Goal: Transaction & Acquisition: Book appointment/travel/reservation

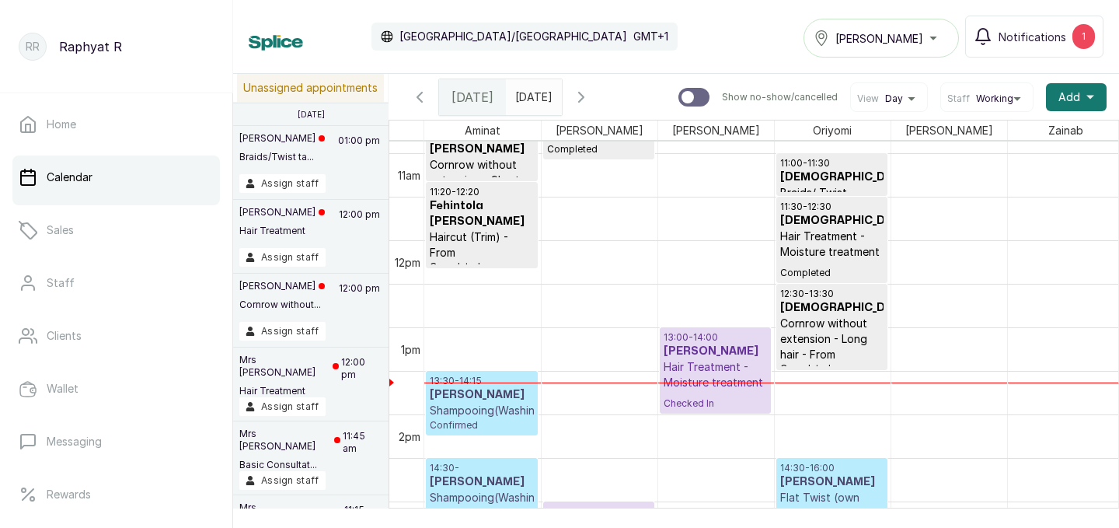
click at [507, 388] on h3 "[PERSON_NAME]" at bounding box center [482, 395] width 104 height 16
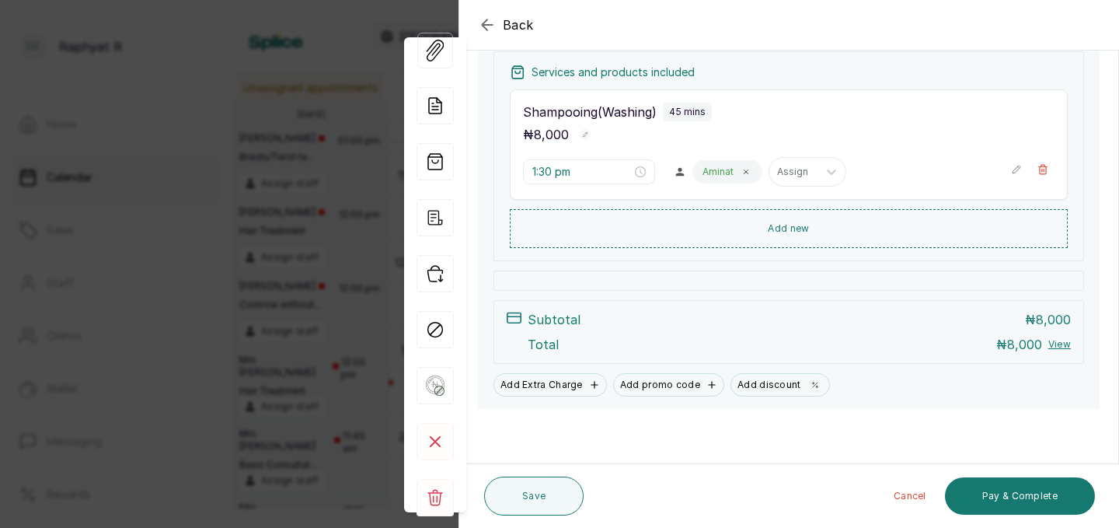
click at [487, 19] on icon "button" at bounding box center [487, 25] width 19 height 19
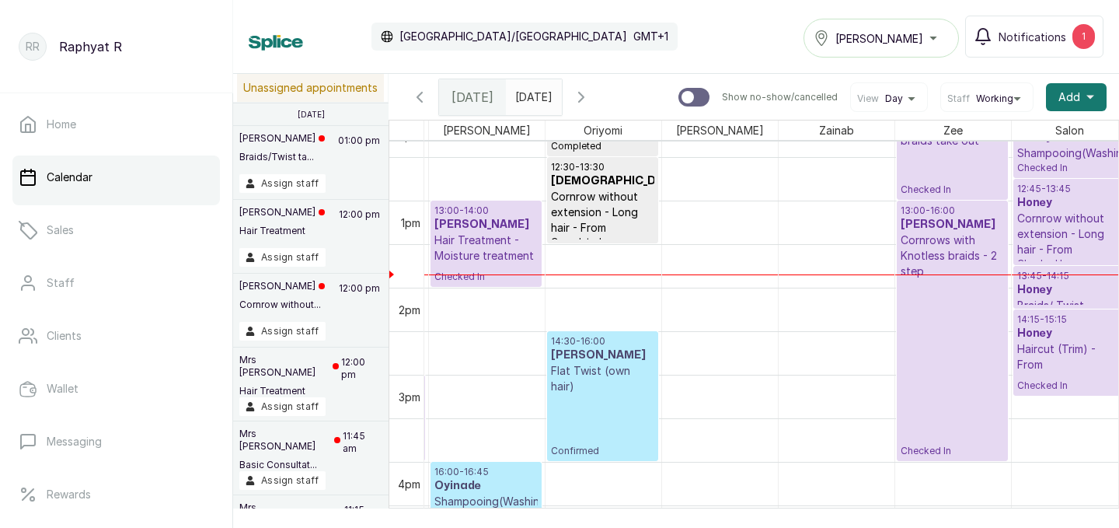
scroll to position [1072, 239]
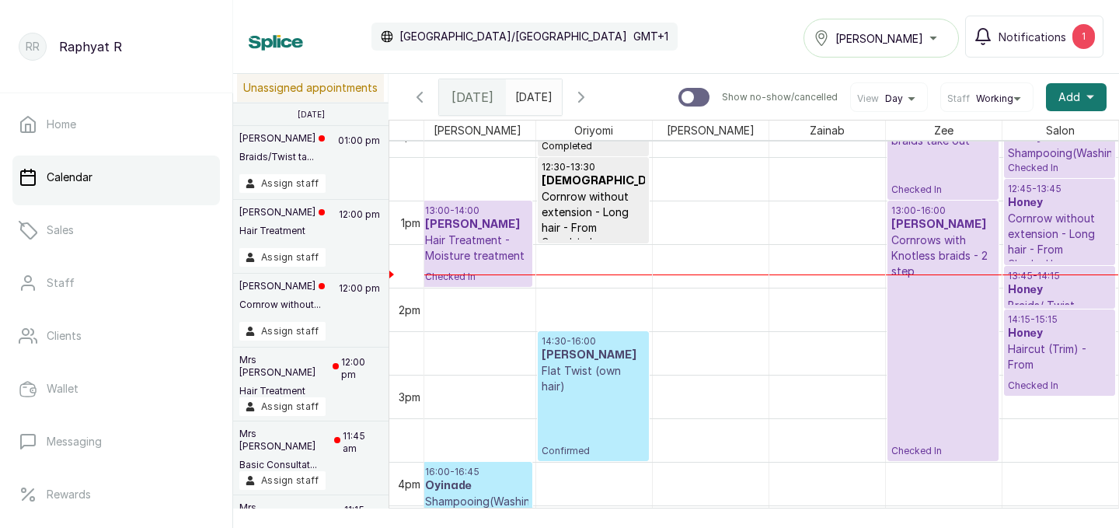
click at [1092, 222] on p "Cornrow without extension - Long hair - From" at bounding box center [1060, 234] width 104 height 47
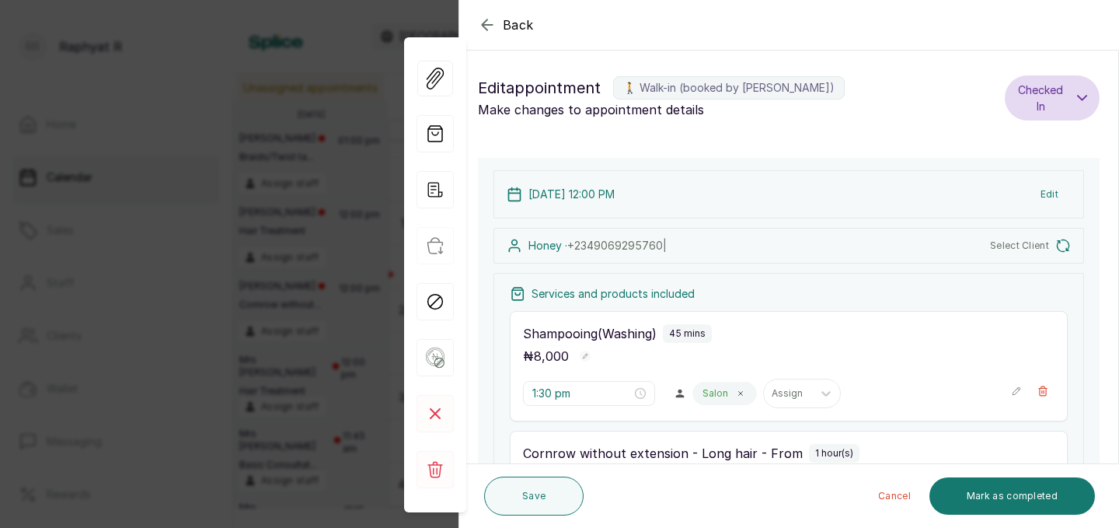
type input "12:00 pm"
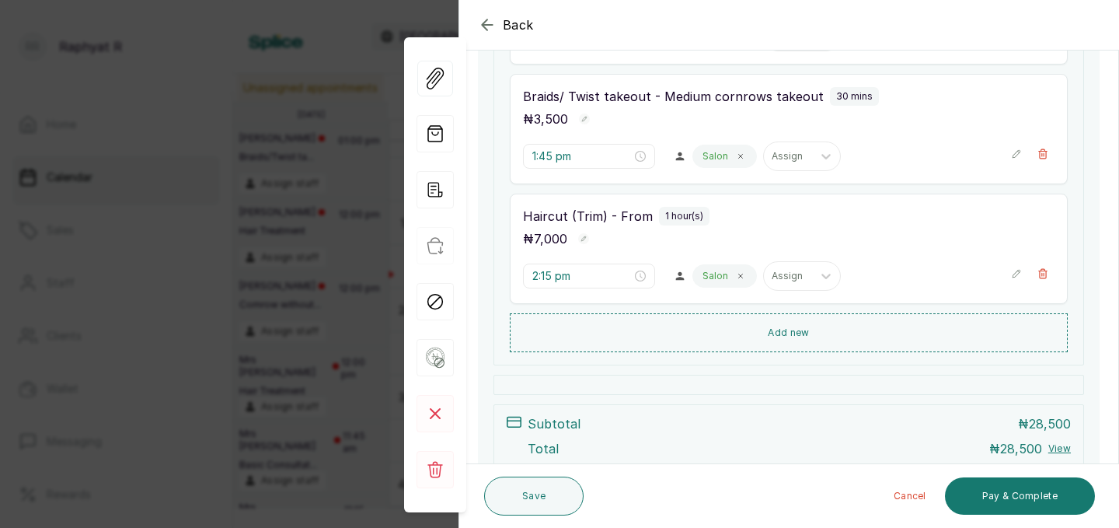
scroll to position [488, 0]
click at [834, 323] on button "Add new" at bounding box center [789, 332] width 558 height 37
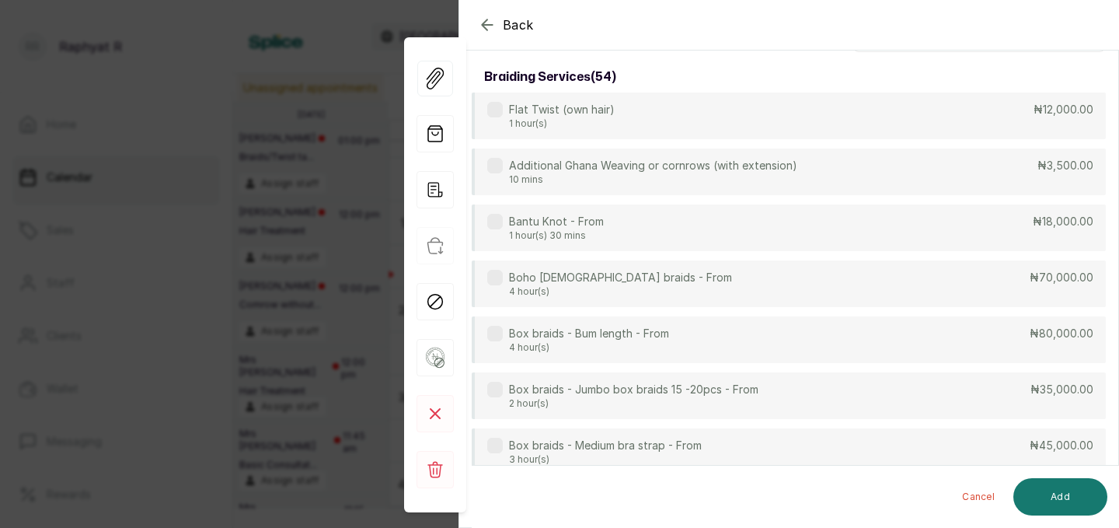
scroll to position [0, 0]
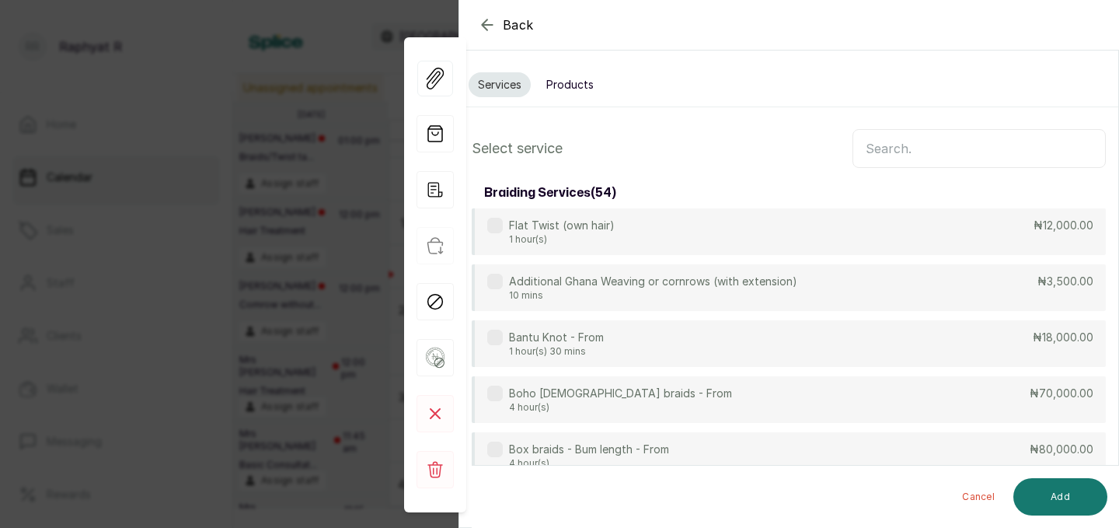
click at [566, 85] on button "Products" at bounding box center [570, 84] width 66 height 25
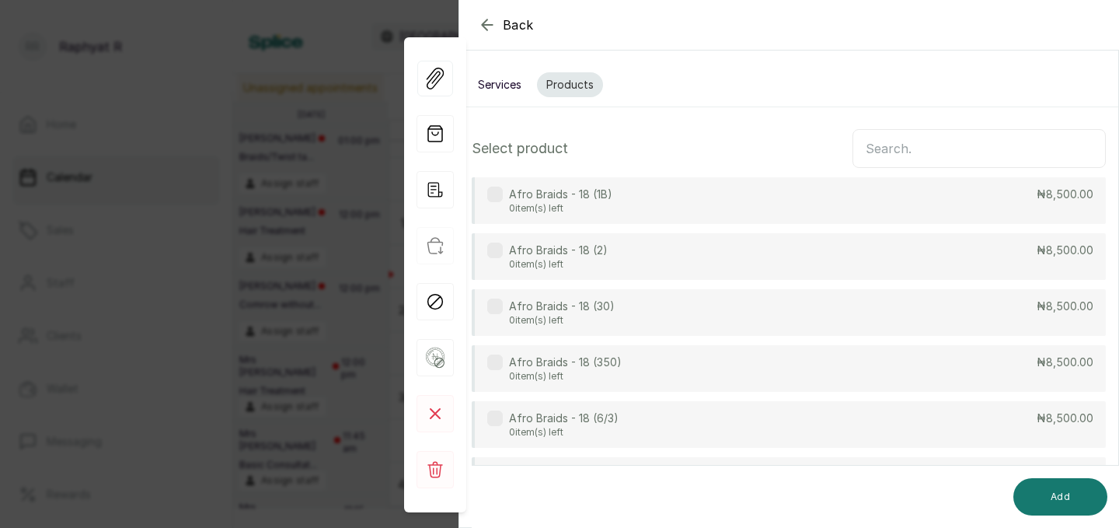
click at [885, 141] on input "text" at bounding box center [978, 148] width 253 height 39
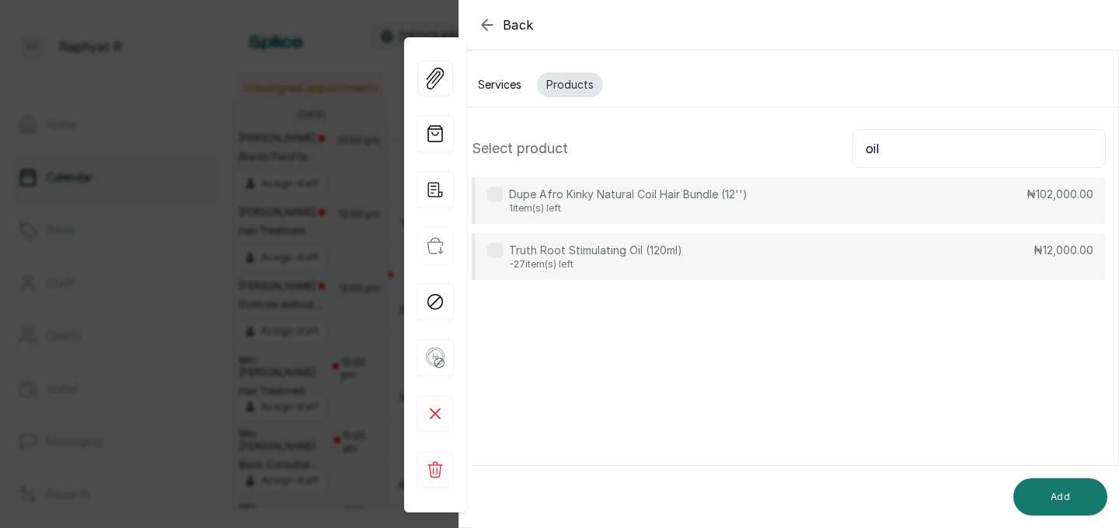
type input "oil"
click at [735, 255] on div "Truth Root Stimulating Oil (120ml) -27 item(s) left ₦12,000.00" at bounding box center [789, 256] width 634 height 47
click at [1034, 479] on button "Add" at bounding box center [1060, 496] width 94 height 37
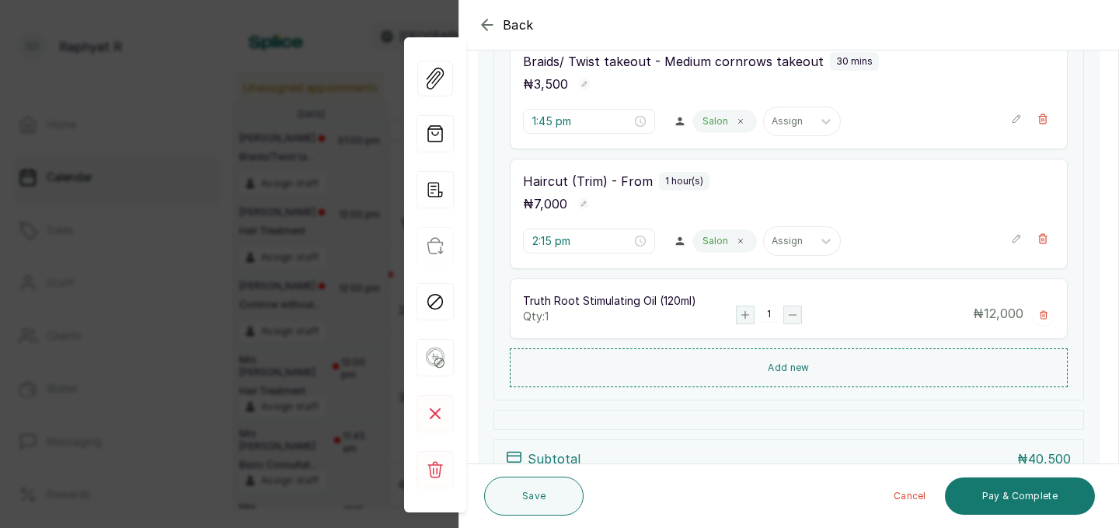
scroll to position [528, 0]
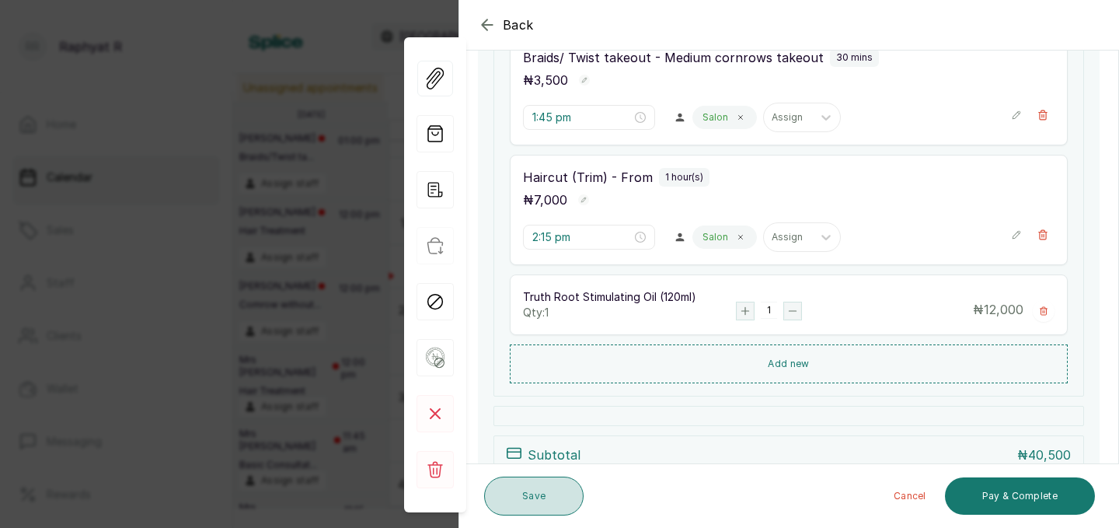
click at [537, 490] on button "Save" at bounding box center [533, 495] width 99 height 39
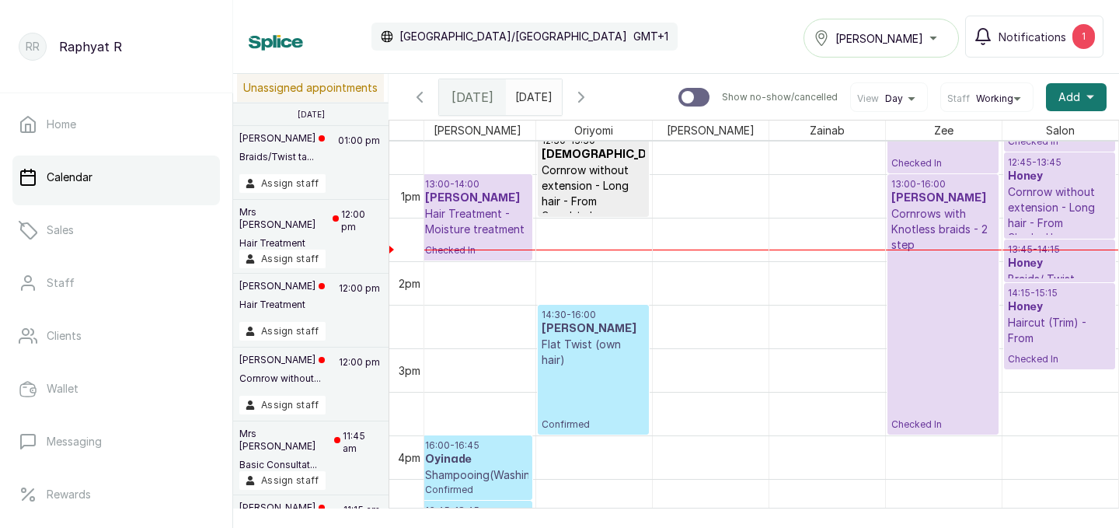
scroll to position [1138, 0]
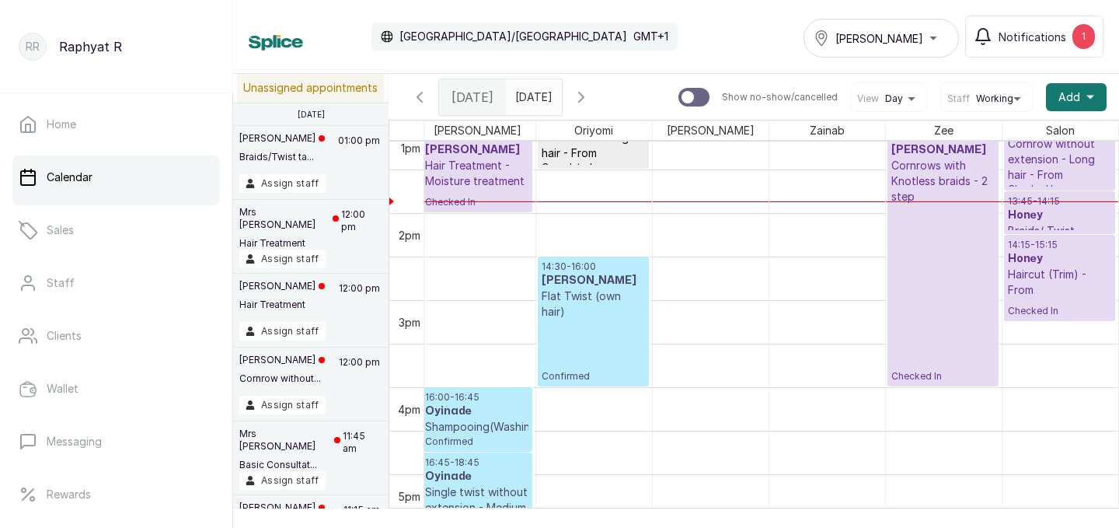
click at [1054, 263] on h3 "Honey" at bounding box center [1060, 259] width 104 height 16
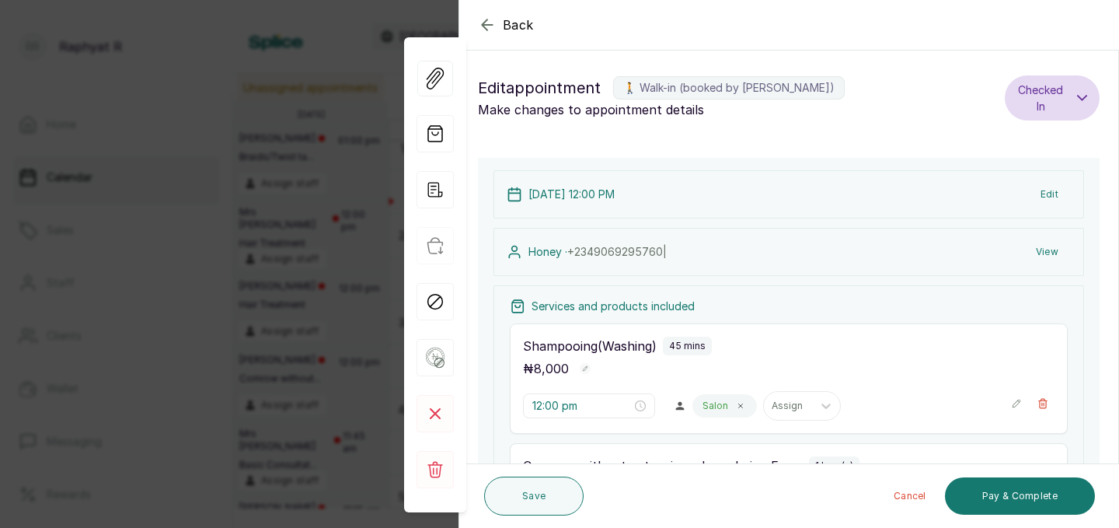
click at [486, 23] on icon "button" at bounding box center [487, 25] width 19 height 19
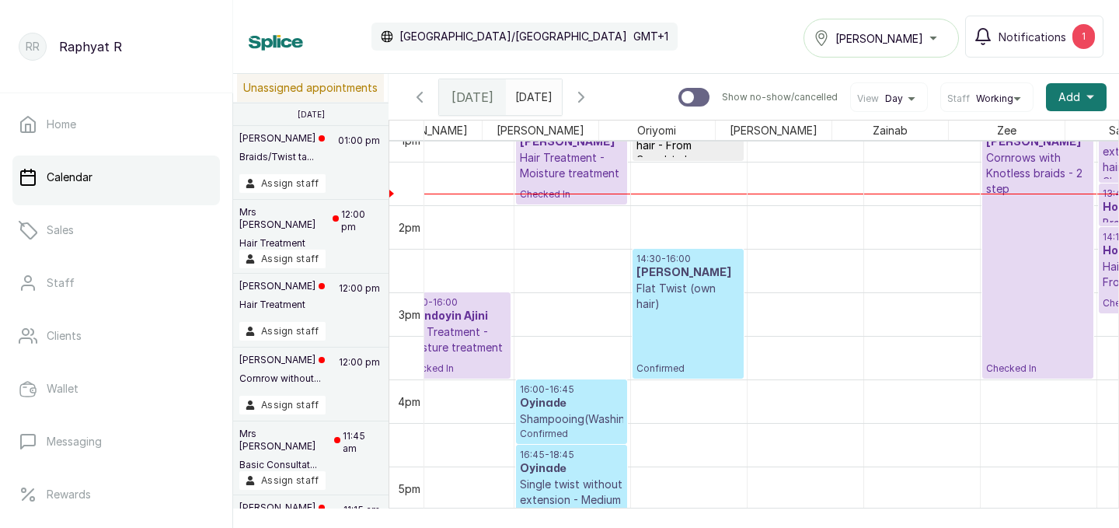
scroll to position [0, 103]
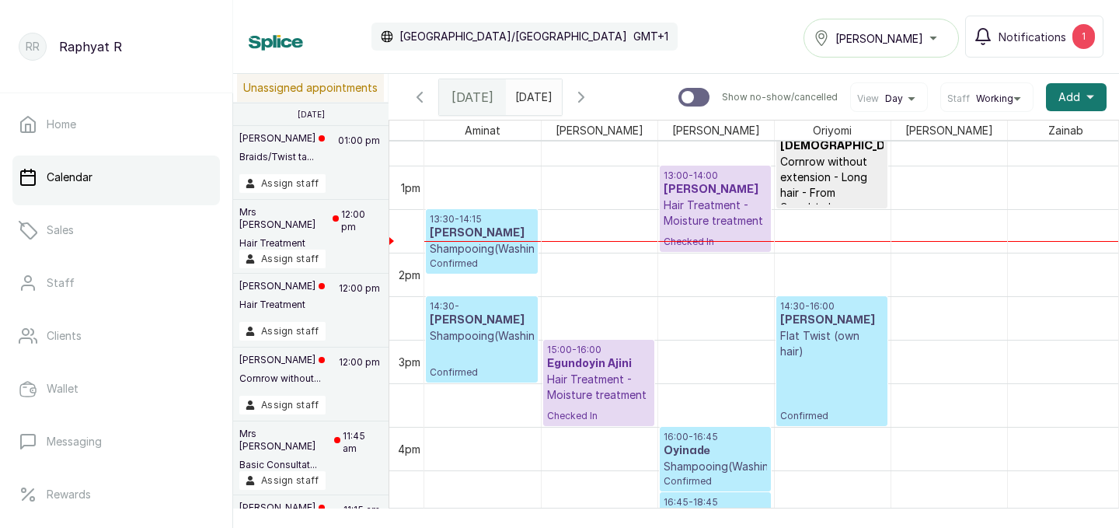
click at [490, 227] on h3 "[PERSON_NAME]" at bounding box center [482, 233] width 104 height 16
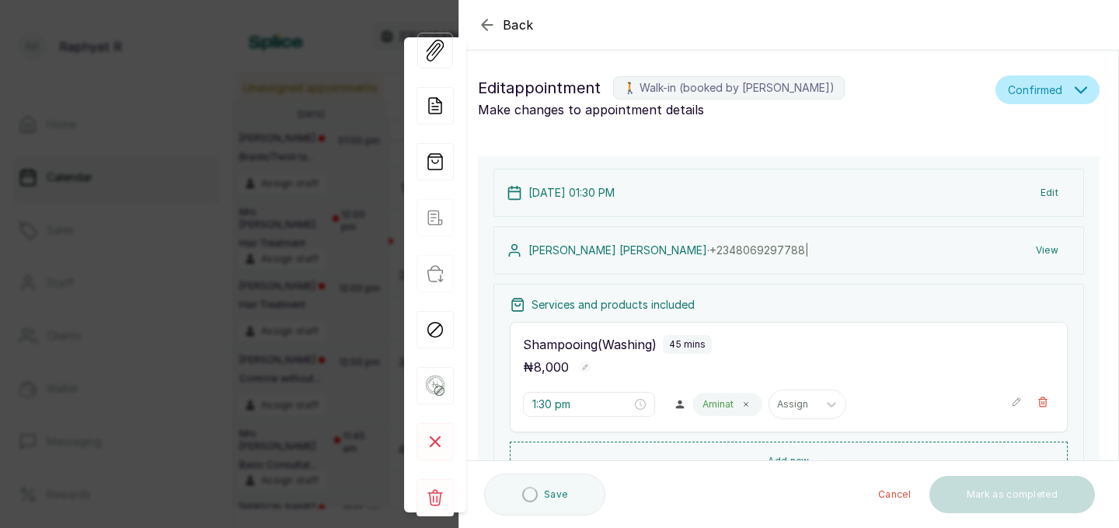
type input "1:30 pm"
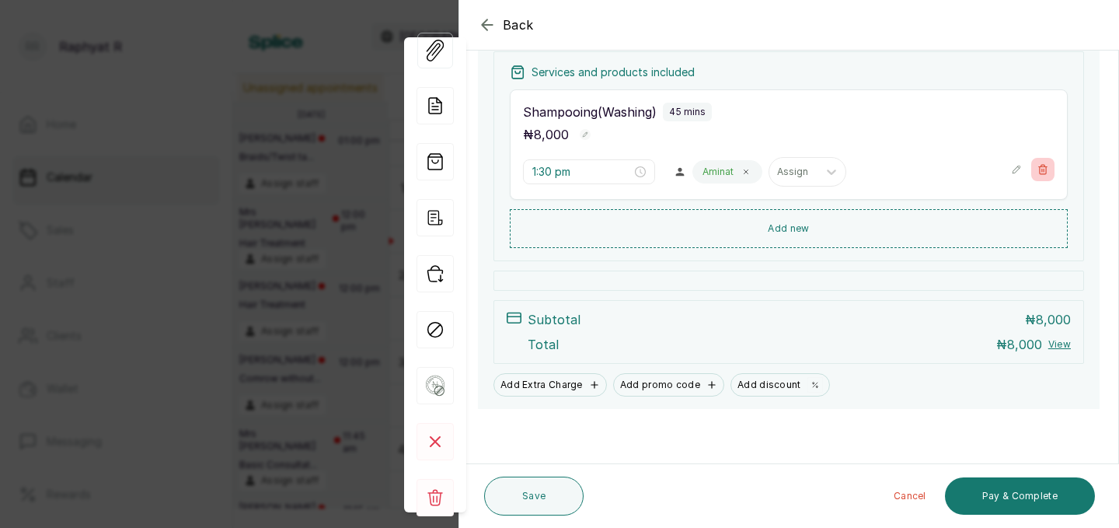
click at [1042, 167] on icon "button" at bounding box center [1042, 169] width 11 height 11
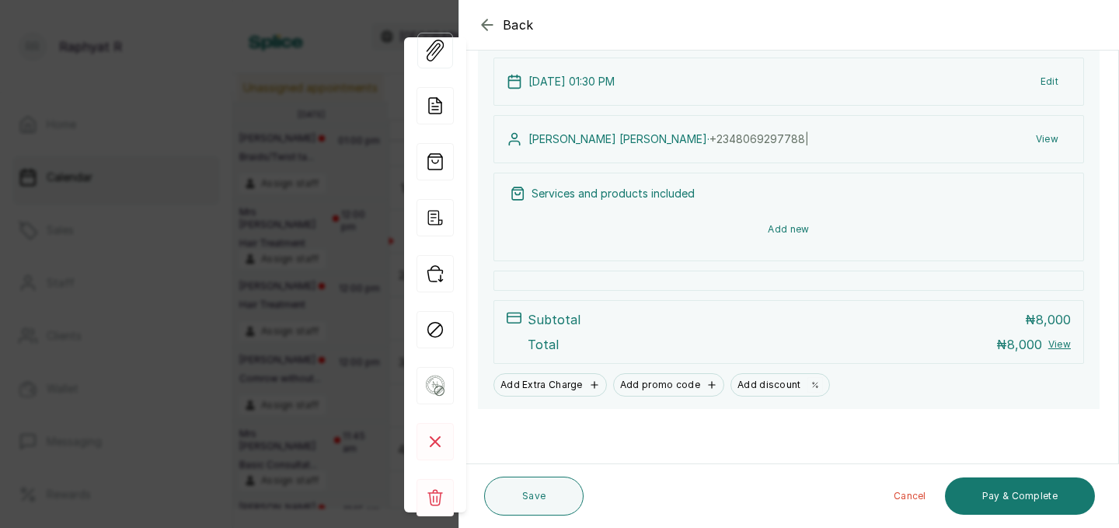
click at [841, 227] on button "Add new" at bounding box center [789, 229] width 558 height 37
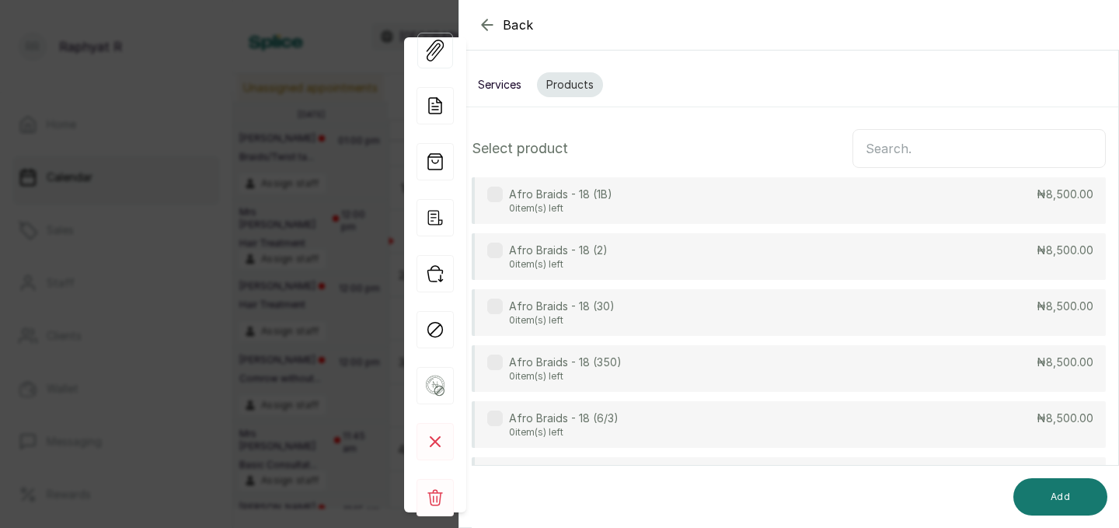
click at [868, 144] on input "text" at bounding box center [978, 148] width 253 height 39
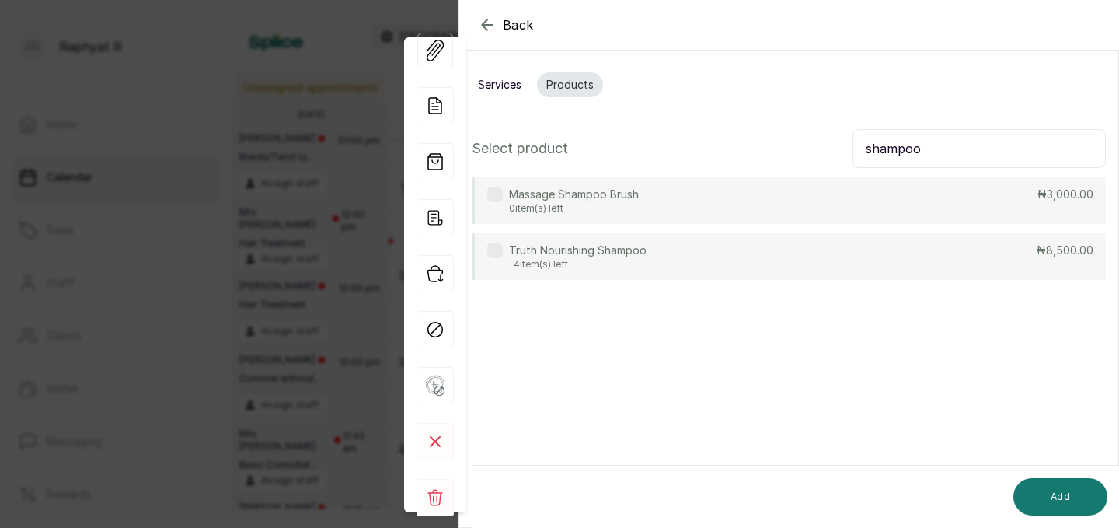
type input "shampoo"
click at [508, 85] on button "Services" at bounding box center [500, 84] width 62 height 25
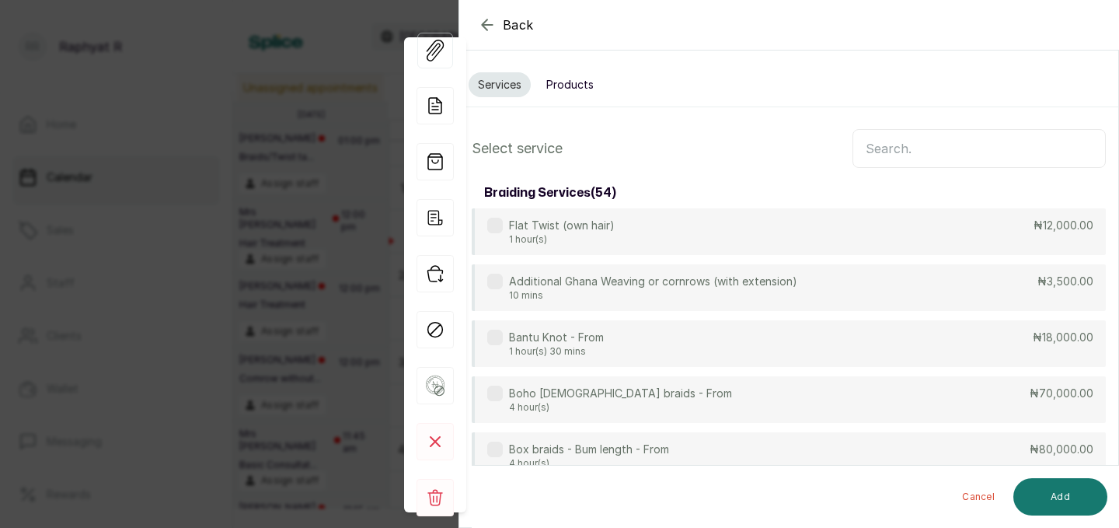
click at [868, 141] on input "text" at bounding box center [978, 148] width 253 height 39
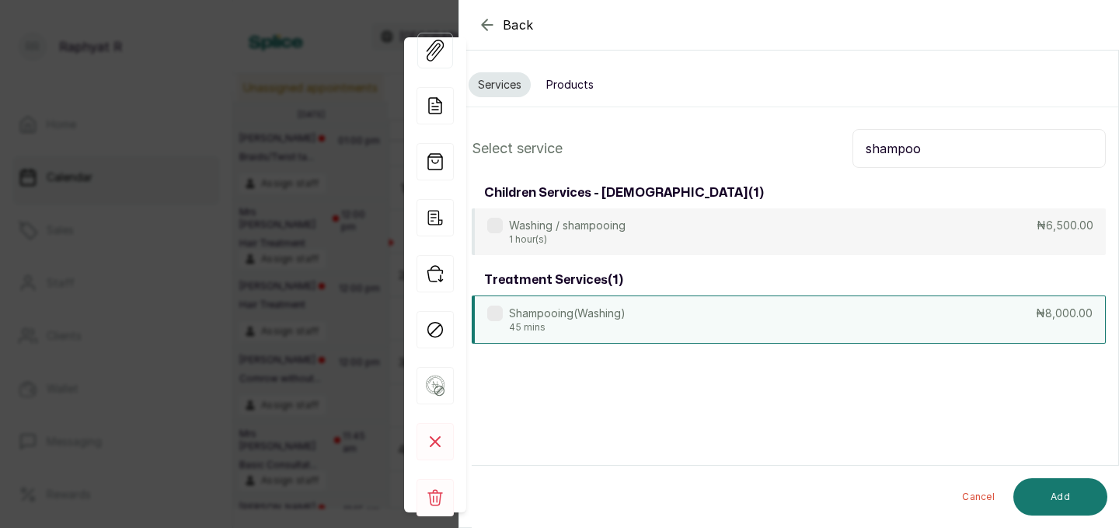
type input "shampoo"
click at [754, 308] on div "Shampooing(Washing) 45 mins ₦8,000.00" at bounding box center [789, 319] width 634 height 48
click at [1070, 494] on button "Add" at bounding box center [1060, 496] width 94 height 37
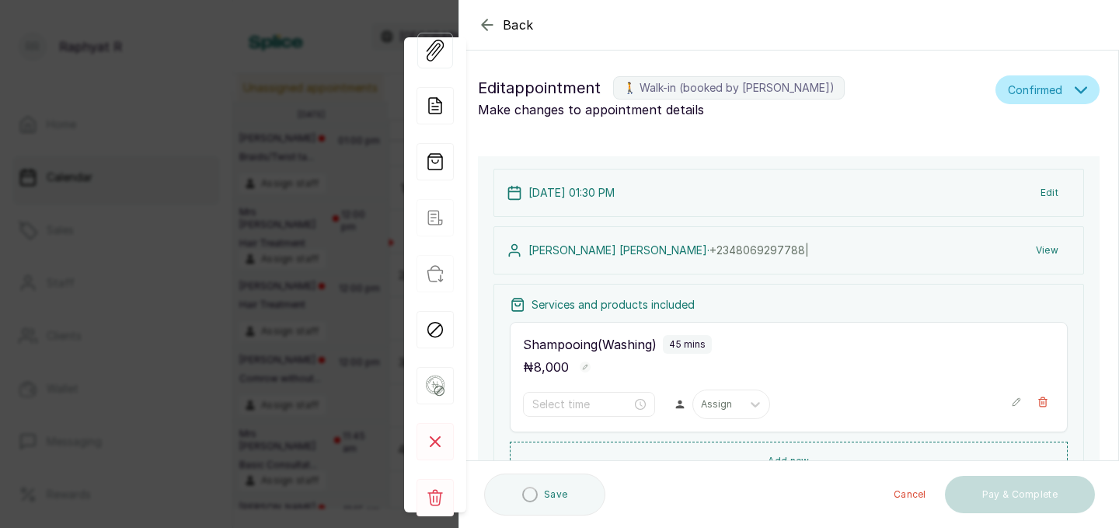
type input "1:30 pm"
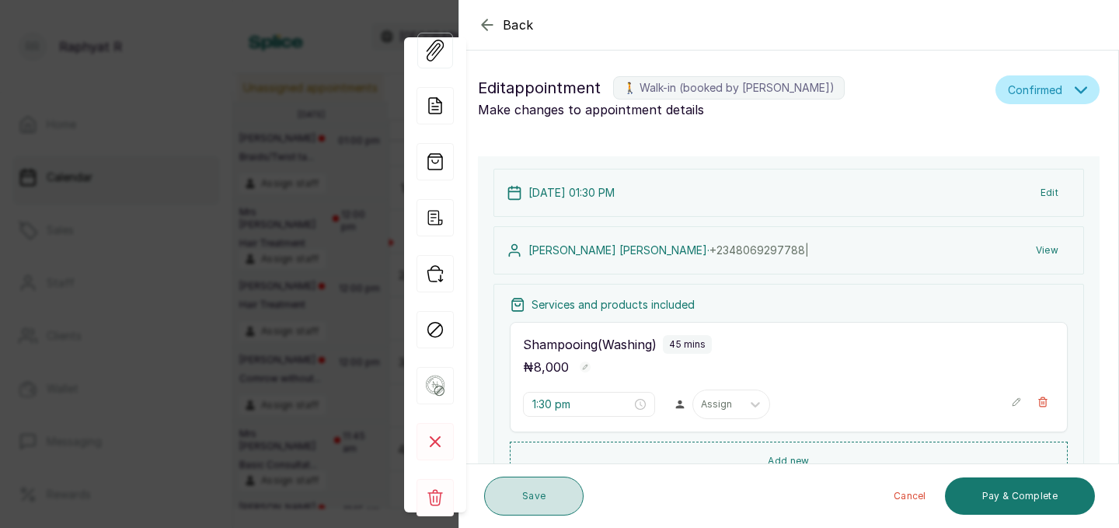
click at [529, 484] on button "Save" at bounding box center [533, 495] width 99 height 39
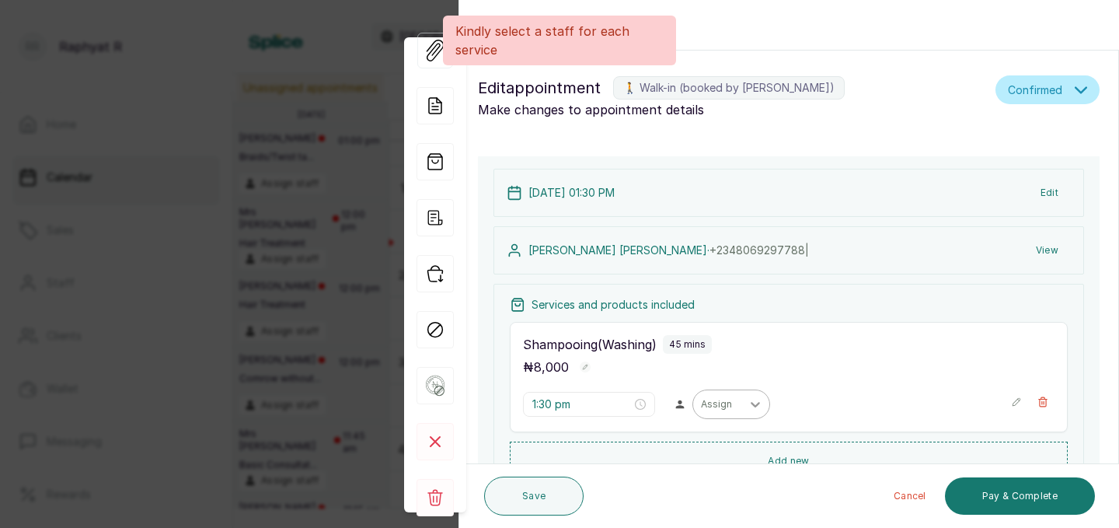
click at [751, 406] on icon at bounding box center [755, 404] width 9 height 5
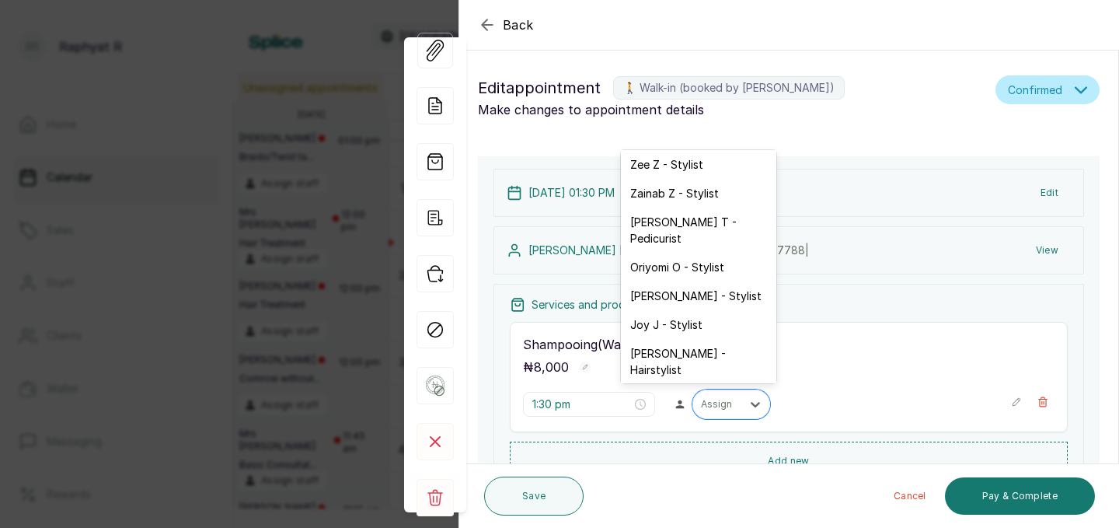
click at [689, 384] on div "Aminat A - Stylist" at bounding box center [698, 398] width 155 height 29
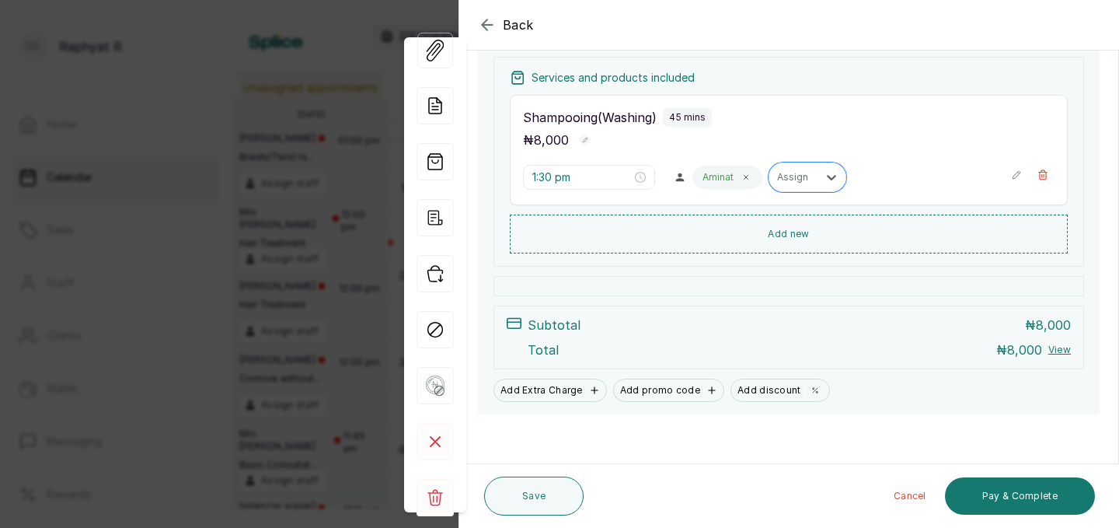
scroll to position [232, 0]
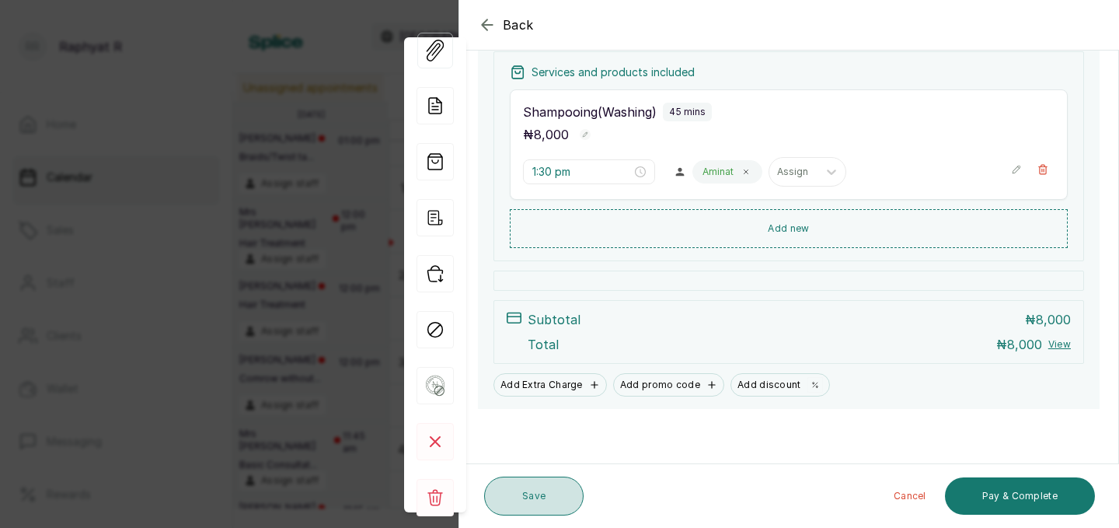
click at [532, 486] on button "Save" at bounding box center [533, 495] width 99 height 39
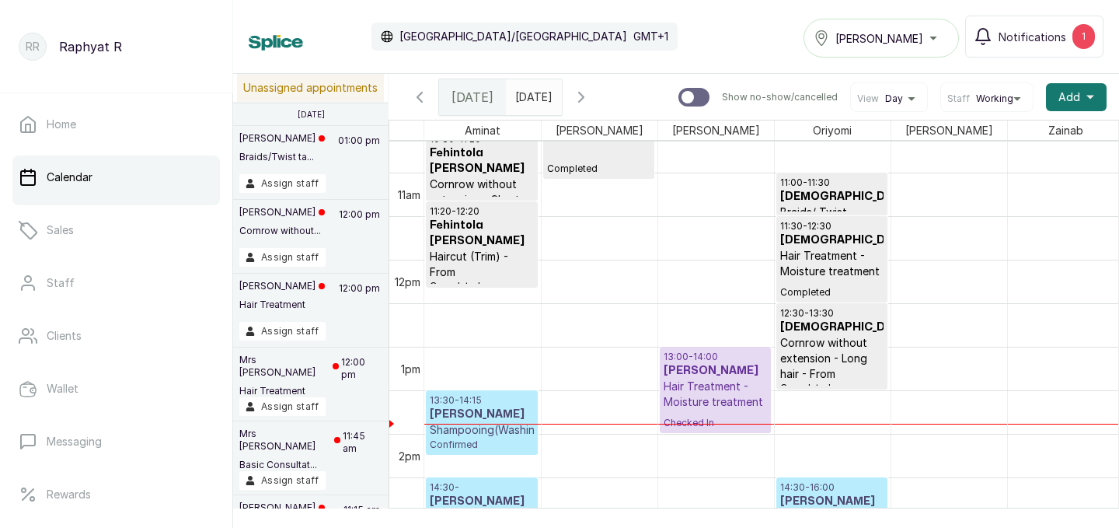
scroll to position [904, 0]
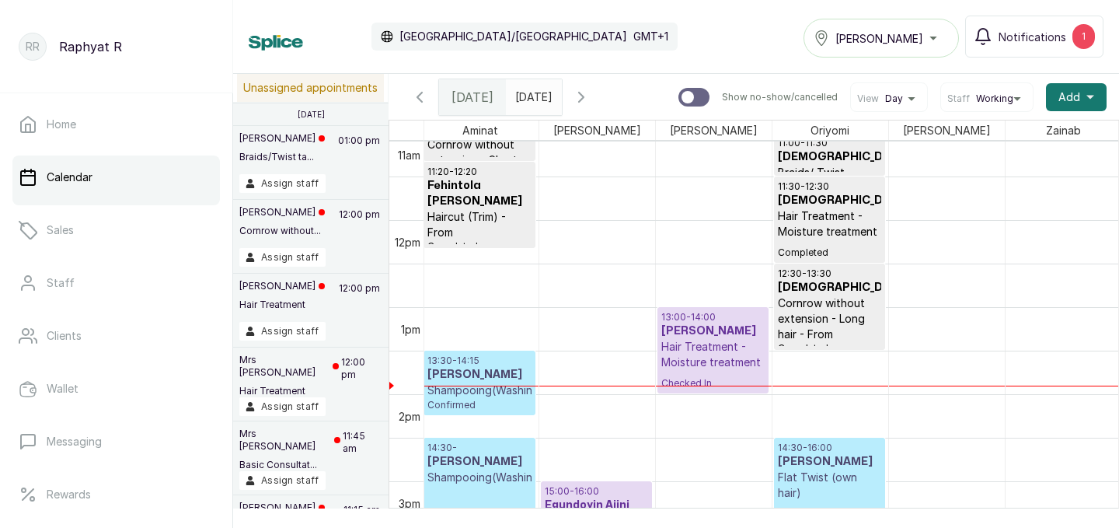
click at [452, 382] on p "Shampooing(Washing)" at bounding box center [479, 390] width 104 height 16
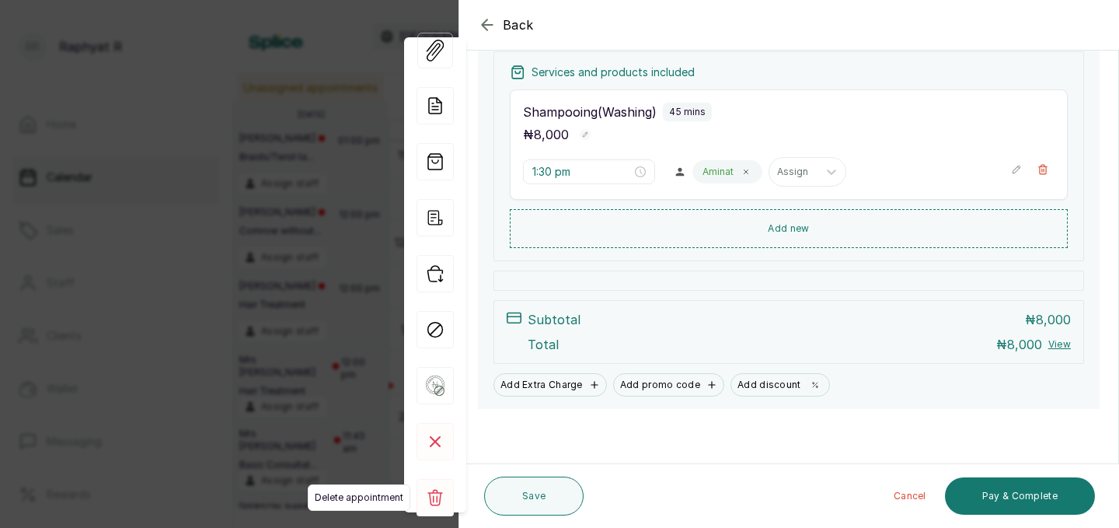
click at [438, 500] on rect at bounding box center [434, 497] width 37 height 37
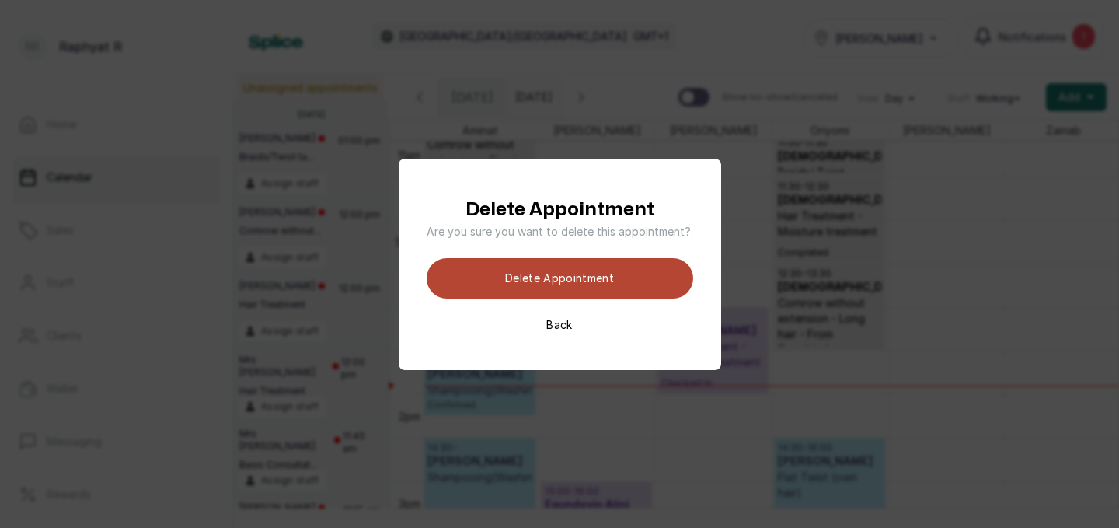
click at [580, 277] on button "Delete appointment" at bounding box center [560, 278] width 267 height 40
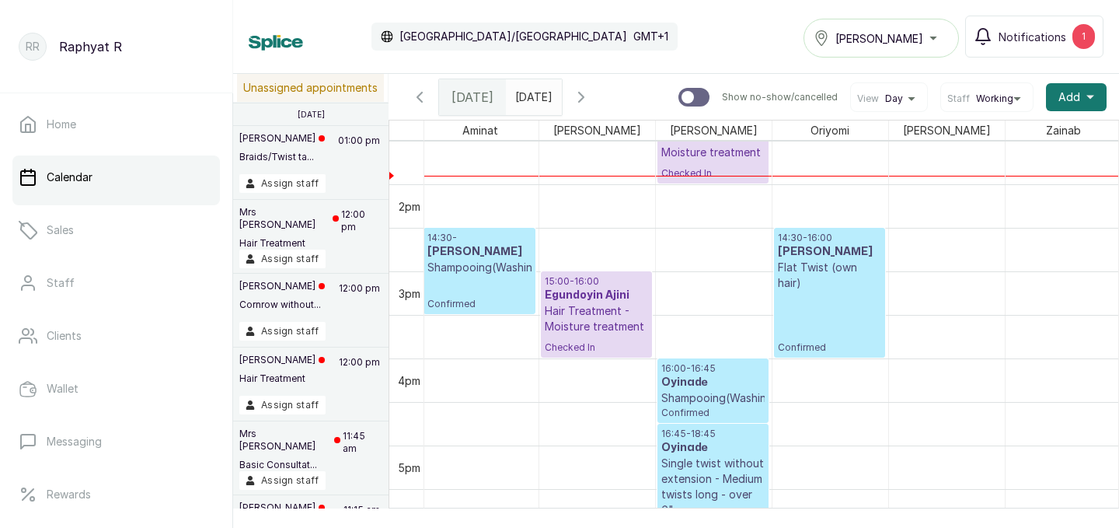
click at [489, 249] on h3 "[PERSON_NAME]" at bounding box center [479, 252] width 104 height 16
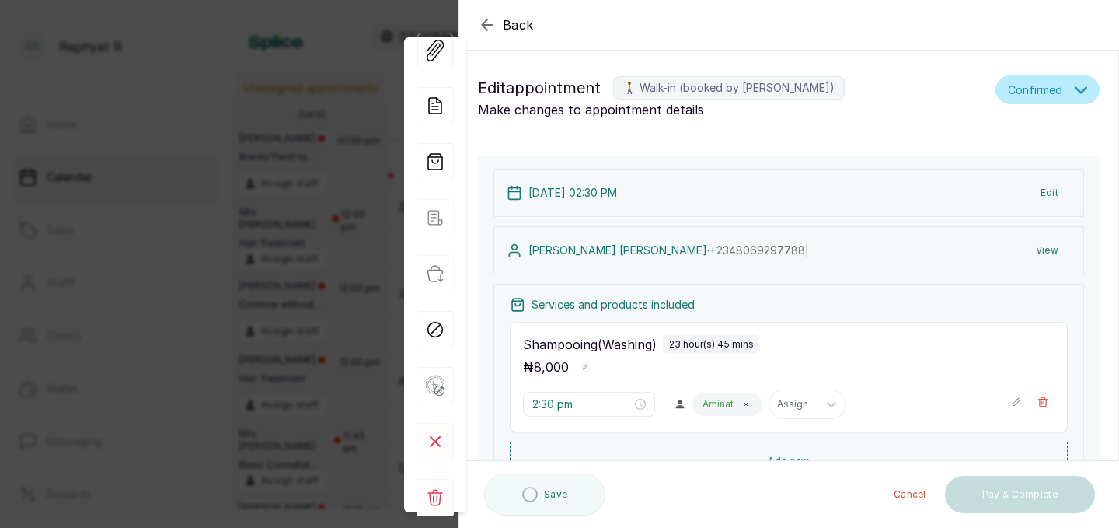
type input "2:30 pm"
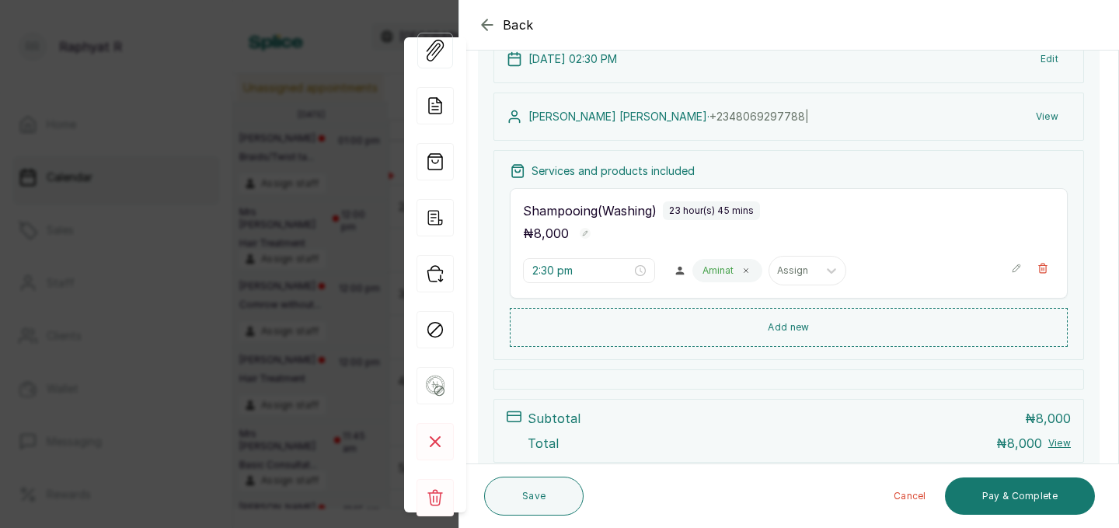
click at [488, 20] on icon "button" at bounding box center [487, 25] width 19 height 19
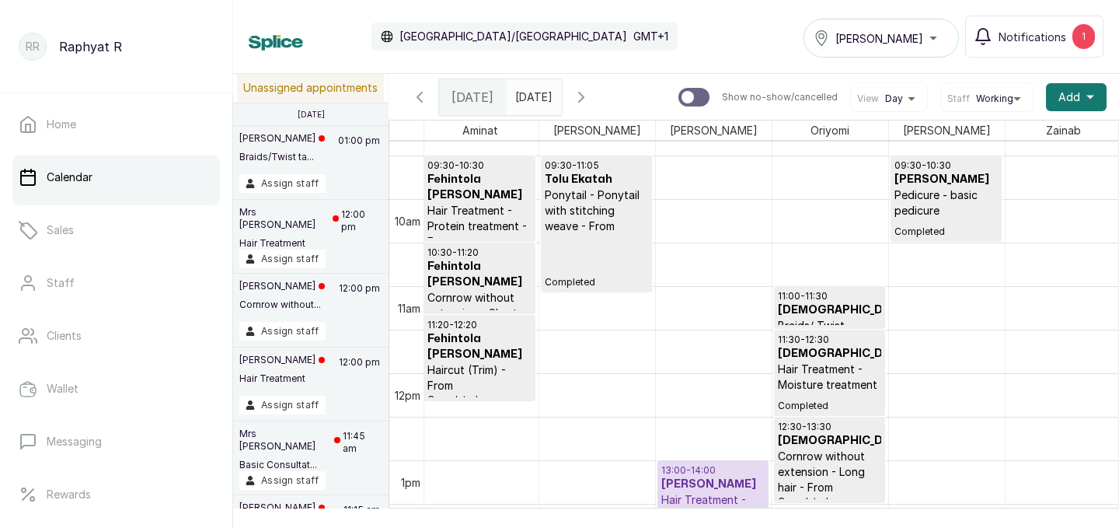
scroll to position [882, 0]
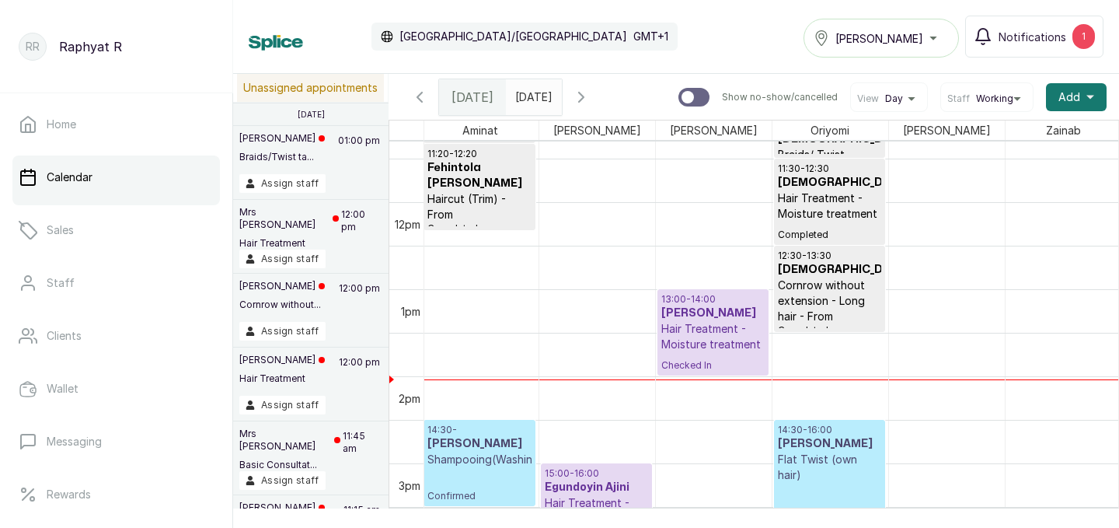
click at [681, 319] on h3 "[PERSON_NAME]" at bounding box center [712, 313] width 103 height 16
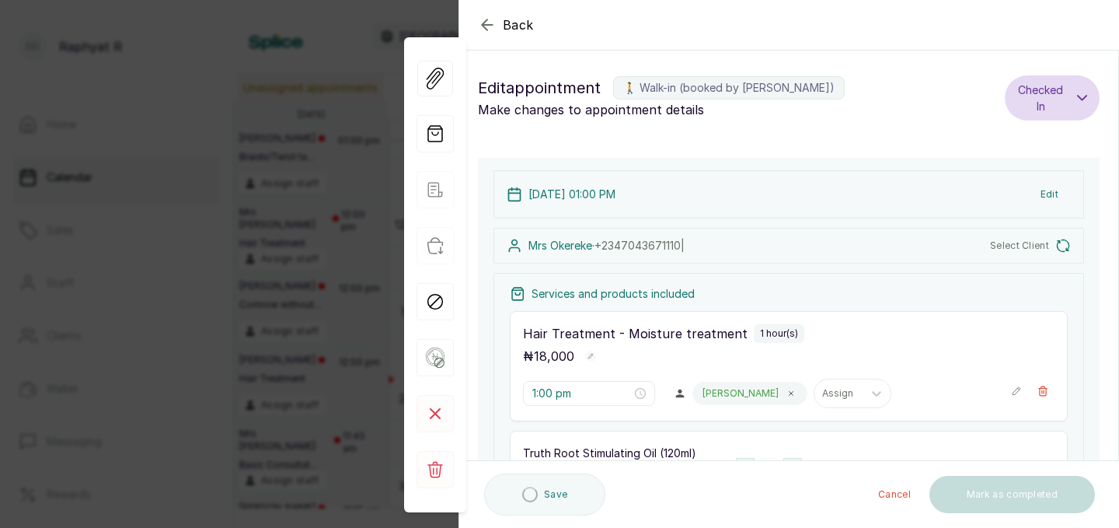
type input "1:00 pm"
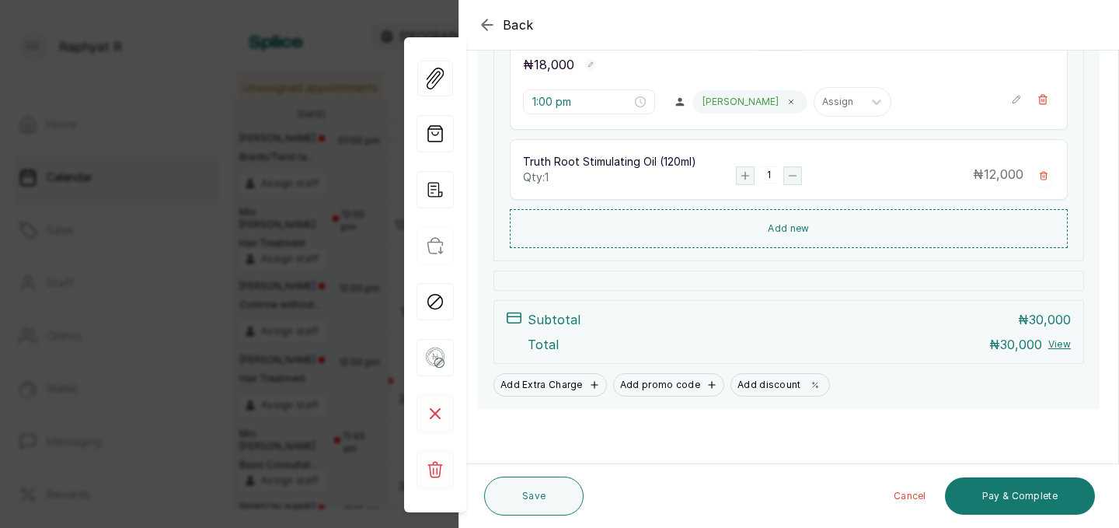
scroll to position [304, 0]
click at [488, 26] on icon "button" at bounding box center [487, 25] width 19 height 19
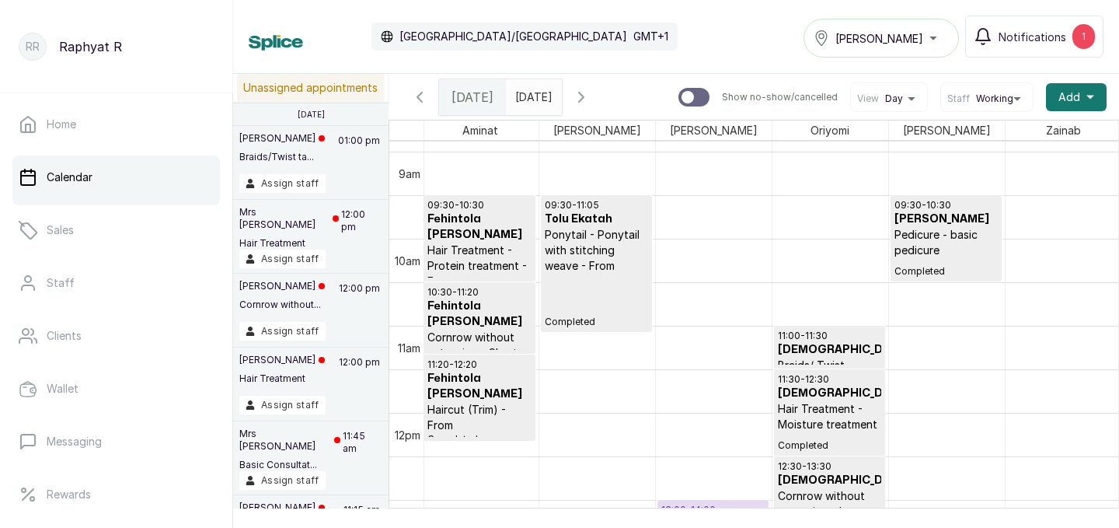
scroll to position [837, 0]
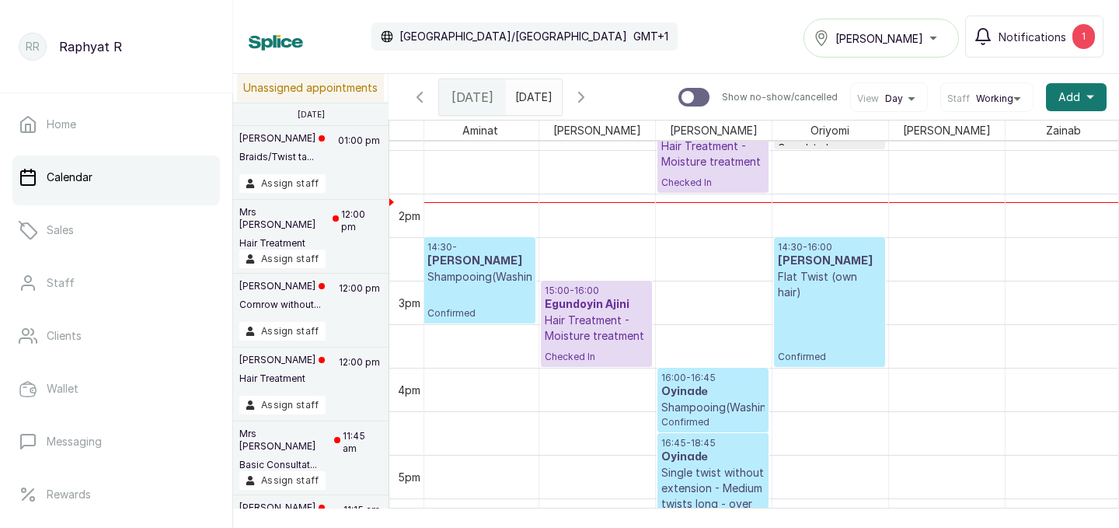
click at [452, 243] on p "14:30 -" at bounding box center [479, 247] width 104 height 12
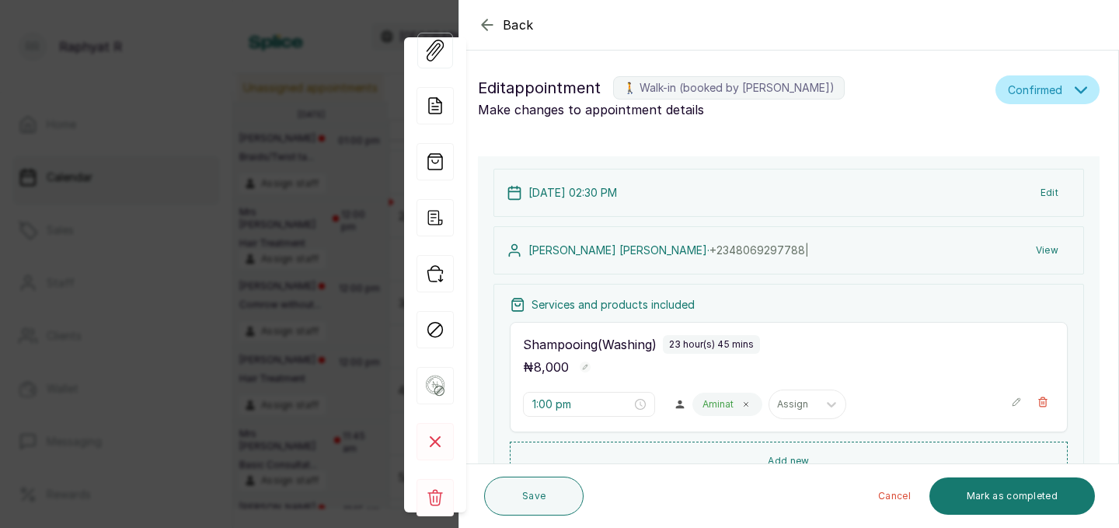
type input "2:30 pm"
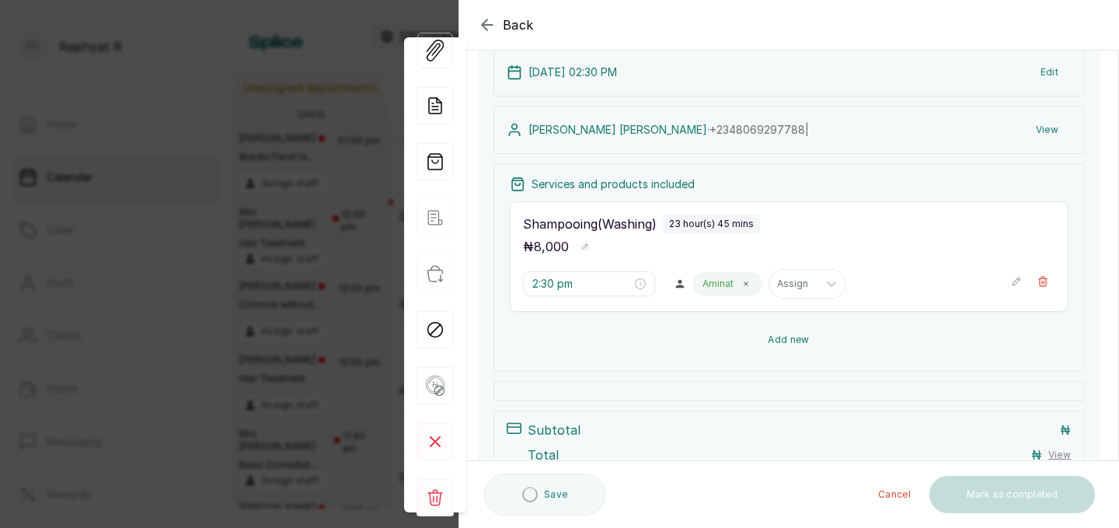
scroll to position [124, 0]
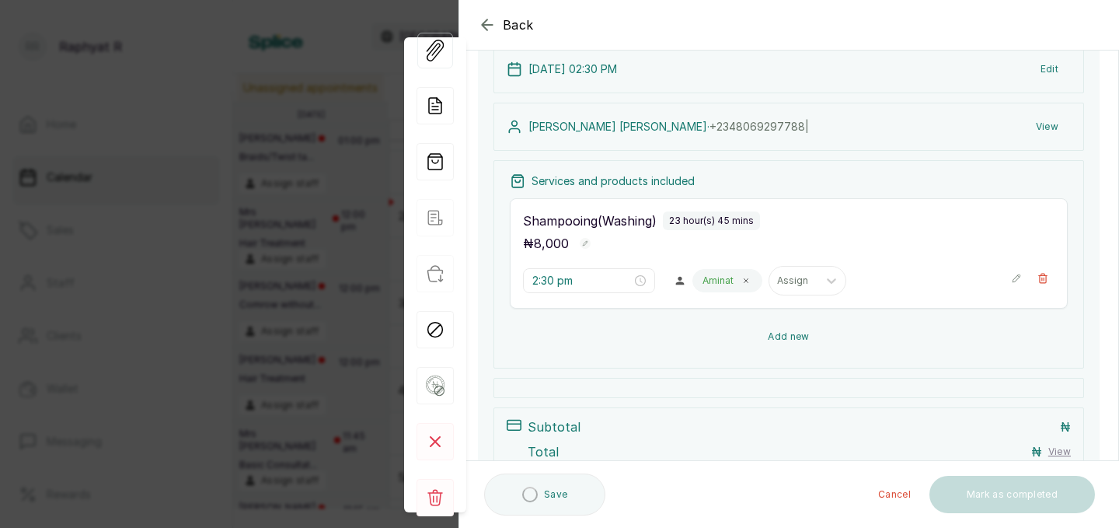
click at [814, 325] on button "Add new" at bounding box center [789, 336] width 558 height 37
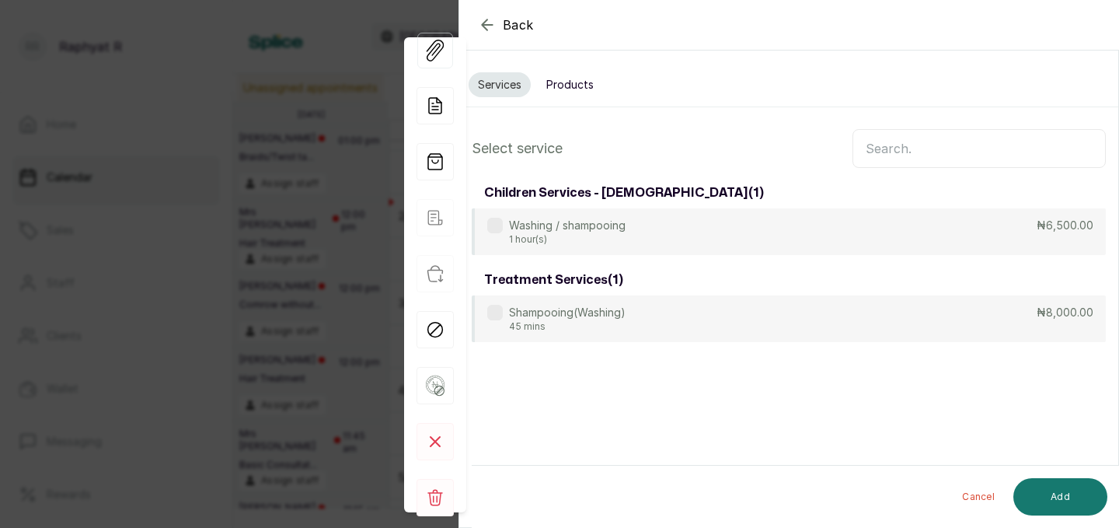
scroll to position [0, 0]
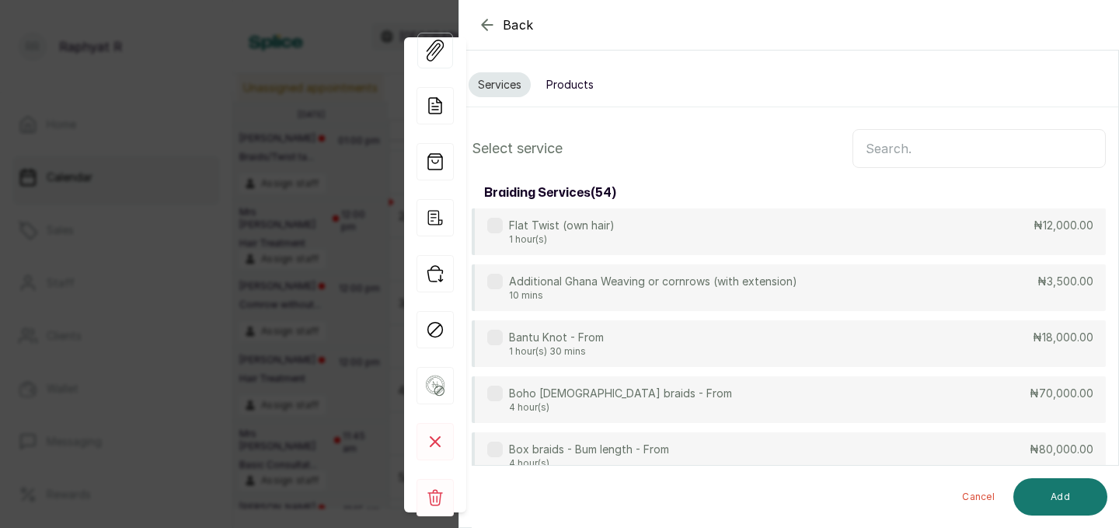
click at [873, 144] on input "text" at bounding box center [978, 148] width 253 height 39
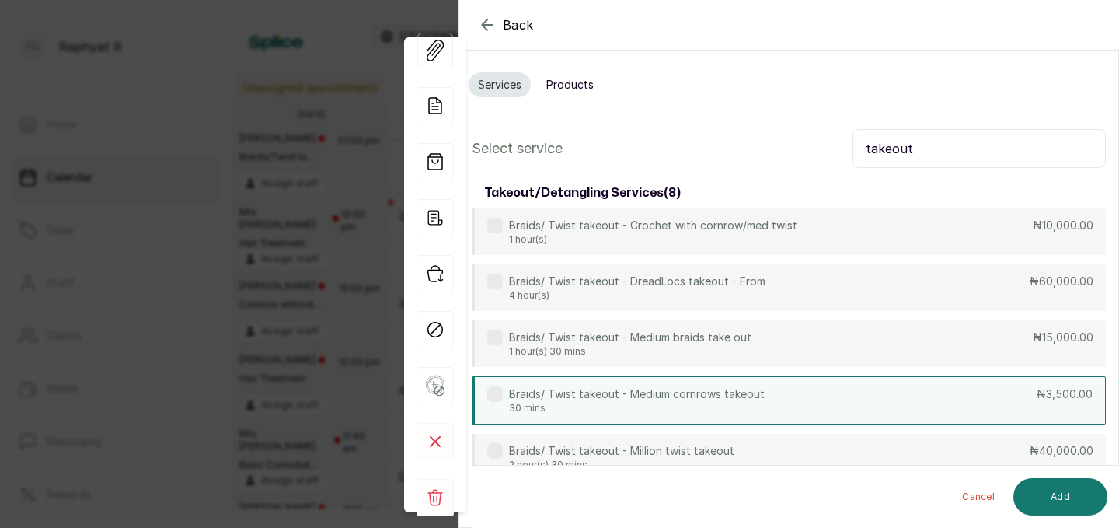
type input "takeout"
click at [892, 388] on div "Braids/ Twist takeout - Medium cornrows takeout 30 mins ₦3,500.00" at bounding box center [789, 400] width 634 height 48
click at [1044, 487] on button "Add" at bounding box center [1060, 496] width 94 height 37
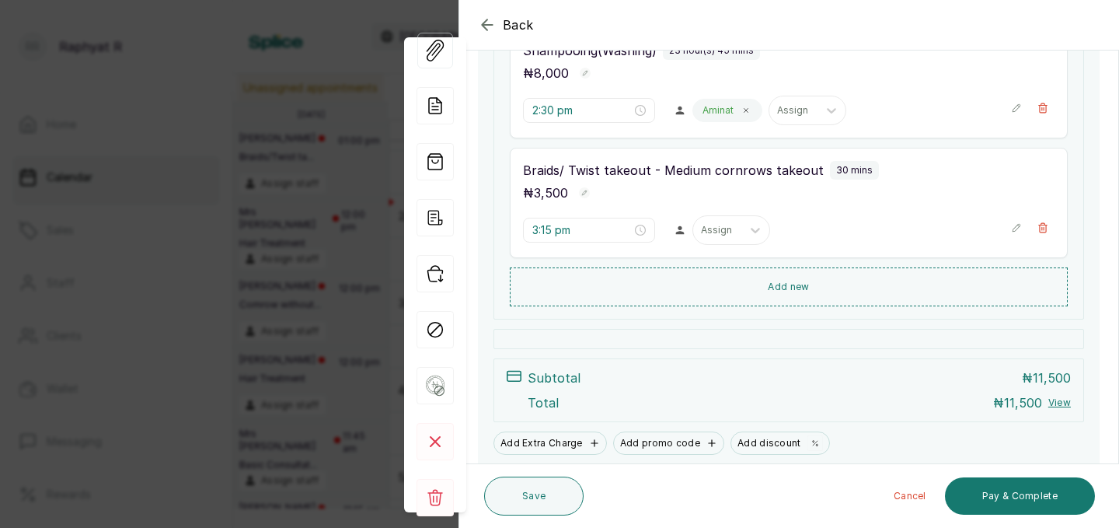
scroll to position [294, 0]
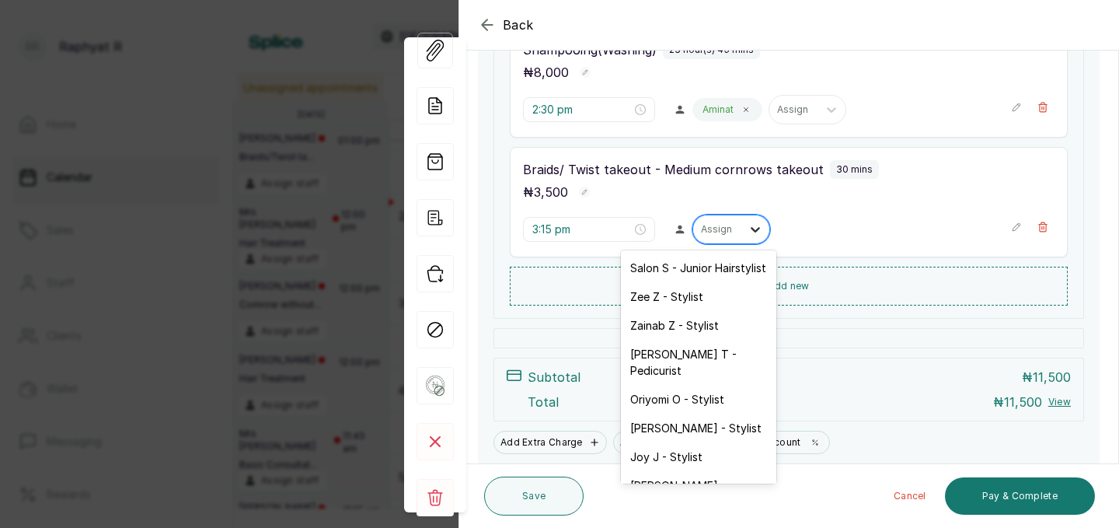
click at [751, 227] on icon at bounding box center [755, 229] width 9 height 5
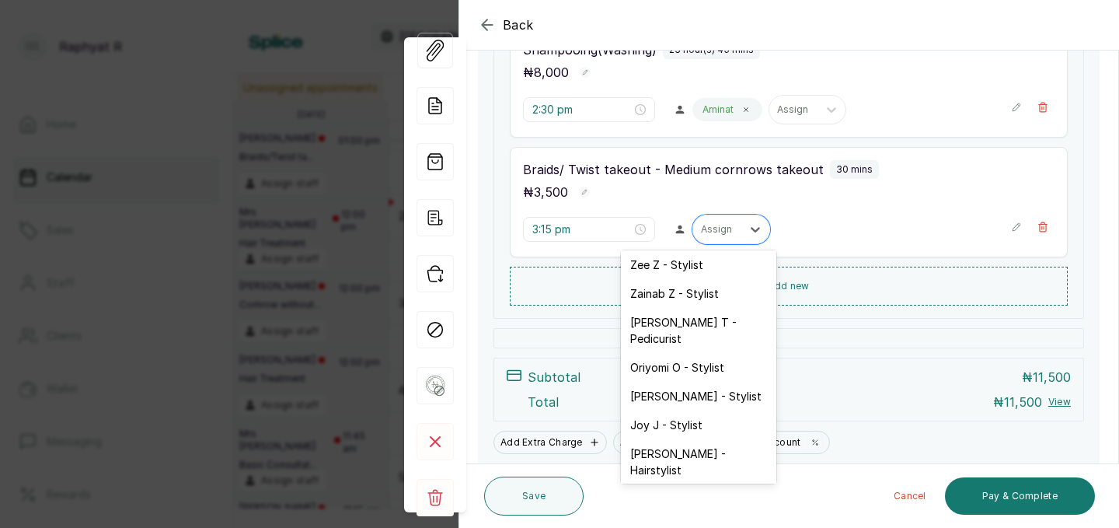
click at [696, 484] on div "Aminat A - Stylist" at bounding box center [698, 498] width 155 height 29
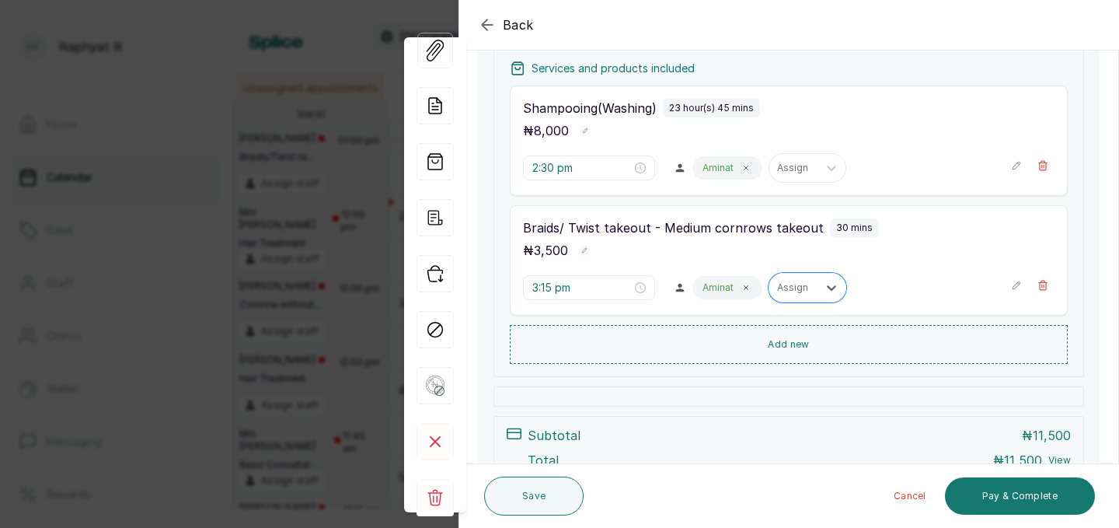
scroll to position [244, 0]
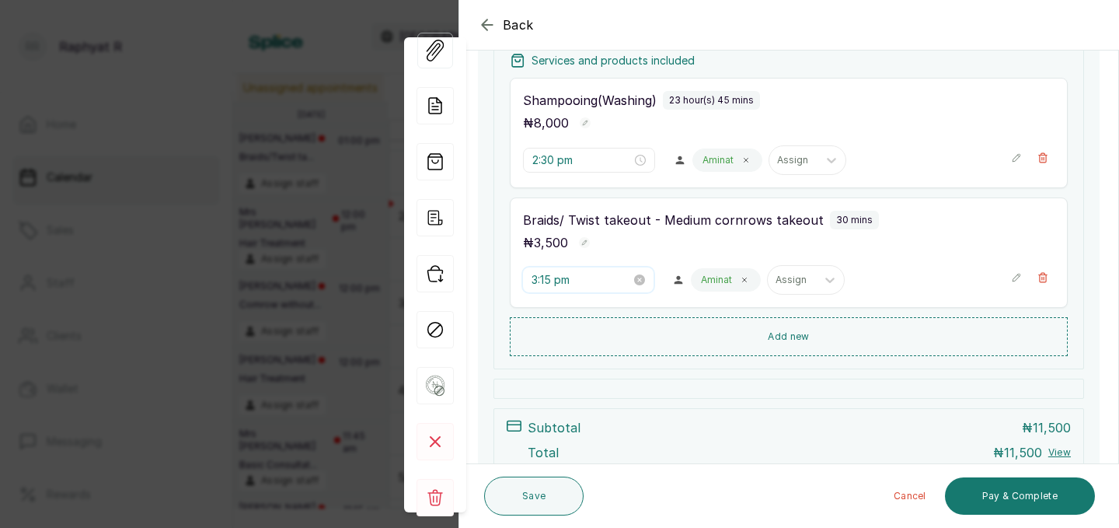
click at [551, 277] on input "3:15 pm" at bounding box center [580, 279] width 99 height 17
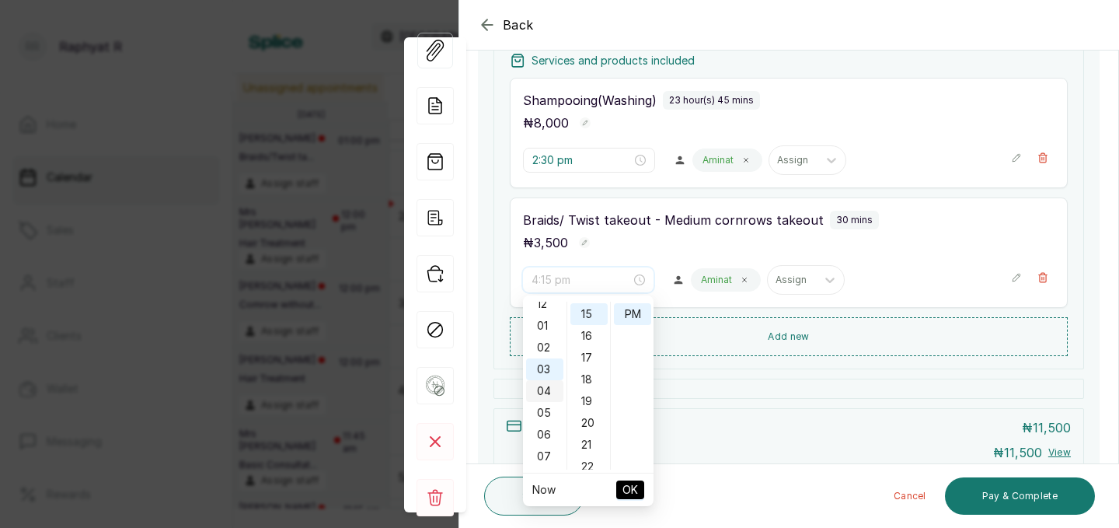
scroll to position [0, 0]
click at [547, 331] on div "01" at bounding box center [544, 334] width 37 height 22
click at [543, 333] on div "01" at bounding box center [544, 334] width 37 height 22
click at [595, 337] on div "50" at bounding box center [588, 337] width 37 height 22
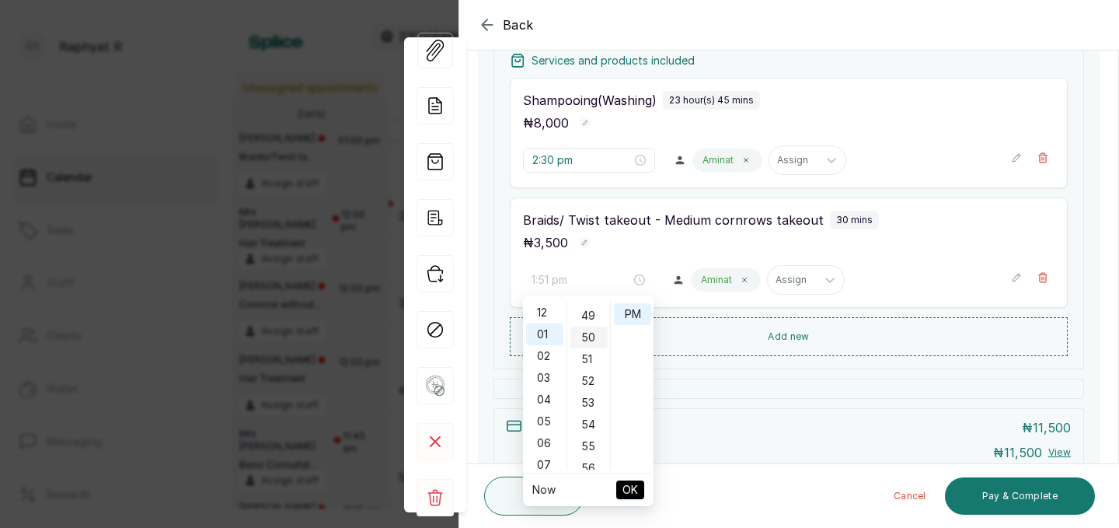
scroll to position [1086, 0]
type input "1:50 pm"
click at [627, 488] on span "OK" at bounding box center [630, 490] width 16 height 30
type input "1:50 pm"
type input "2:30 pm"
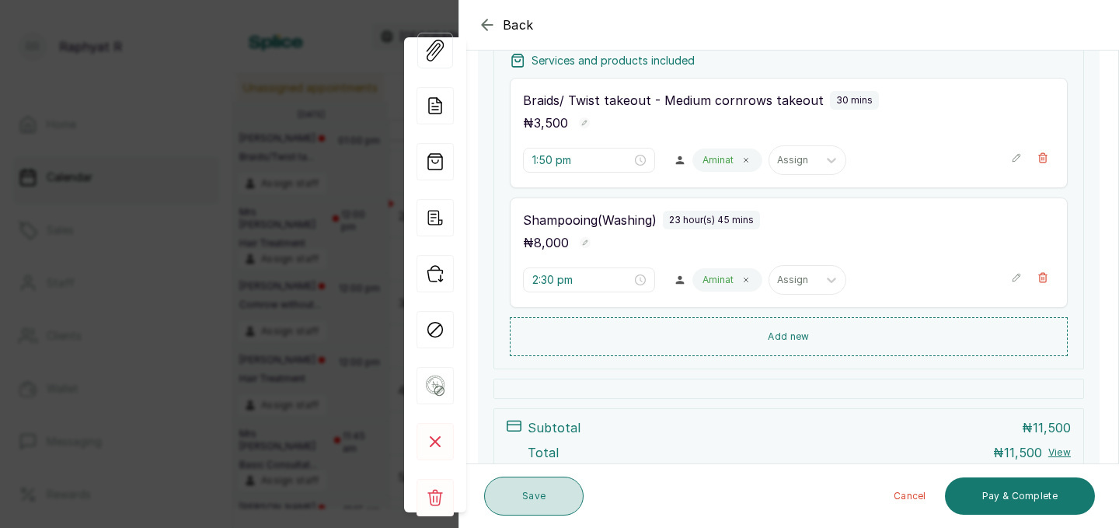
click at [532, 490] on button "Save" at bounding box center [533, 495] width 99 height 39
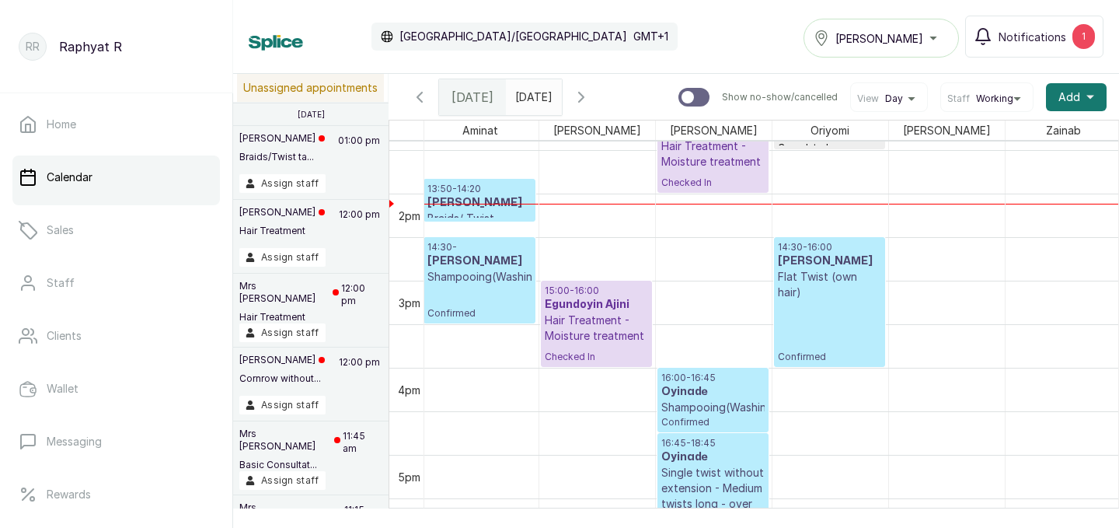
drag, startPoint x: 479, startPoint y: 218, endPoint x: 479, endPoint y: 233, distance: 14.8
click at [479, 233] on div "09:30 - 10:30 Fehintola Kofo-Idowu Hair Treatment - Protein treatment - From Co…" at bounding box center [888, 19] width 932 height 2089
drag, startPoint x: 466, startPoint y: 219, endPoint x: 466, endPoint y: 235, distance: 16.3
click at [466, 235] on div "09:30 - 10:30 Fehintola Kofo-Idowu Hair Treatment - Protein treatment - From Co…" at bounding box center [888, 19] width 932 height 2089
click at [469, 219] on div at bounding box center [479, 221] width 110 height 6
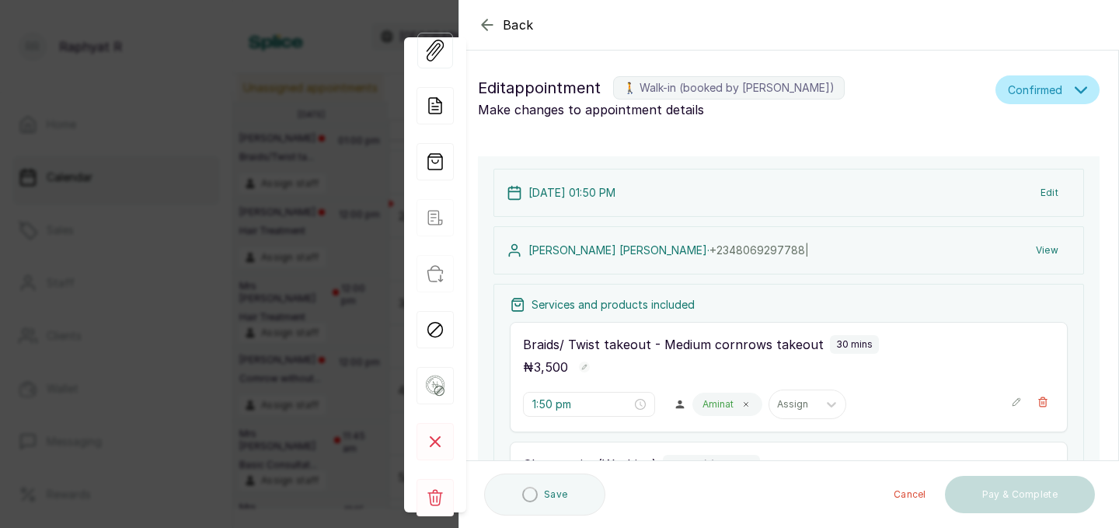
scroll to position [84, 0]
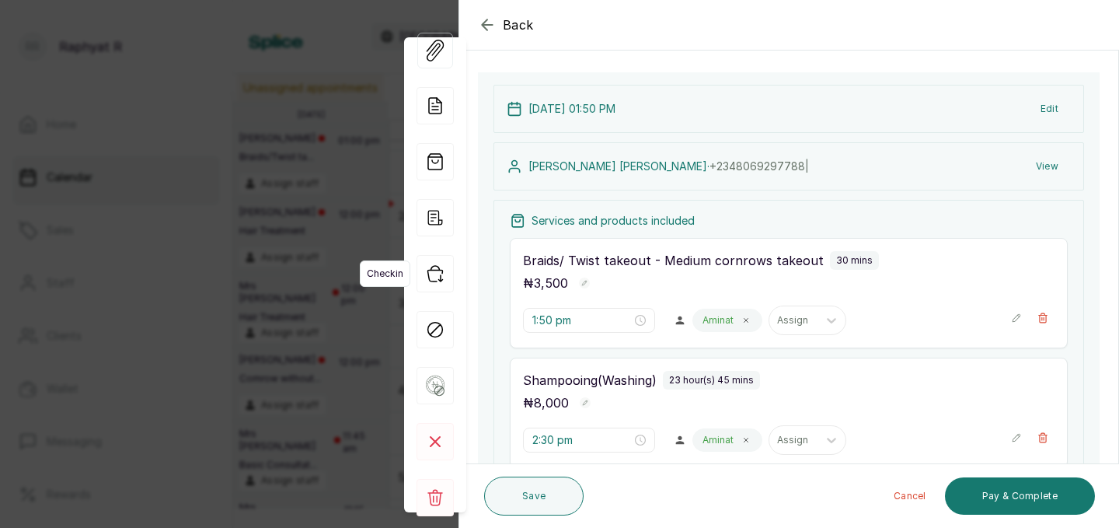
click at [437, 272] on icon "button" at bounding box center [434, 273] width 37 height 37
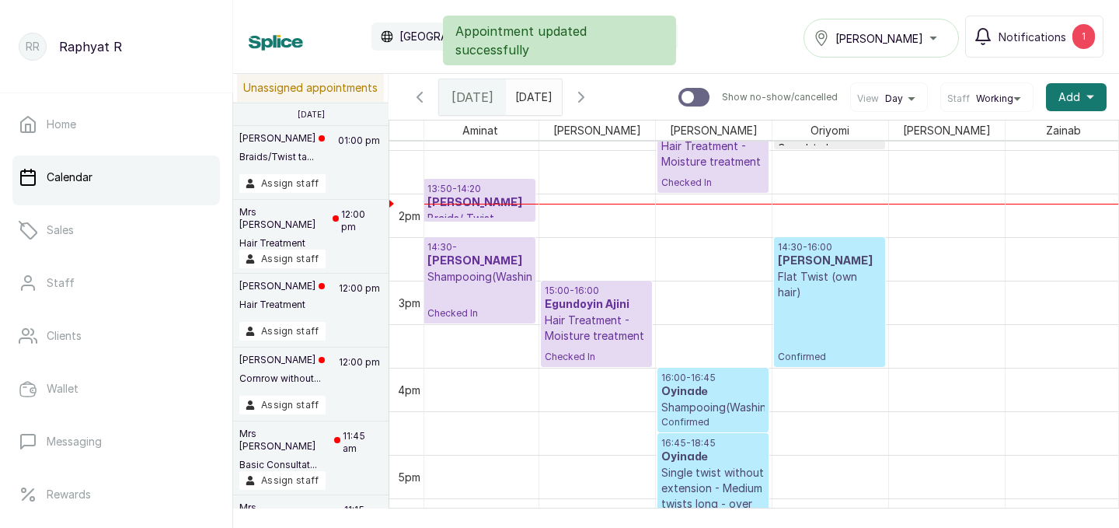
click at [491, 216] on p "Braids/ Twist takeout - Medium cornrows takeout" at bounding box center [479, 234] width 104 height 47
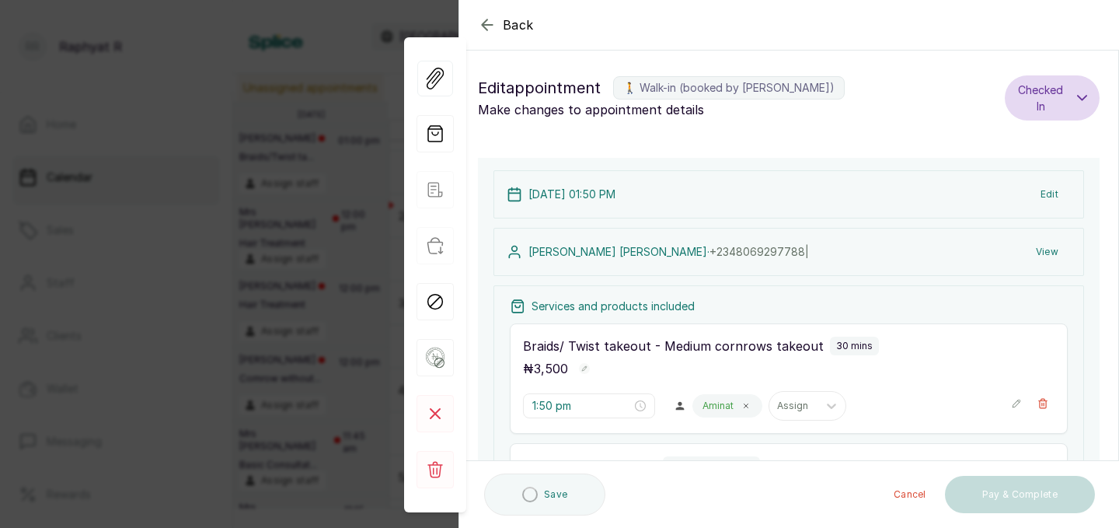
click at [486, 25] on icon "button" at bounding box center [487, 24] width 10 height 10
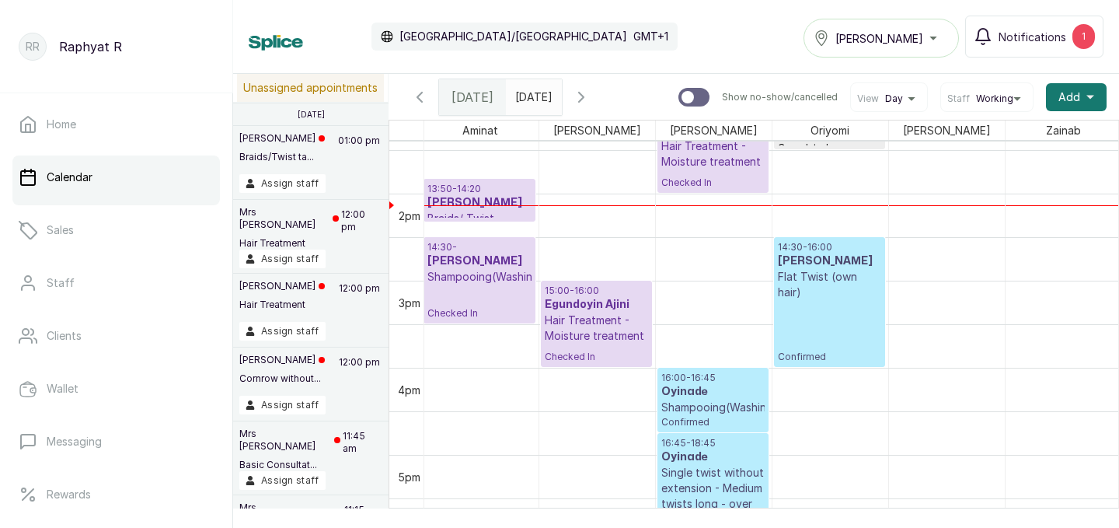
click at [468, 218] on div at bounding box center [479, 221] width 110 height 6
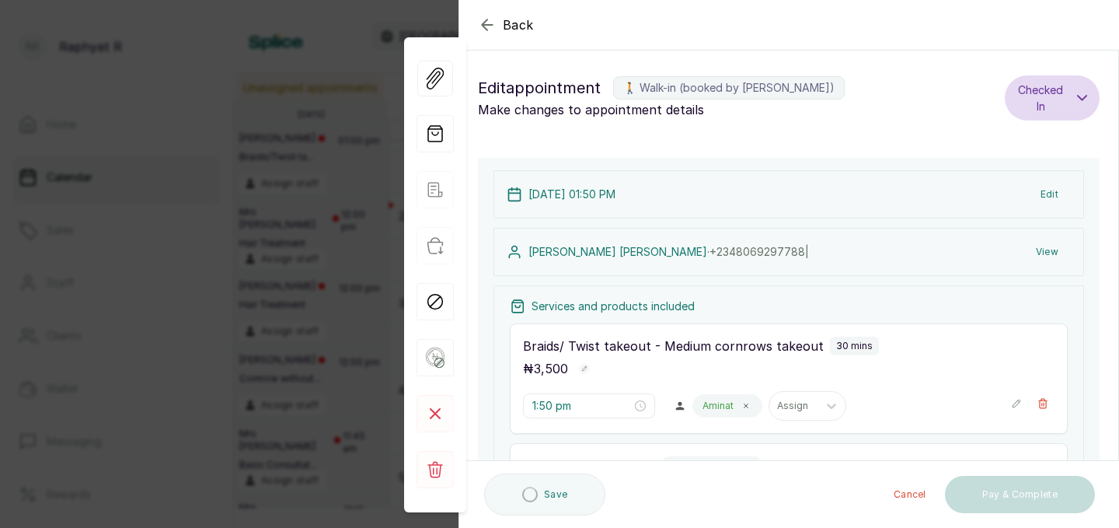
click at [485, 19] on icon "button" at bounding box center [487, 25] width 19 height 19
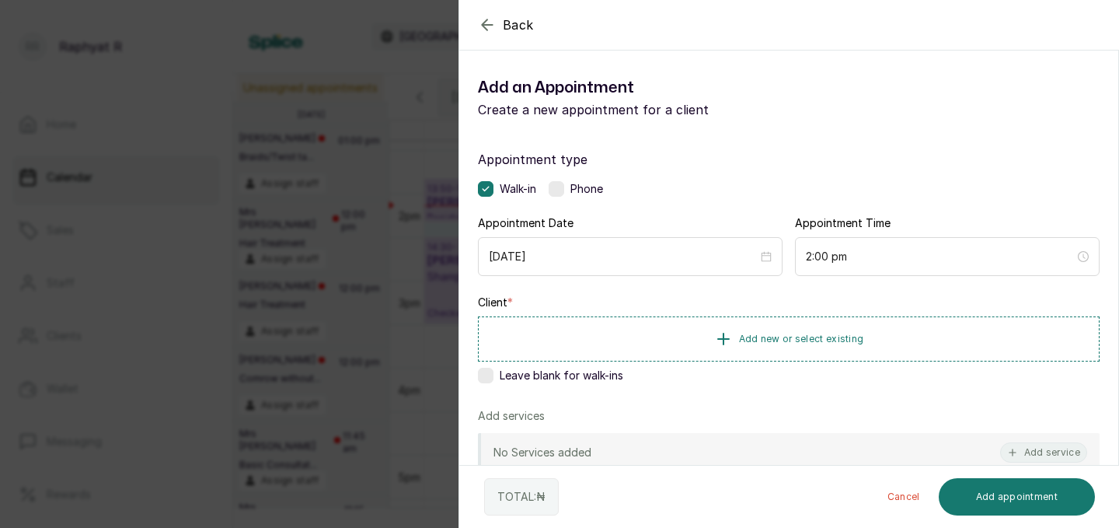
click at [486, 23] on icon "button" at bounding box center [487, 25] width 19 height 19
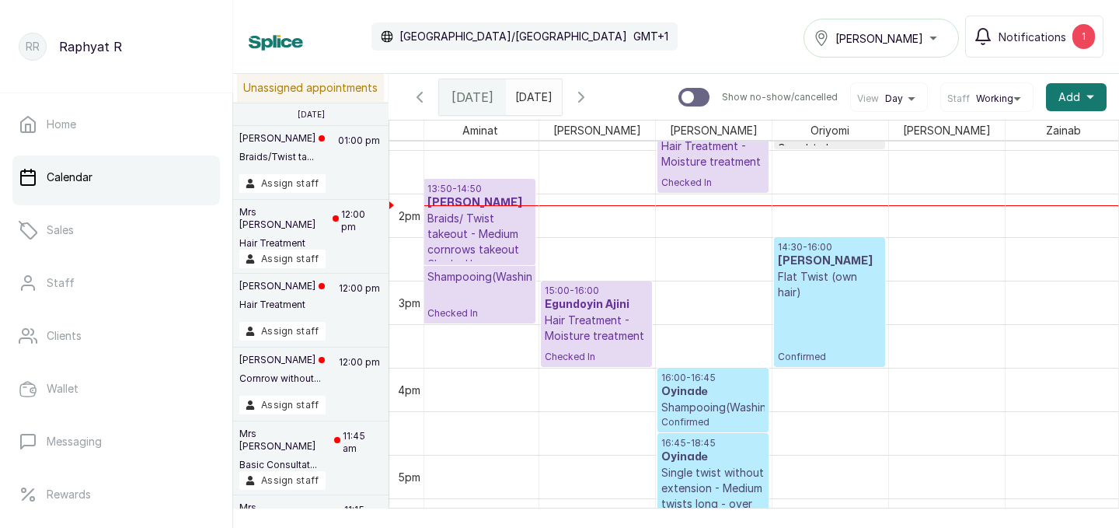
drag, startPoint x: 500, startPoint y: 218, endPoint x: 502, endPoint y: 237, distance: 18.7
click at [502, 237] on div "09:30 - 10:30 Fehintola Kofo-Idowu Hair Treatment - Protein treatment - From Co…" at bounding box center [480, 19] width 117 height 2089
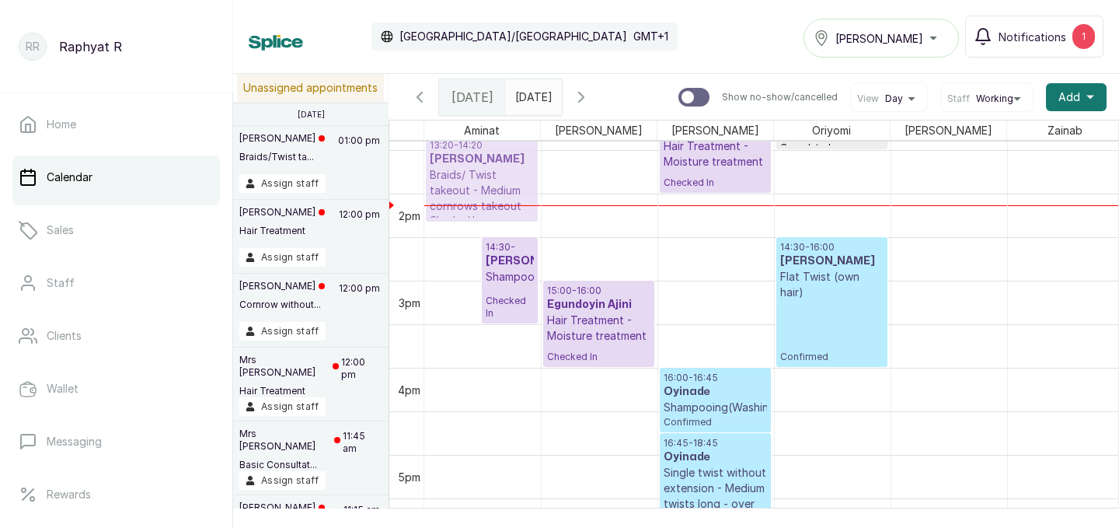
scroll to position [0, 0]
drag, startPoint x: 455, startPoint y: 256, endPoint x: 458, endPoint y: 234, distance: 22.7
click at [458, 234] on div "13:50 - 14:50 Morris Antonia Braids/ Twist takeout - Medium cornrows takeout Ch…" at bounding box center [890, 19] width 932 height 2089
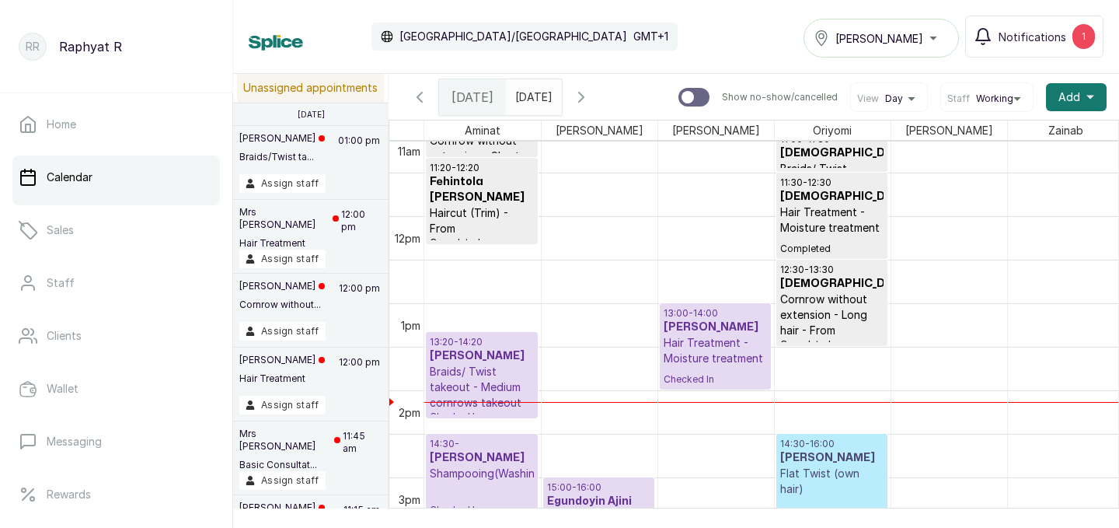
scroll to position [930, 0]
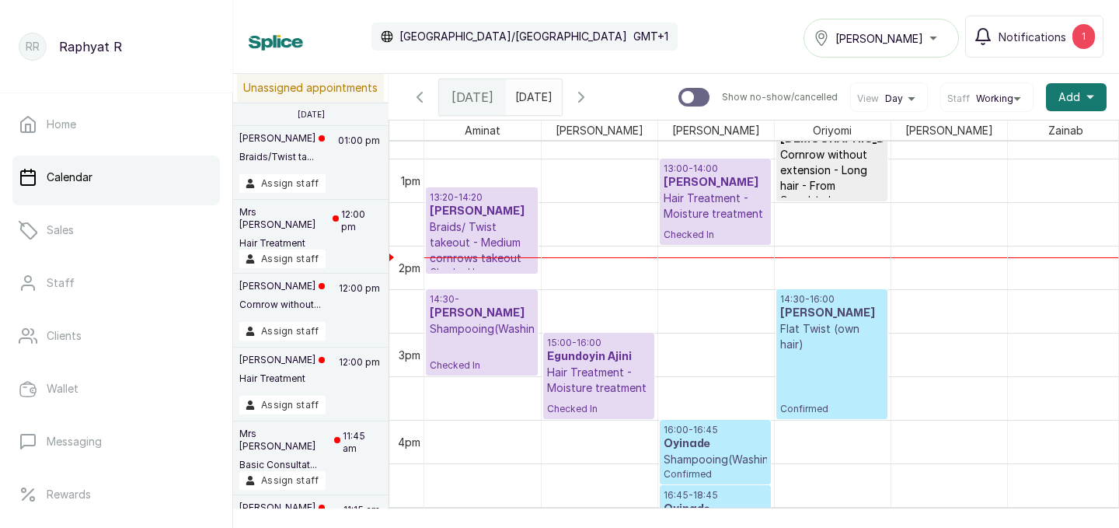
click at [700, 214] on p "Hair Treatment - Moisture treatment" at bounding box center [715, 205] width 103 height 31
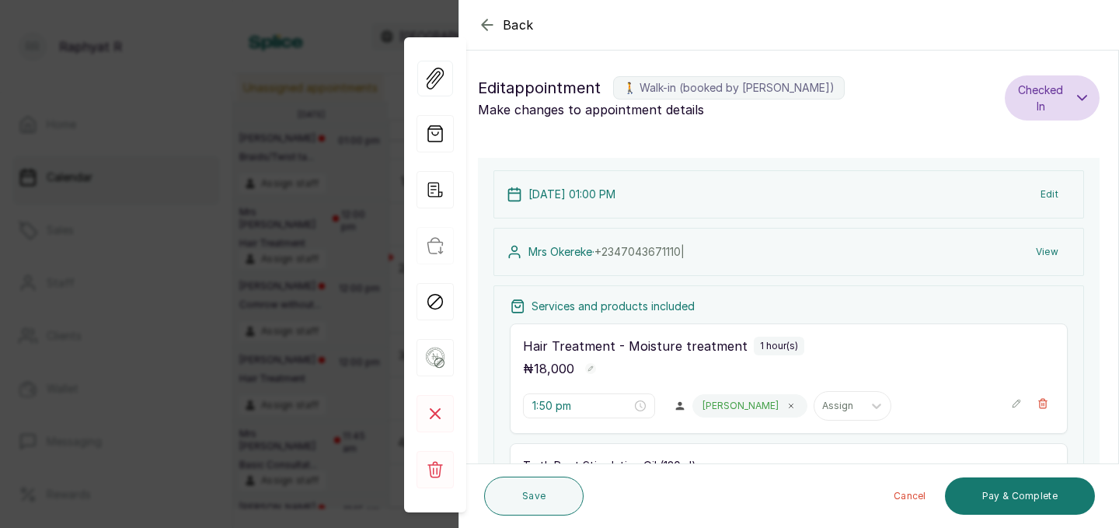
type input "1:00 pm"
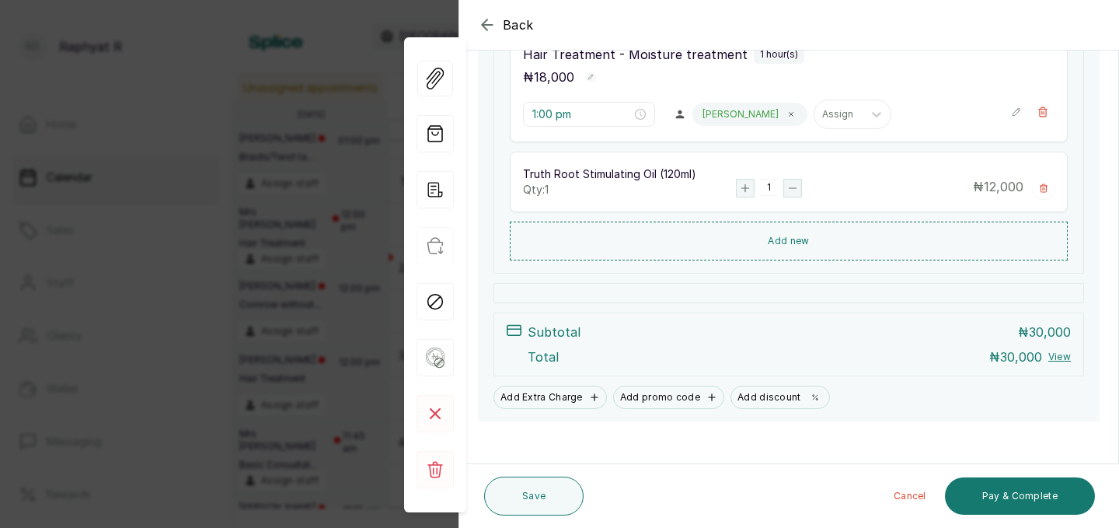
click at [491, 22] on icon "button" at bounding box center [487, 25] width 19 height 19
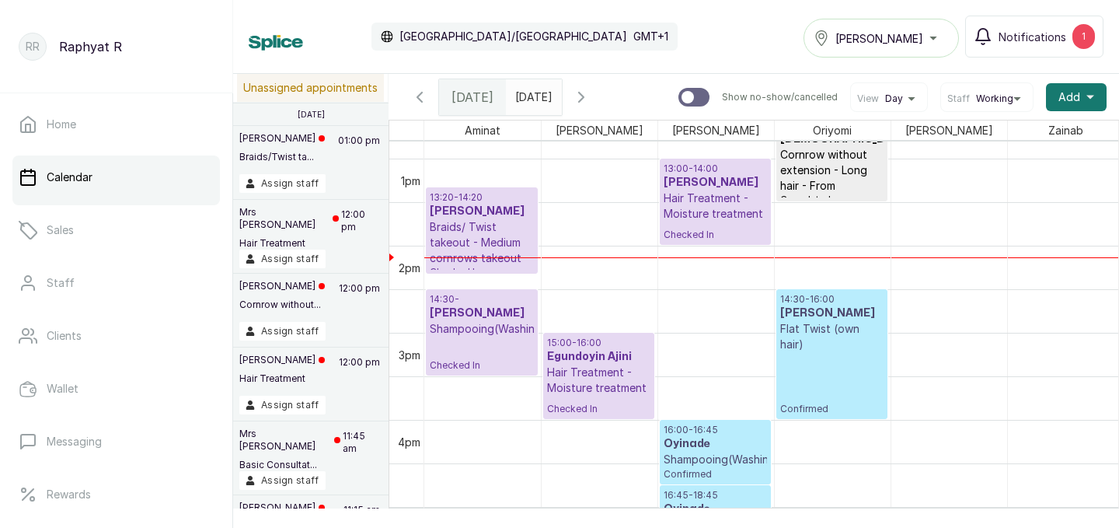
click at [710, 200] on p "Hair Treatment - Moisture treatment" at bounding box center [715, 205] width 103 height 31
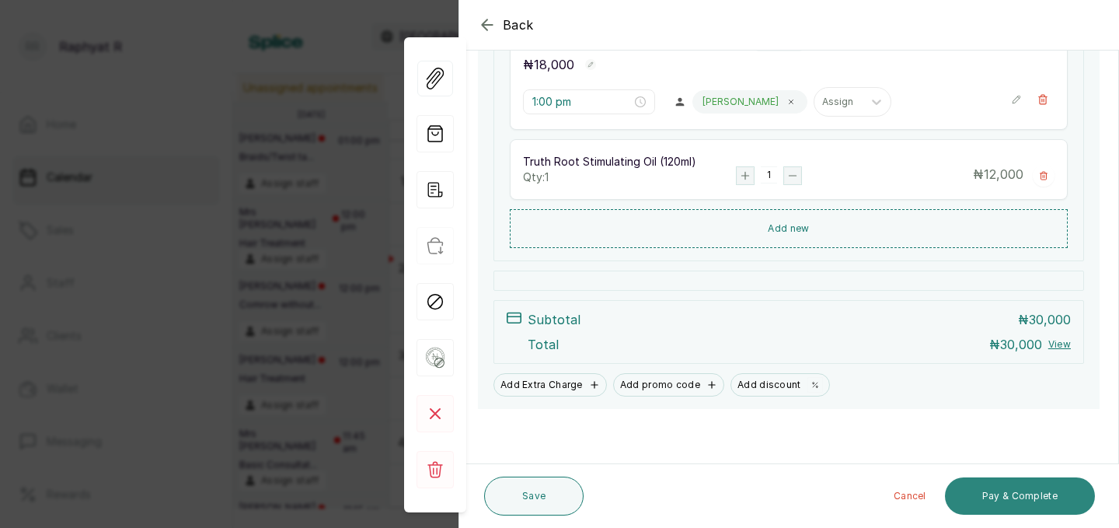
click at [987, 480] on button "Pay & Complete" at bounding box center [1020, 495] width 150 height 37
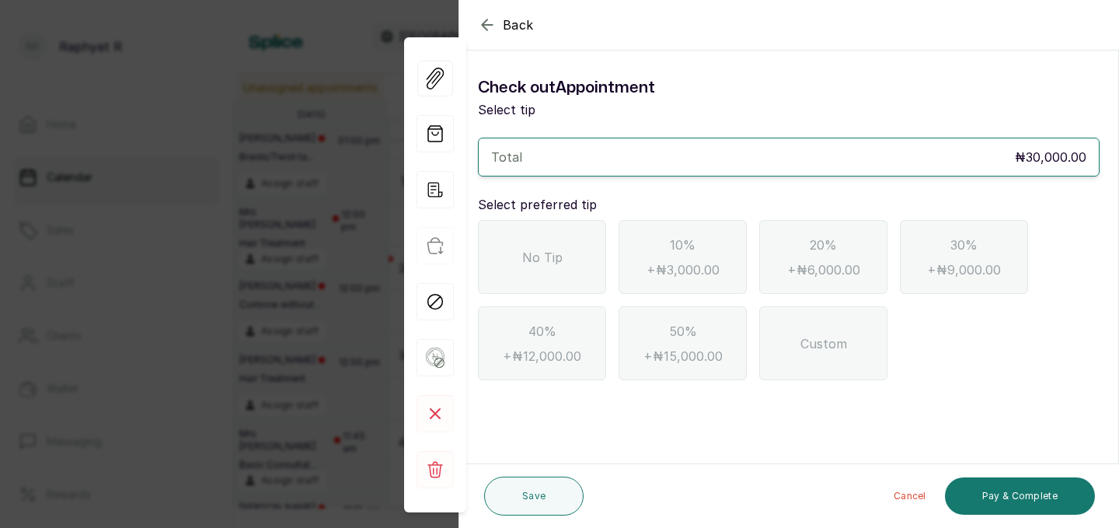
click at [532, 249] on span "No Tip" at bounding box center [542, 257] width 40 height 19
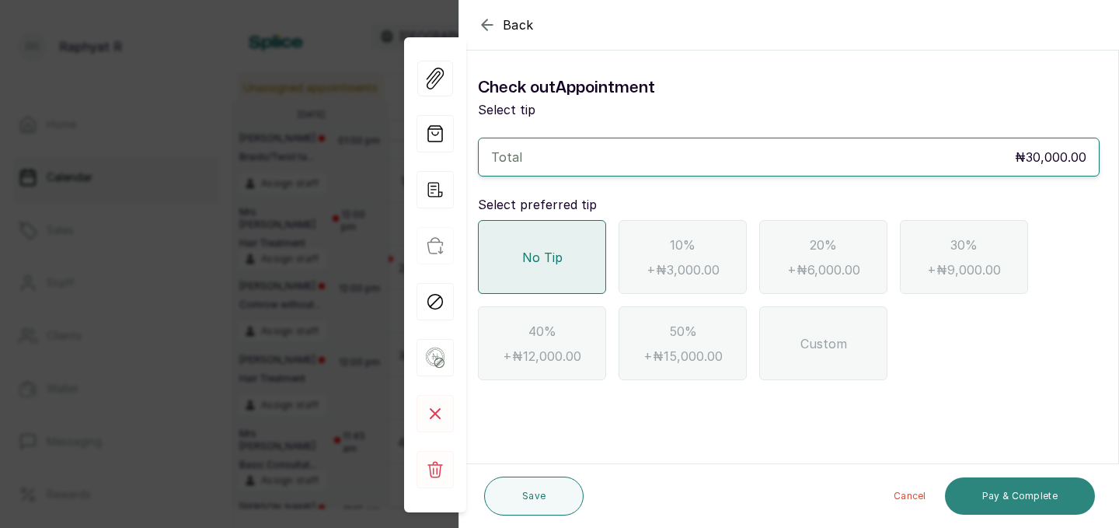
click at [1027, 486] on button "Pay & Complete" at bounding box center [1020, 495] width 150 height 37
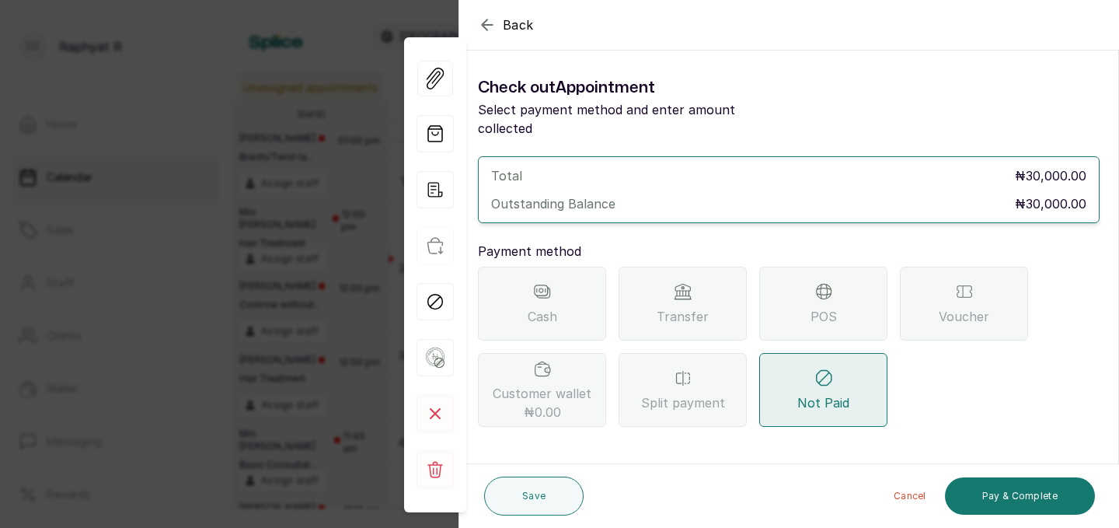
click at [830, 286] on div "POS" at bounding box center [823, 304] width 128 height 74
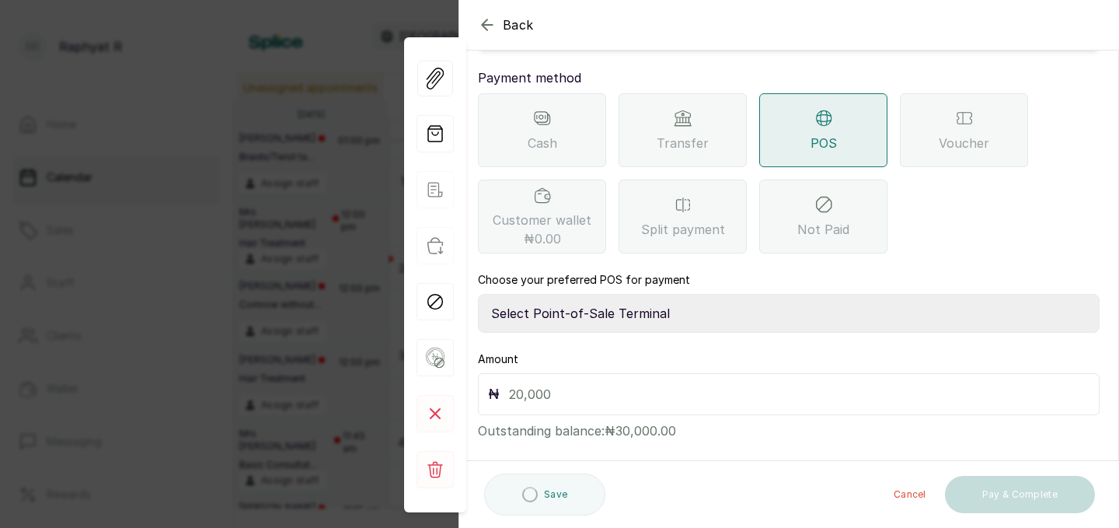
click at [558, 294] on select "Select Point-of-Sale Terminal Traction Providus Bank" at bounding box center [789, 313] width 622 height 39
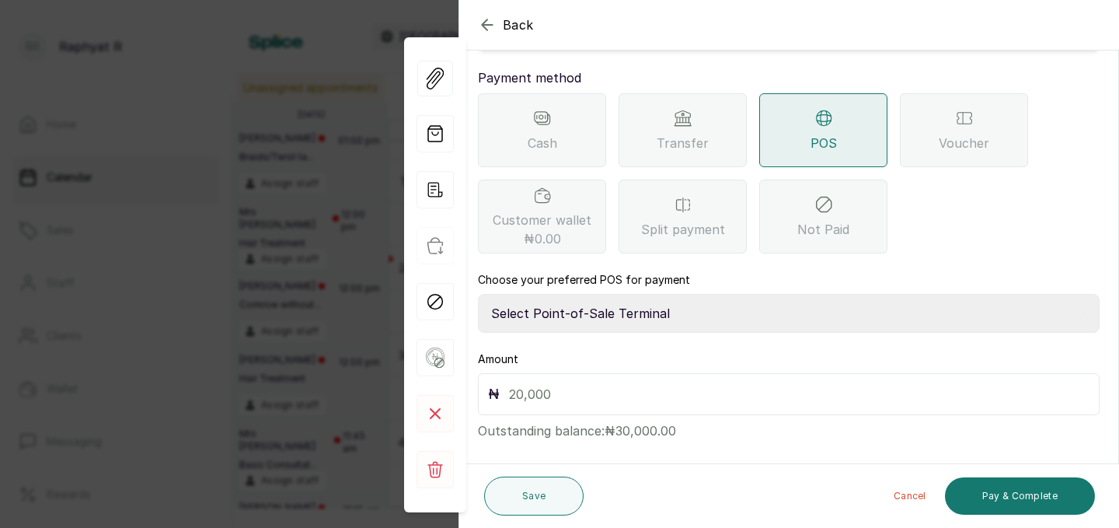
select select "b1594abb-eea2-48ba-bf5f-ff0754569b84"
click at [514, 383] on input "text" at bounding box center [799, 394] width 580 height 22
type input "30,000"
click at [1028, 489] on button "Pay & Complete" at bounding box center [1020, 495] width 150 height 37
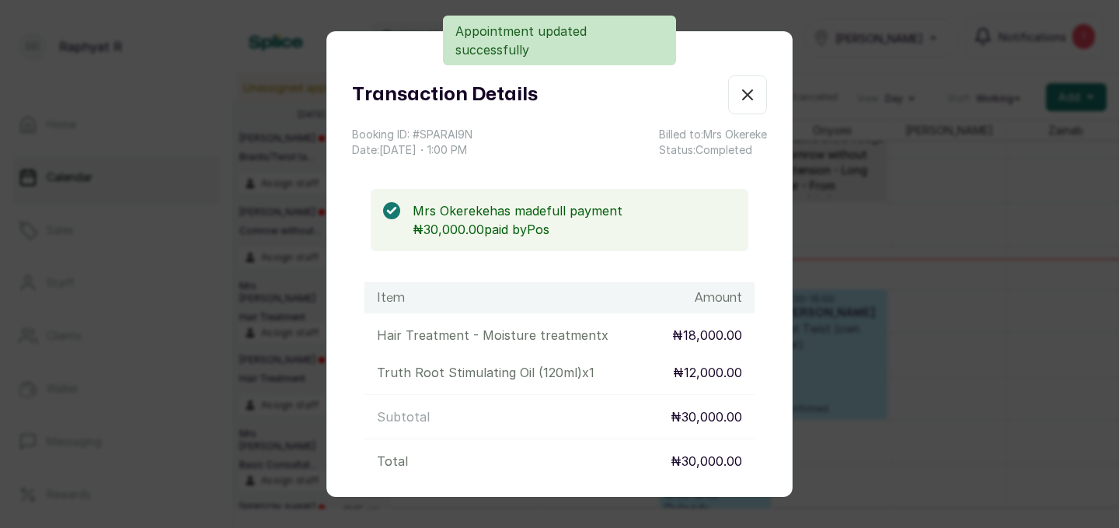
click at [747, 96] on icon "button" at bounding box center [747, 94] width 19 height 19
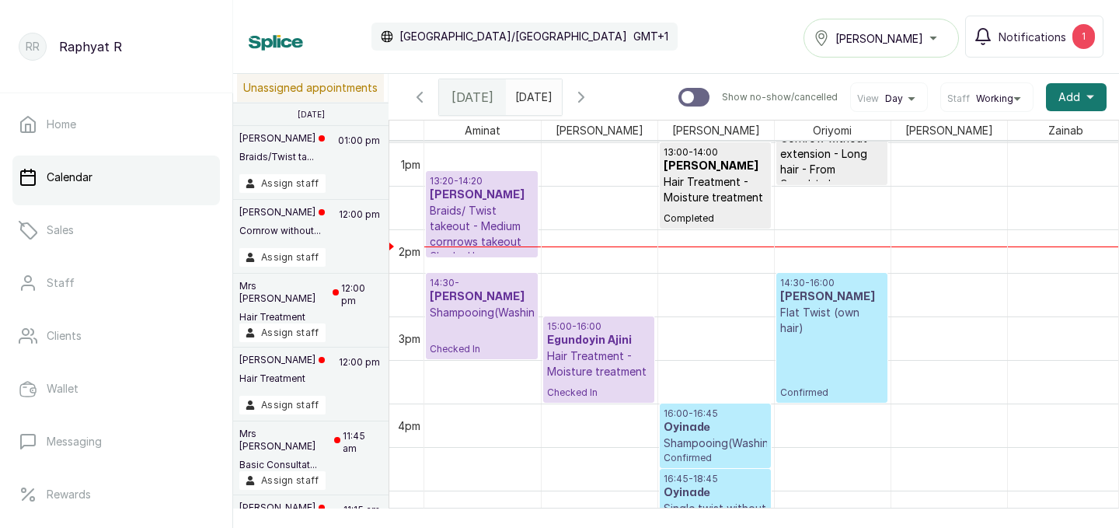
scroll to position [1130, 0]
click at [821, 298] on h3 "[PERSON_NAME]" at bounding box center [831, 298] width 103 height 16
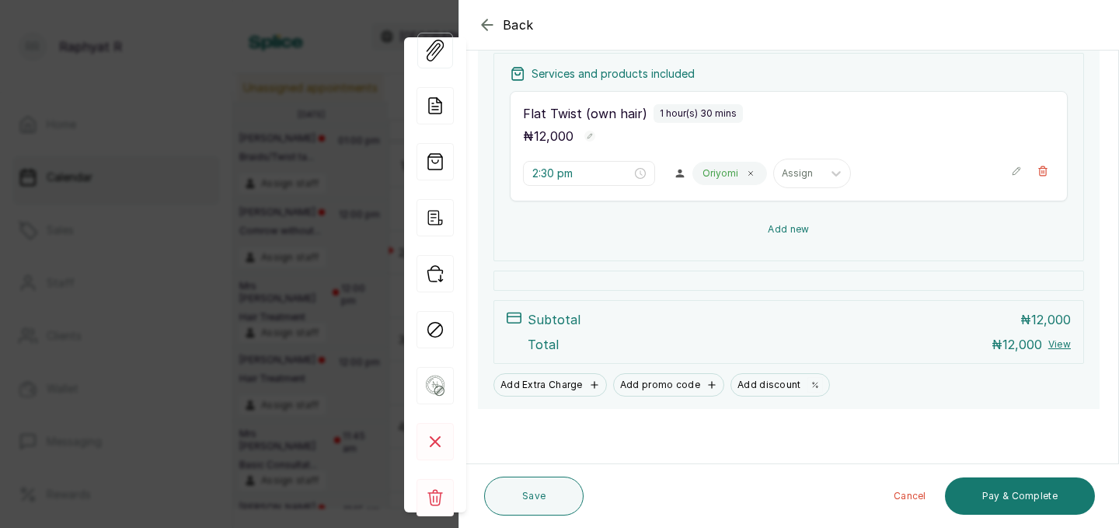
scroll to position [231, 0]
click at [769, 245] on button "Add new" at bounding box center [789, 229] width 558 height 37
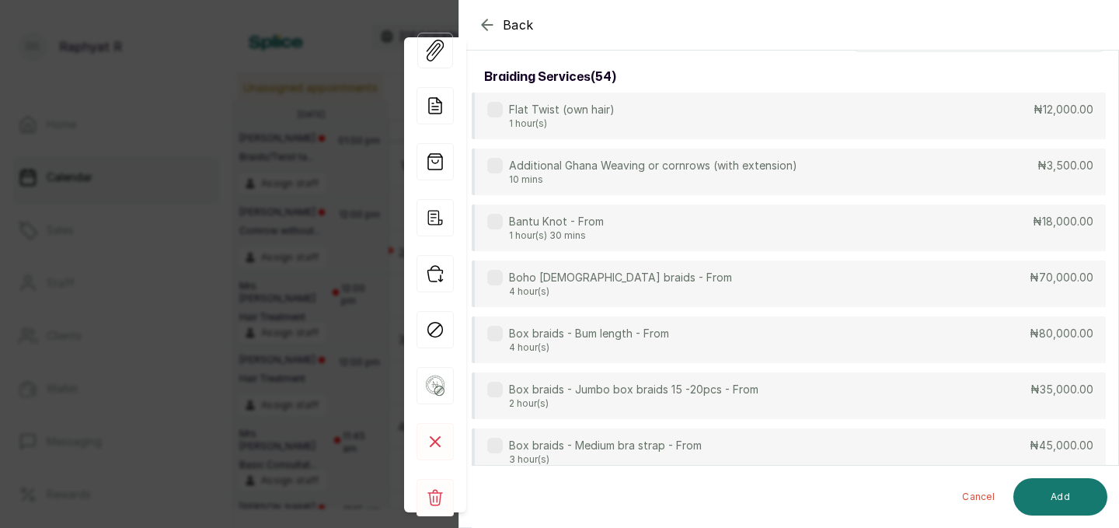
scroll to position [0, 0]
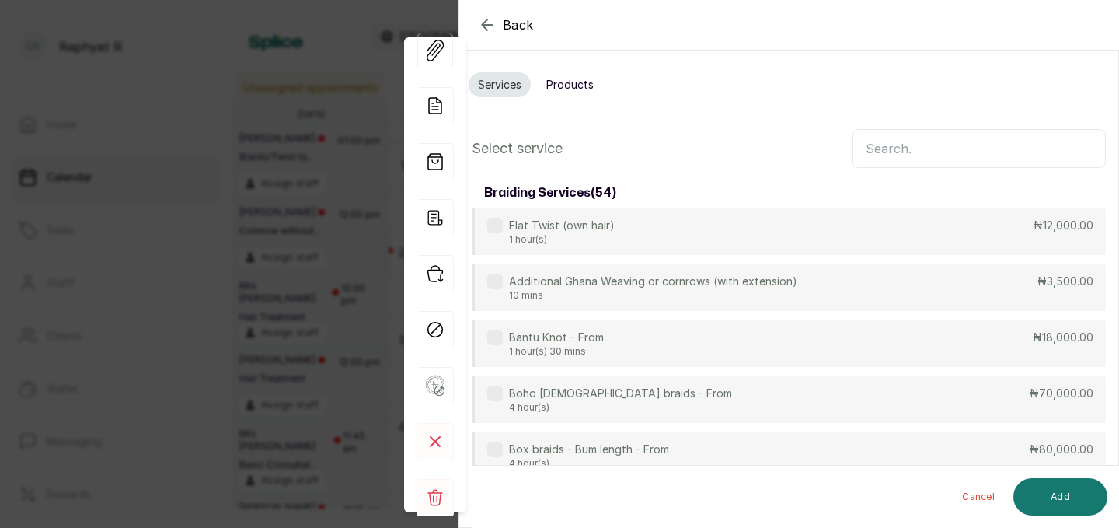
click at [866, 150] on input "text" at bounding box center [978, 148] width 253 height 39
type input "s"
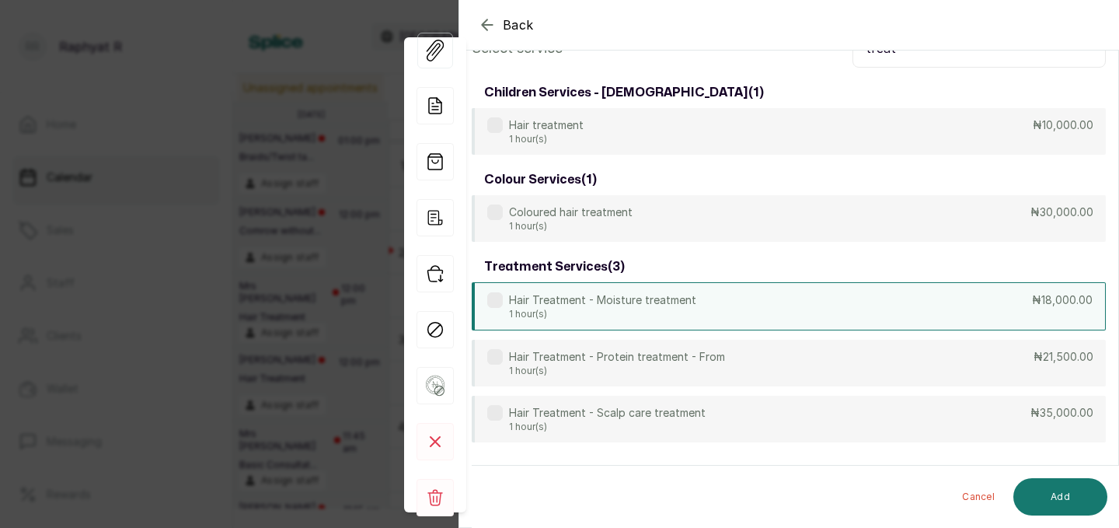
scroll to position [121, 0]
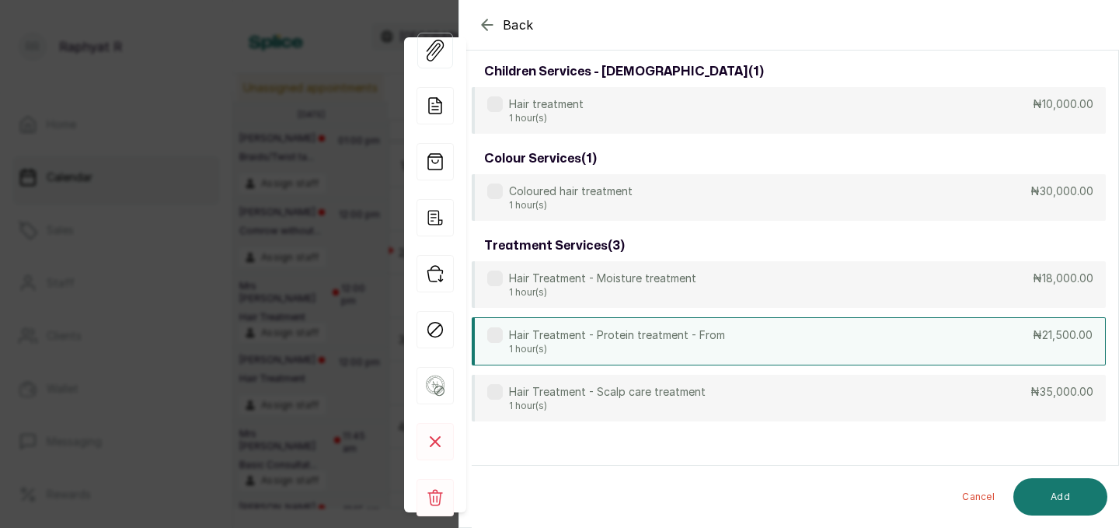
type input "treat"
click at [823, 343] on div "Hair Treatment - Protein treatment - From 1 hour(s) ₦21,500.00" at bounding box center [789, 341] width 634 height 48
click at [1052, 488] on button "Add" at bounding box center [1060, 496] width 94 height 37
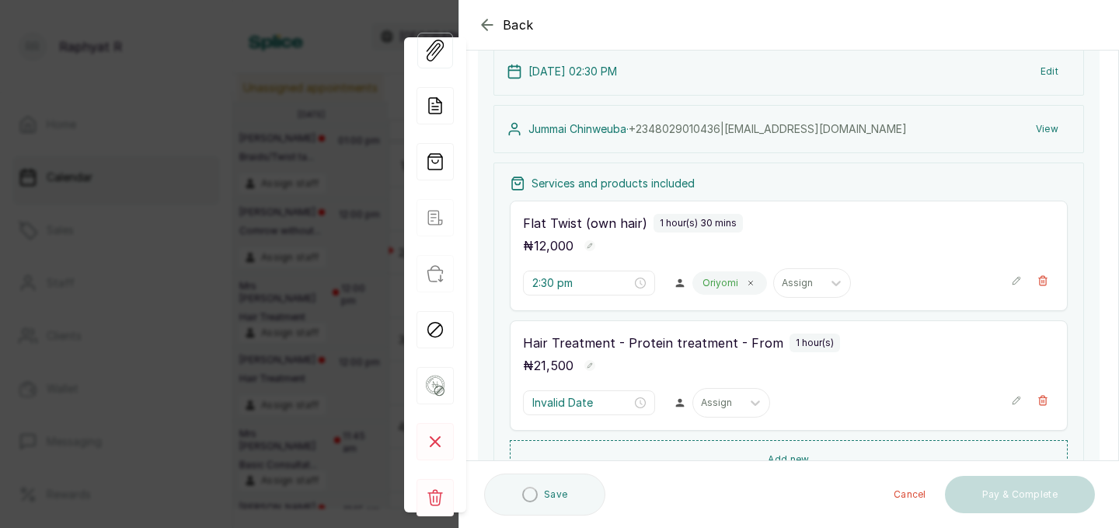
type input "4:00 pm"
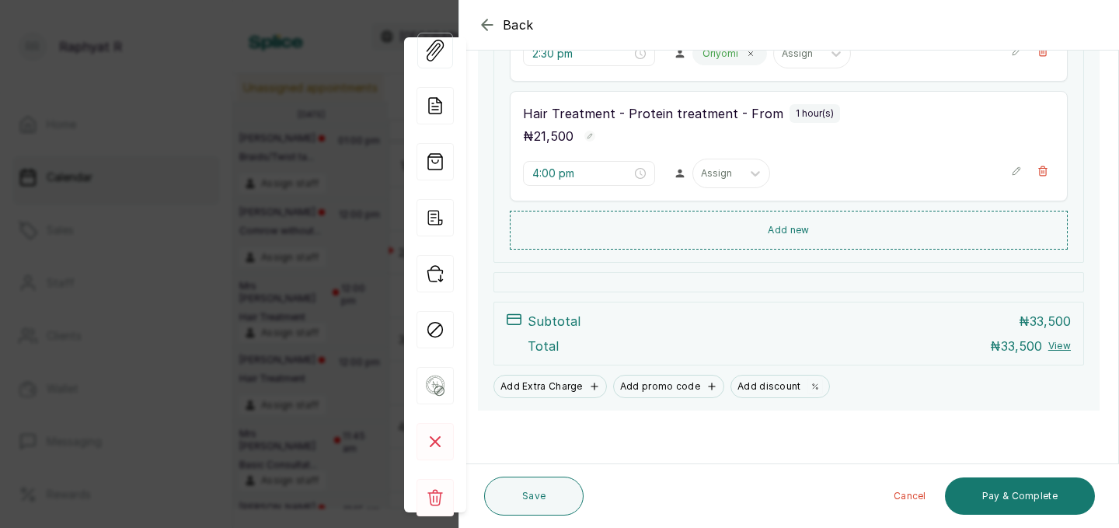
scroll to position [352, 0]
click at [539, 483] on button "Save" at bounding box center [533, 495] width 99 height 39
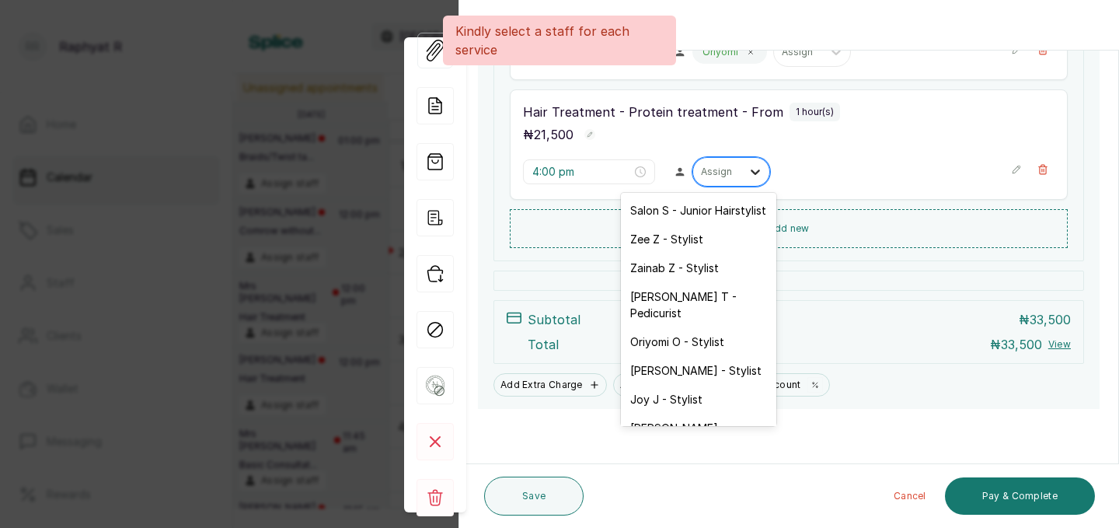
click at [747, 178] on icon at bounding box center [755, 172] width 16 height 16
click at [698, 327] on div "Oriyomi O - Stylist" at bounding box center [698, 341] width 155 height 29
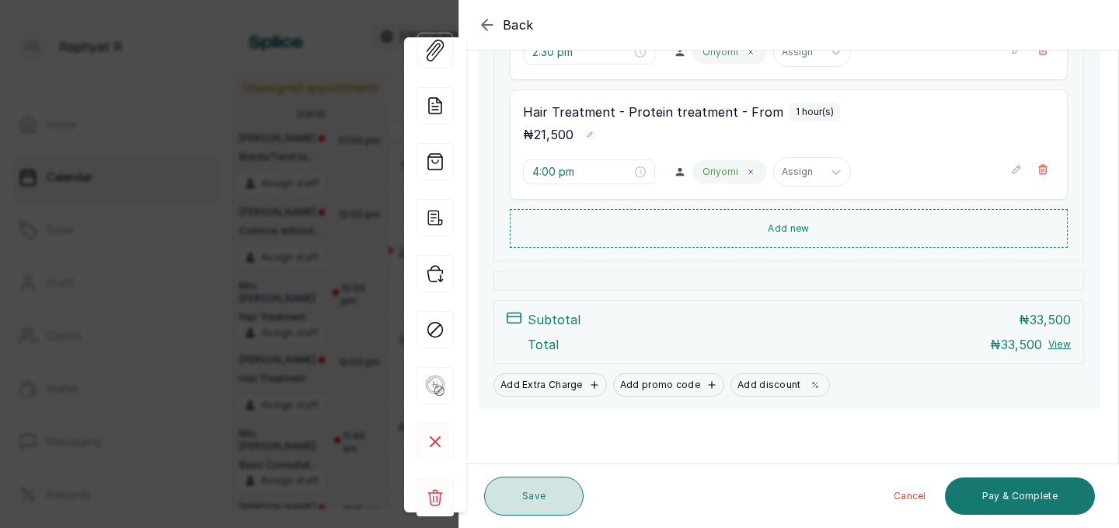
click at [532, 493] on button "Save" at bounding box center [533, 495] width 99 height 39
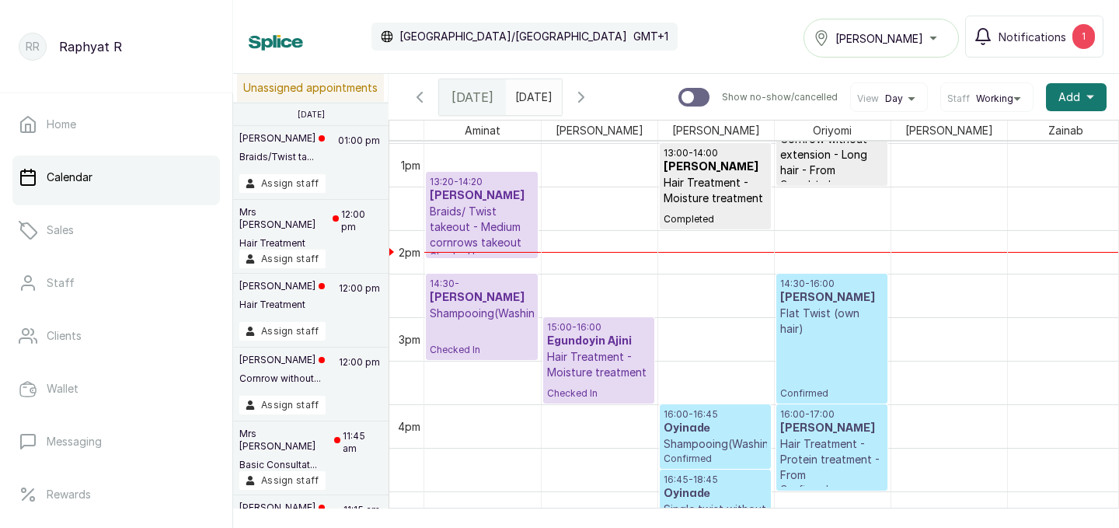
click at [838, 305] on h3 "[PERSON_NAME]" at bounding box center [831, 298] width 103 height 16
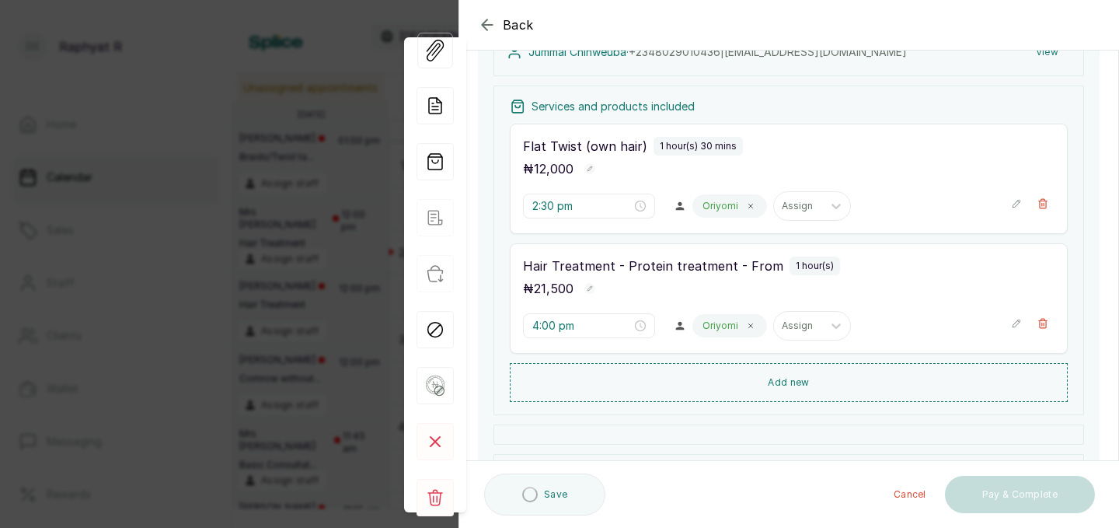
scroll to position [214, 0]
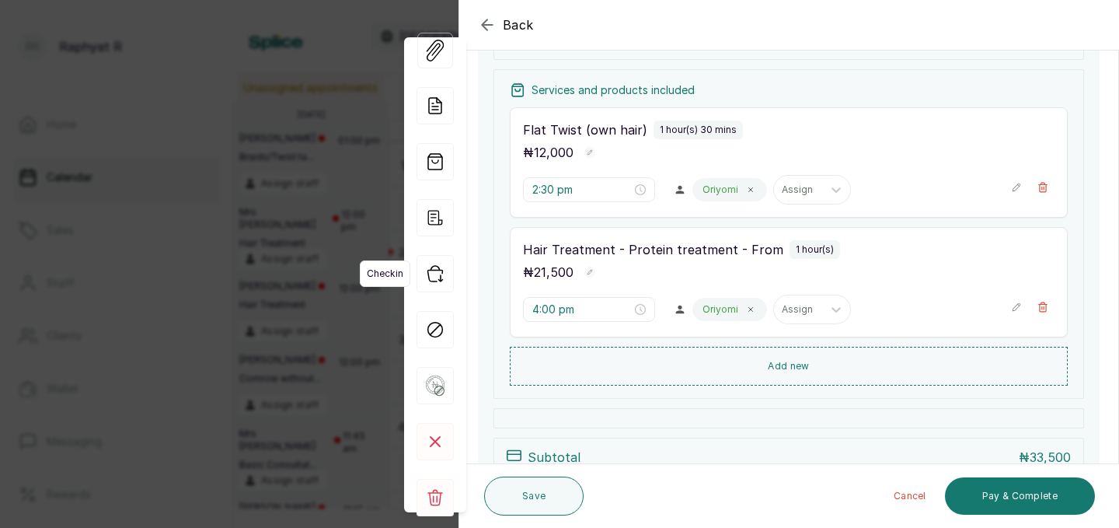
click at [437, 270] on icon "button" at bounding box center [434, 273] width 37 height 37
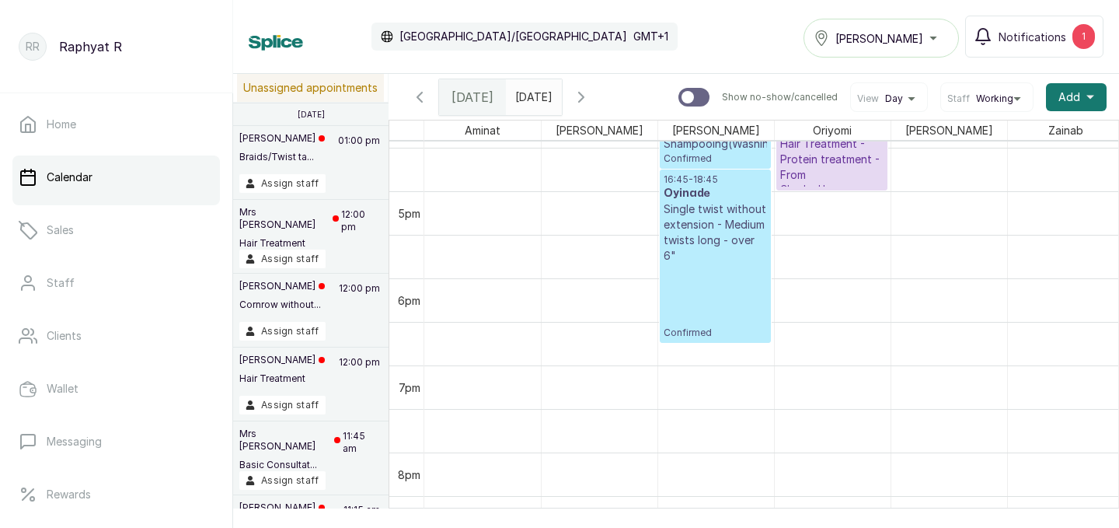
scroll to position [0, 133]
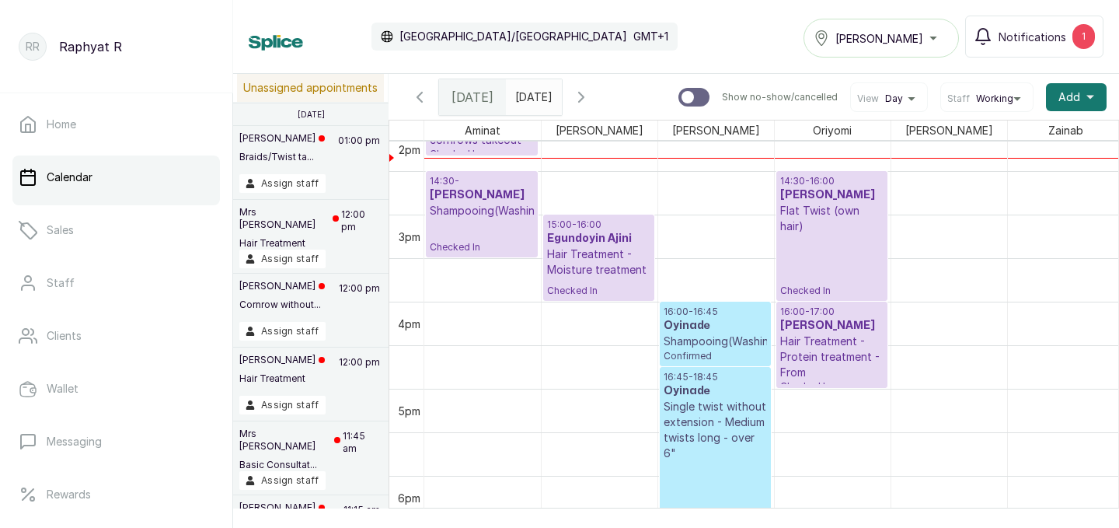
click at [598, 232] on h3 "Egundoyin Ajini" at bounding box center [598, 239] width 103 height 16
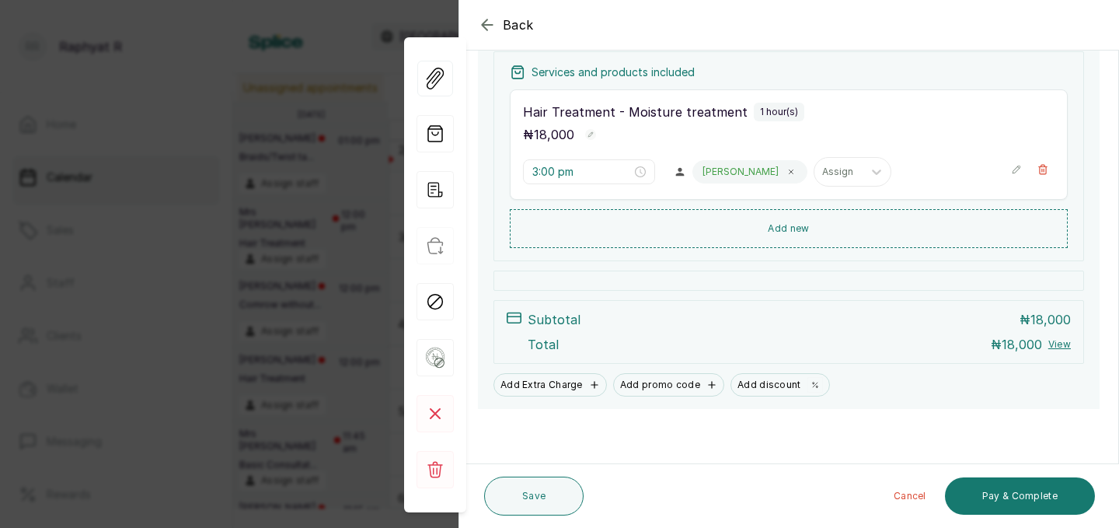
scroll to position [234, 0]
click at [1008, 483] on button "Pay & Complete" at bounding box center [1020, 495] width 150 height 37
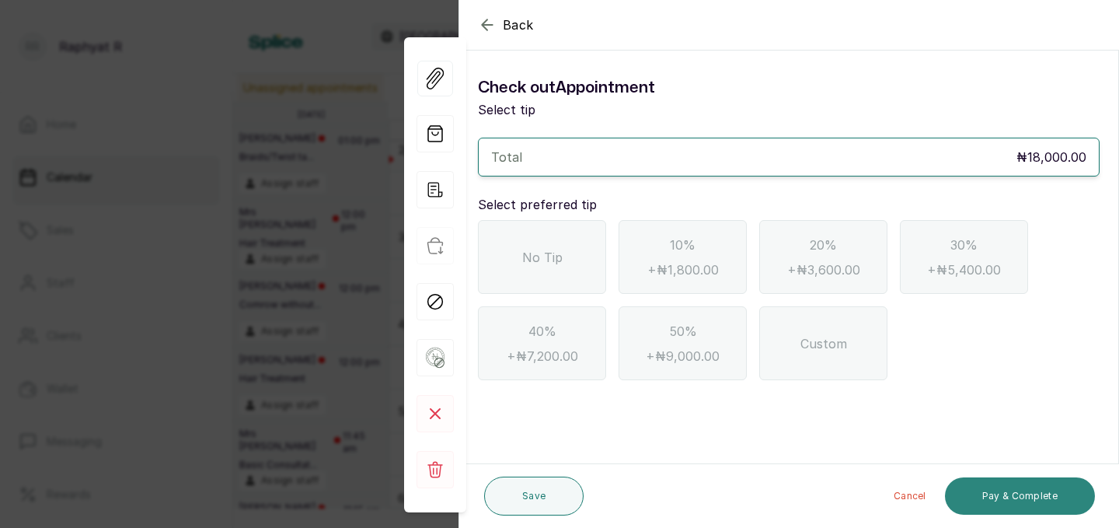
scroll to position [0, 0]
click at [563, 239] on div "No Tip" at bounding box center [542, 257] width 128 height 74
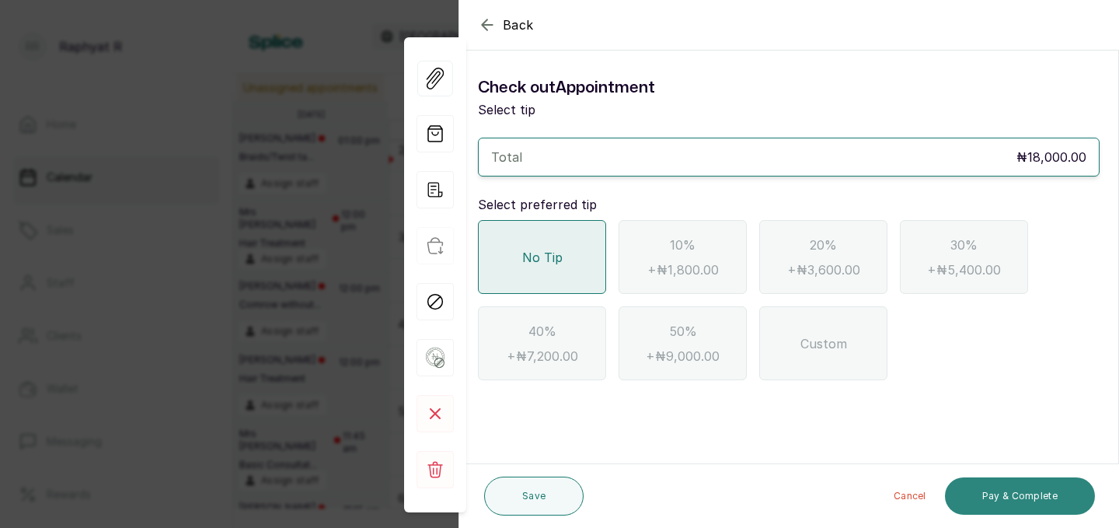
click at [1021, 493] on button "Pay & Complete" at bounding box center [1020, 495] width 150 height 37
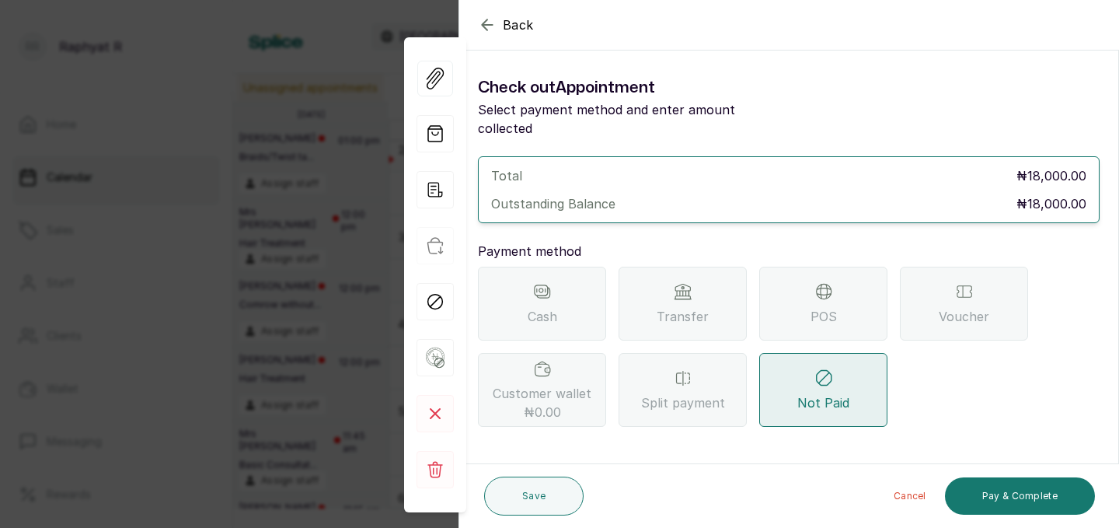
click at [830, 282] on icon at bounding box center [823, 291] width 19 height 19
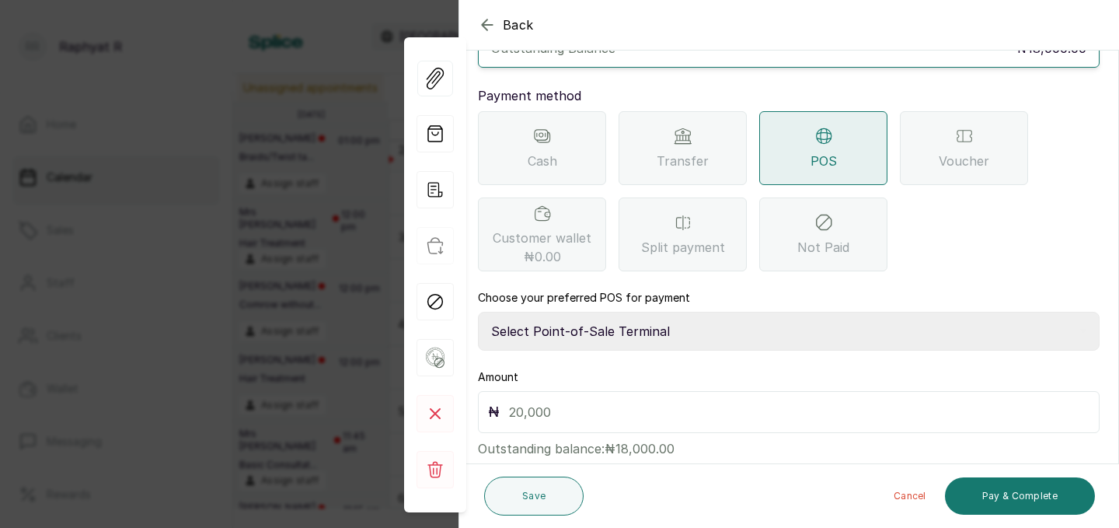
scroll to position [173, 0]
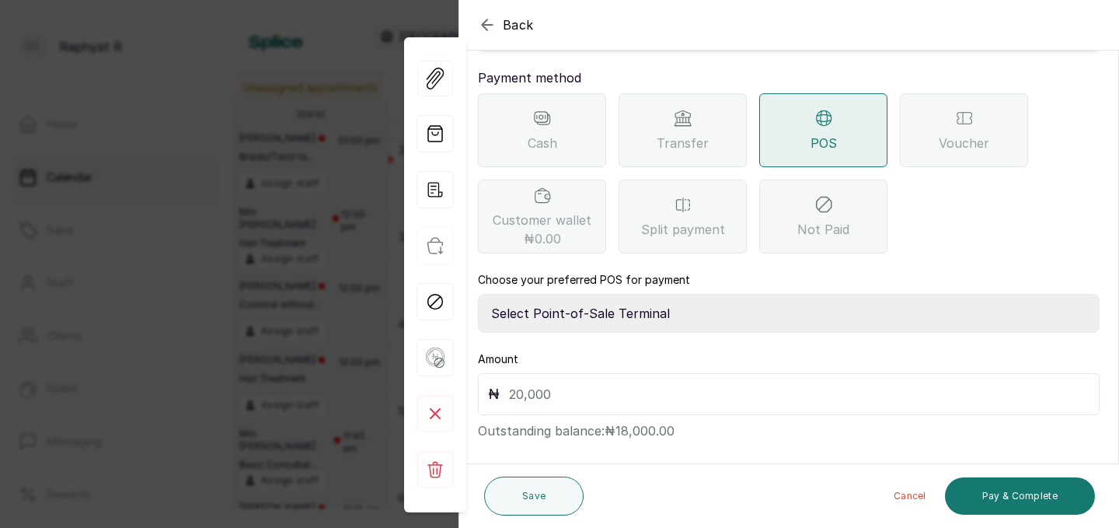
click at [548, 294] on select "Select Point-of-Sale Terminal Traction Providus Bank" at bounding box center [789, 313] width 622 height 39
select select "b1594abb-eea2-48ba-bf5f-ff0754569b84"
click at [517, 383] on input "text" at bounding box center [799, 394] width 580 height 22
type input "18,000"
click at [981, 491] on button "Pay & Complete" at bounding box center [1020, 495] width 150 height 37
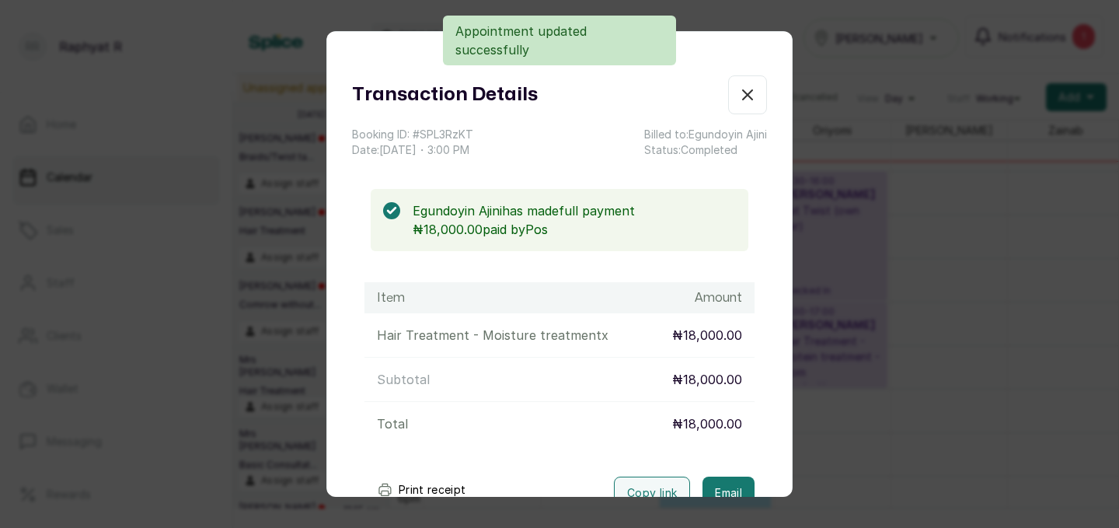
click at [751, 94] on icon "button" at bounding box center [747, 94] width 19 height 19
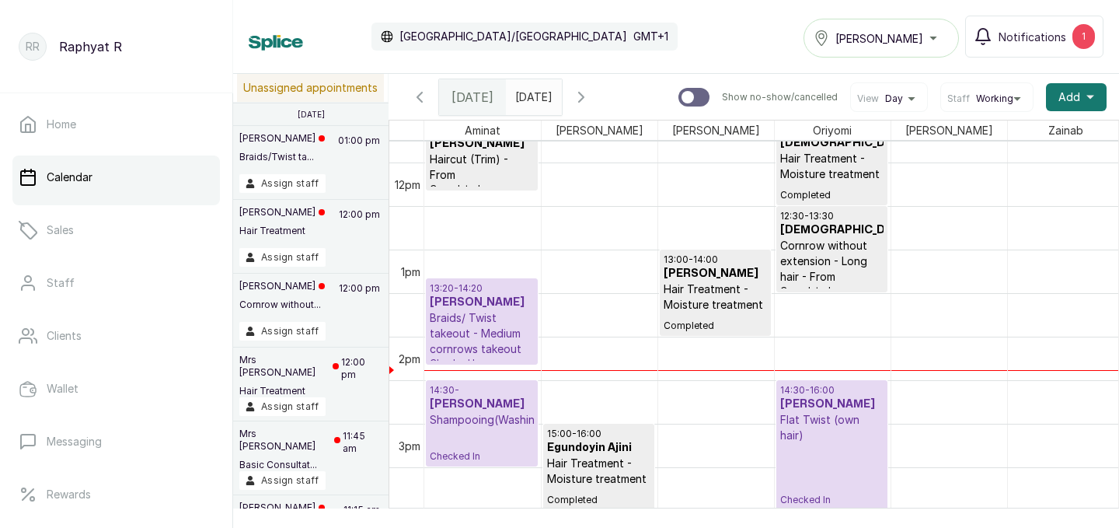
scroll to position [1006, 0]
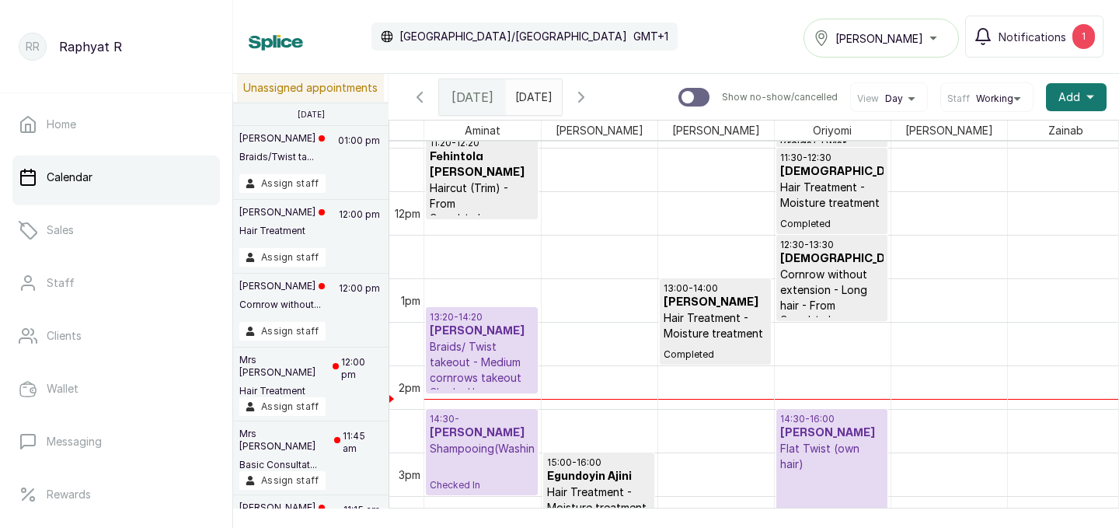
click at [561, 92] on span at bounding box center [546, 93] width 30 height 26
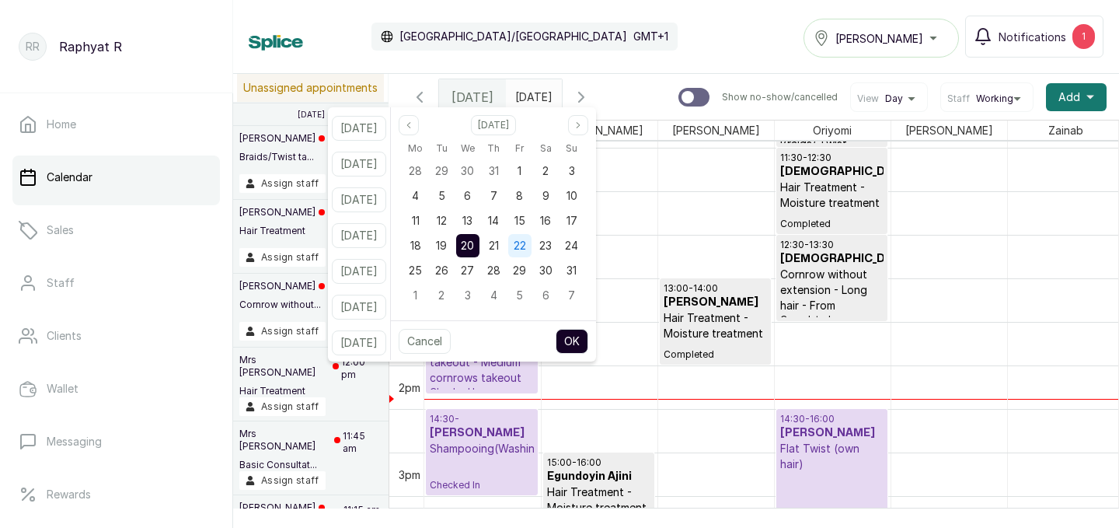
click at [526, 244] on span "22" at bounding box center [520, 245] width 12 height 13
click at [588, 344] on button "OK" at bounding box center [572, 341] width 33 height 25
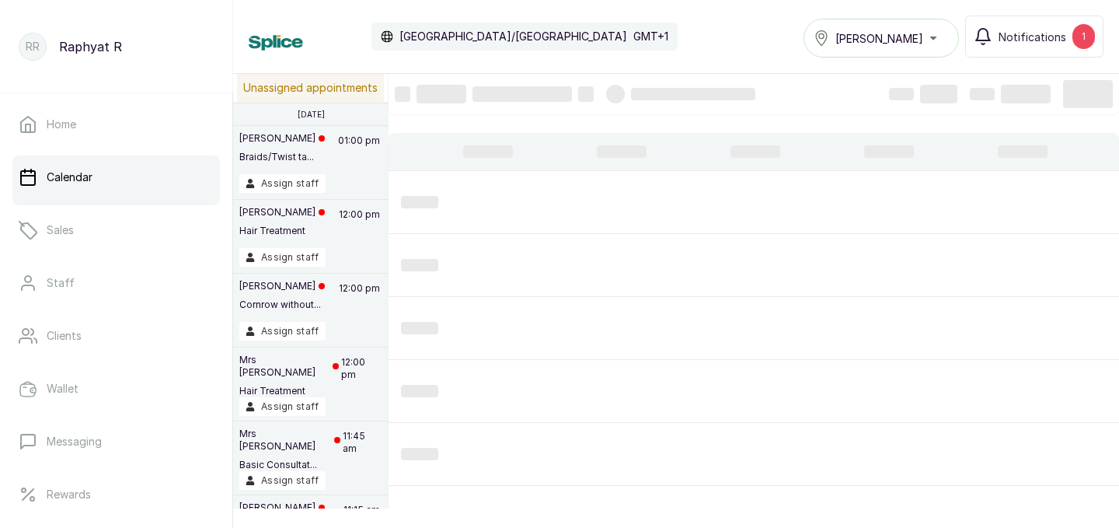
type input "[DATE]"
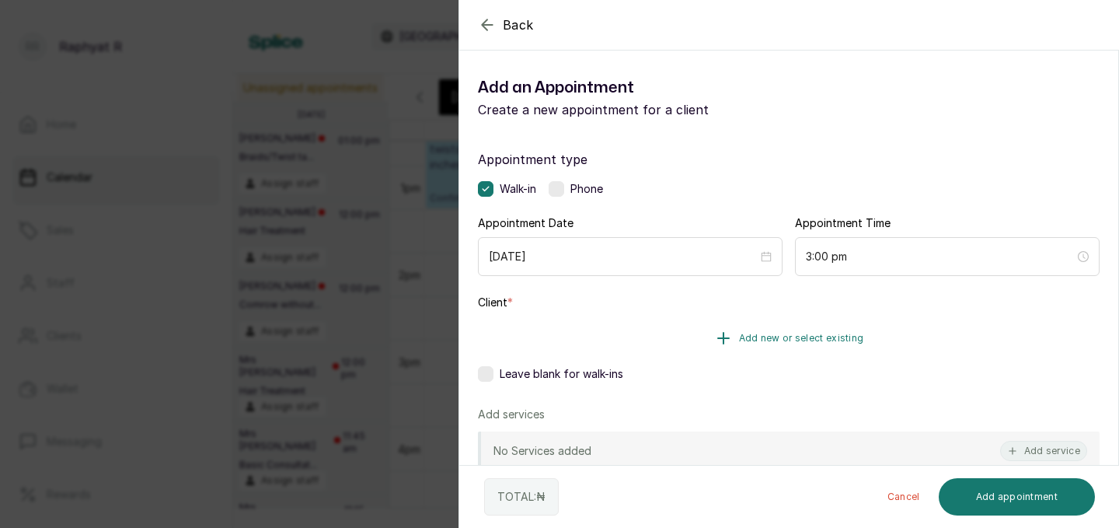
click at [755, 338] on span "Add new or select existing" at bounding box center [801, 338] width 125 height 12
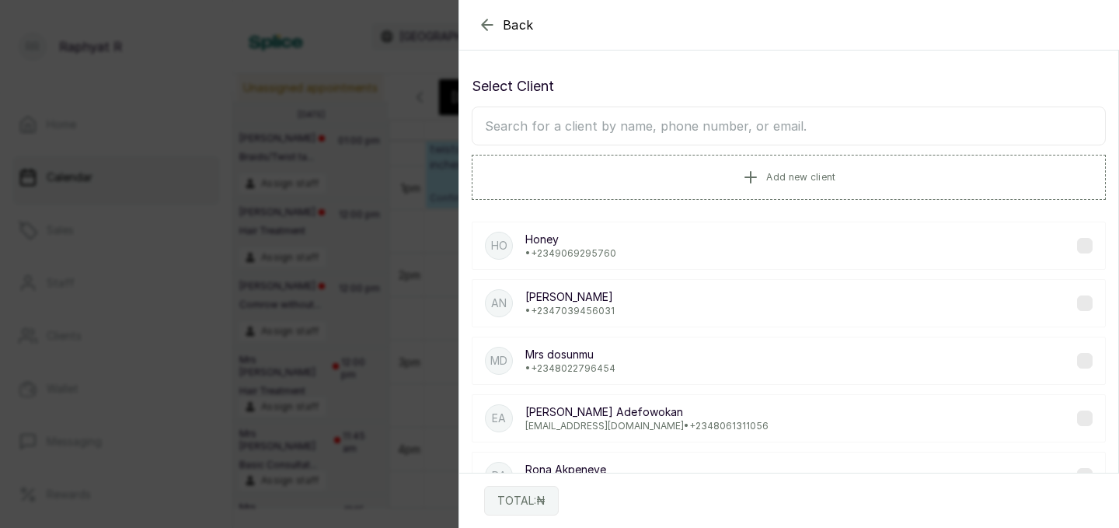
click at [493, 121] on input "text" at bounding box center [789, 125] width 634 height 39
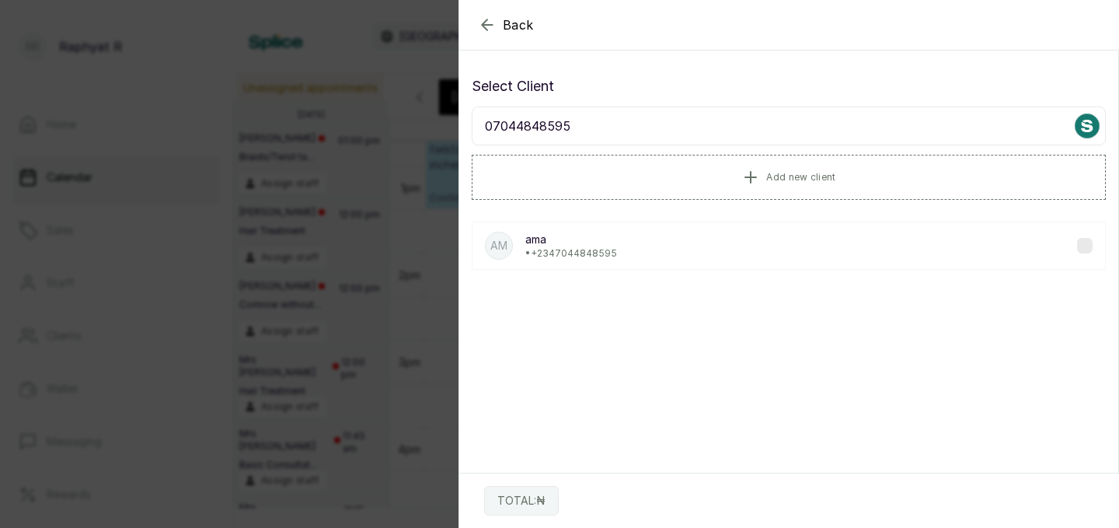
type input "07044848595"
click at [590, 247] on p "• +234 7044848595" at bounding box center [571, 253] width 92 height 12
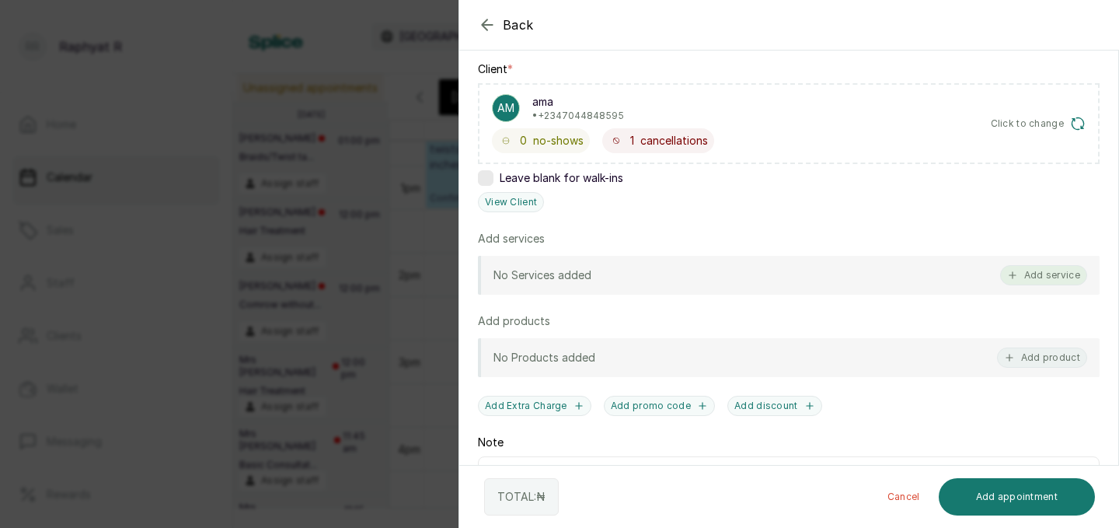
click at [1023, 277] on button "Add service" at bounding box center [1043, 275] width 87 height 20
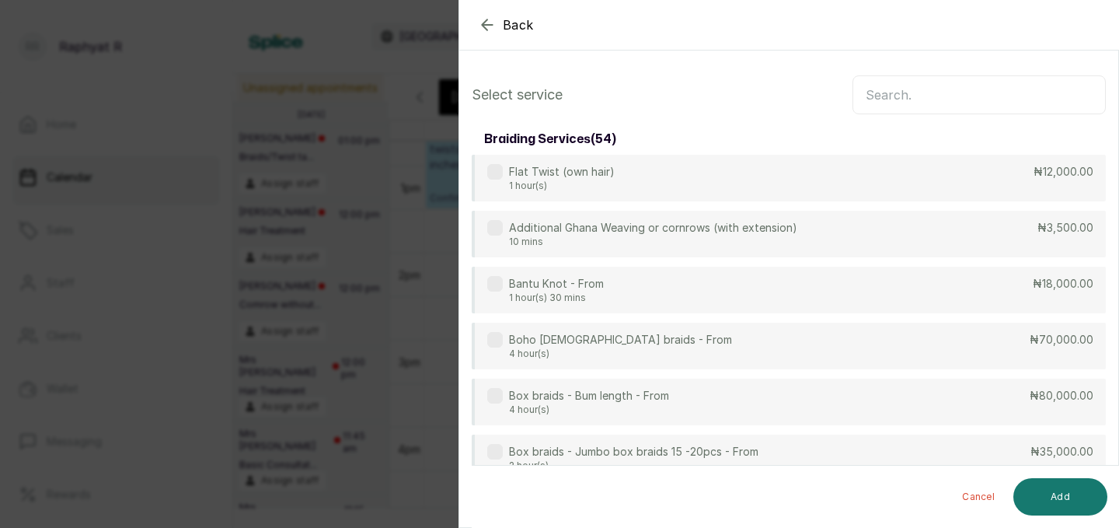
click at [872, 89] on input "text" at bounding box center [978, 94] width 253 height 39
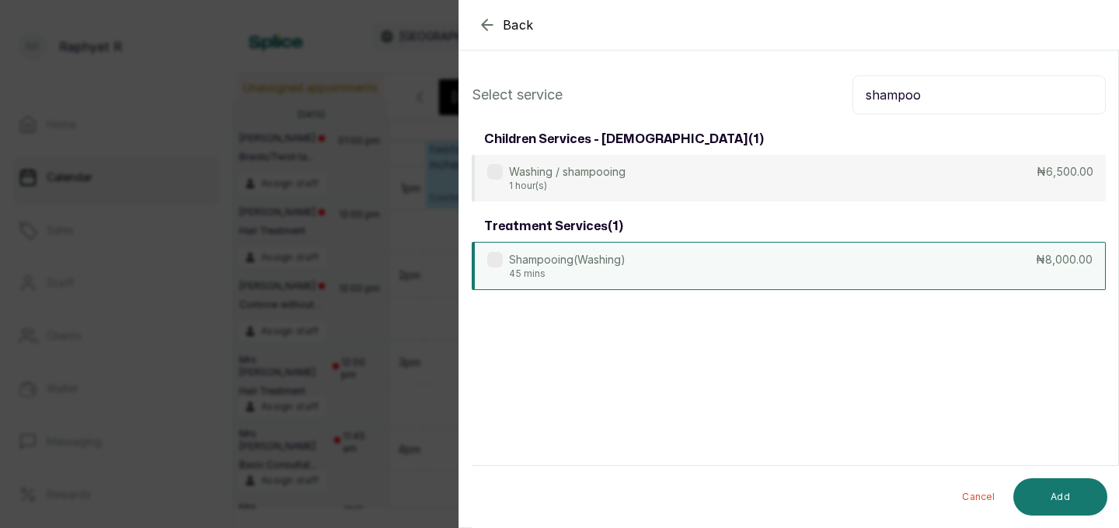
type input "shampoo"
click at [845, 256] on div "Shampooing(Washing) 45 mins ₦8,000.00" at bounding box center [789, 266] width 634 height 48
click at [1075, 491] on button "Add" at bounding box center [1060, 496] width 94 height 37
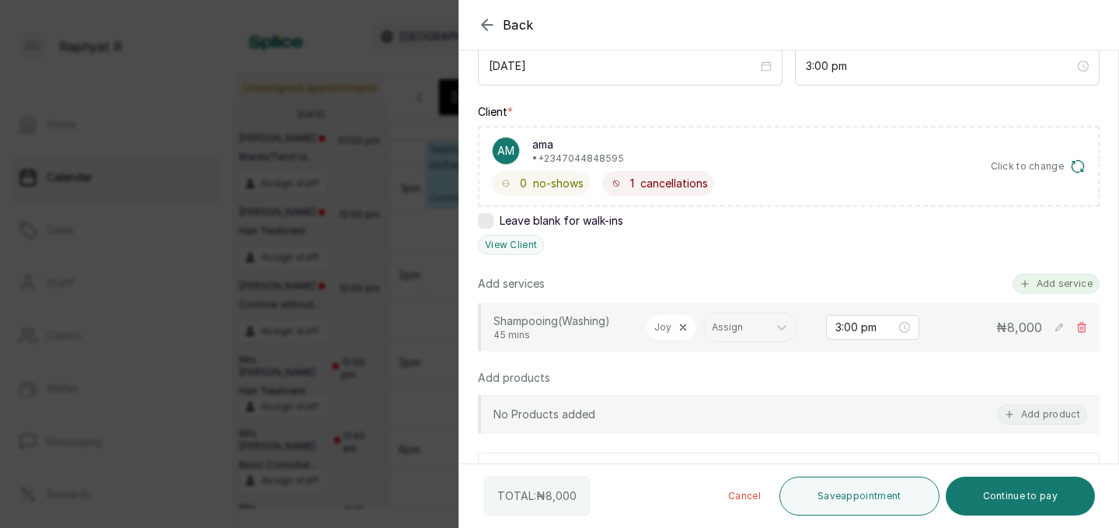
click at [1056, 279] on button "Add service" at bounding box center [1055, 284] width 87 height 20
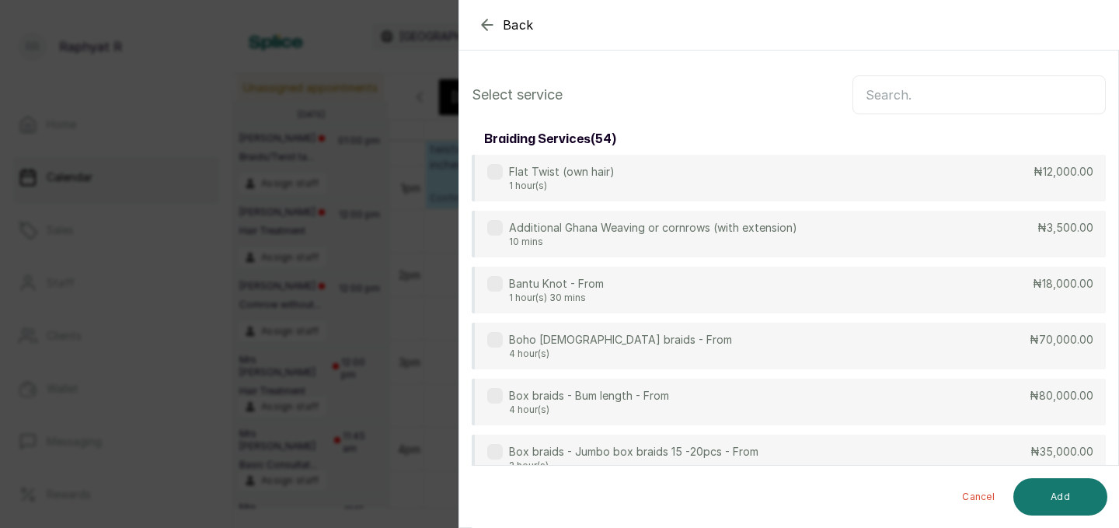
click at [865, 87] on input "text" at bounding box center [978, 94] width 253 height 39
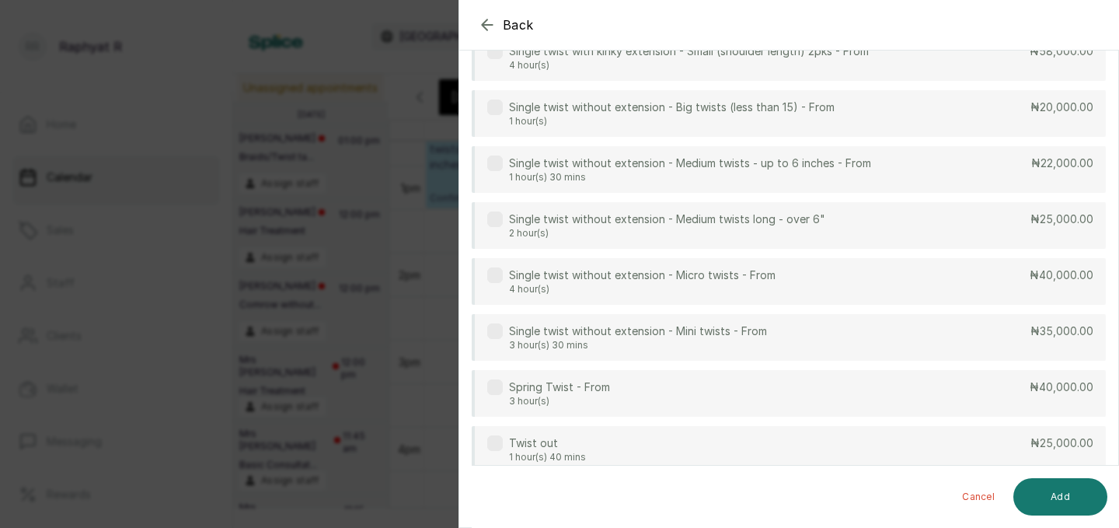
scroll to position [514, 0]
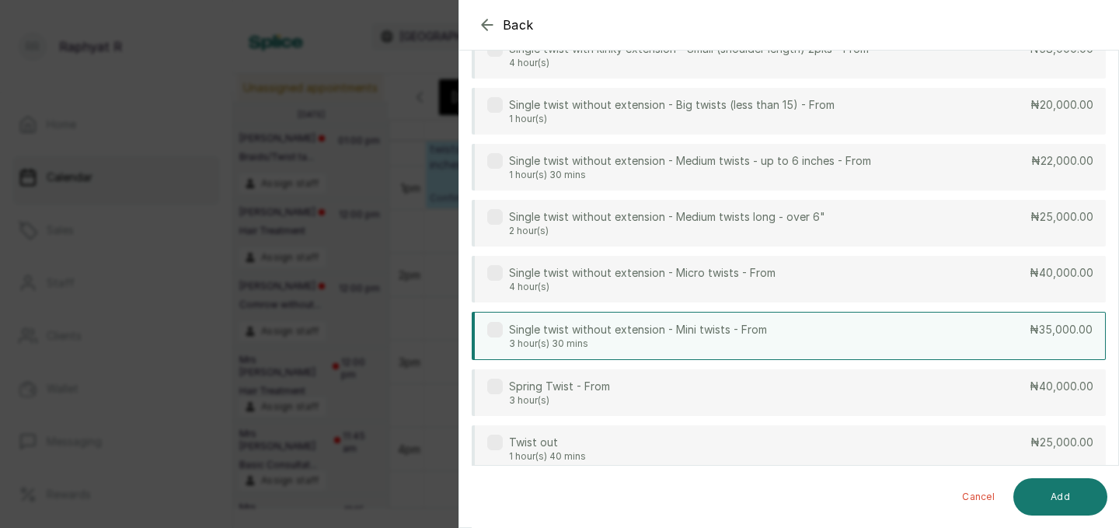
type input "twist"
click at [971, 330] on div "Single twist without extension - Mini twists - From 3 hour(s) 30 mins ₦35,000.00" at bounding box center [789, 336] width 634 height 48
click at [1067, 486] on button "Add" at bounding box center [1060, 496] width 94 height 37
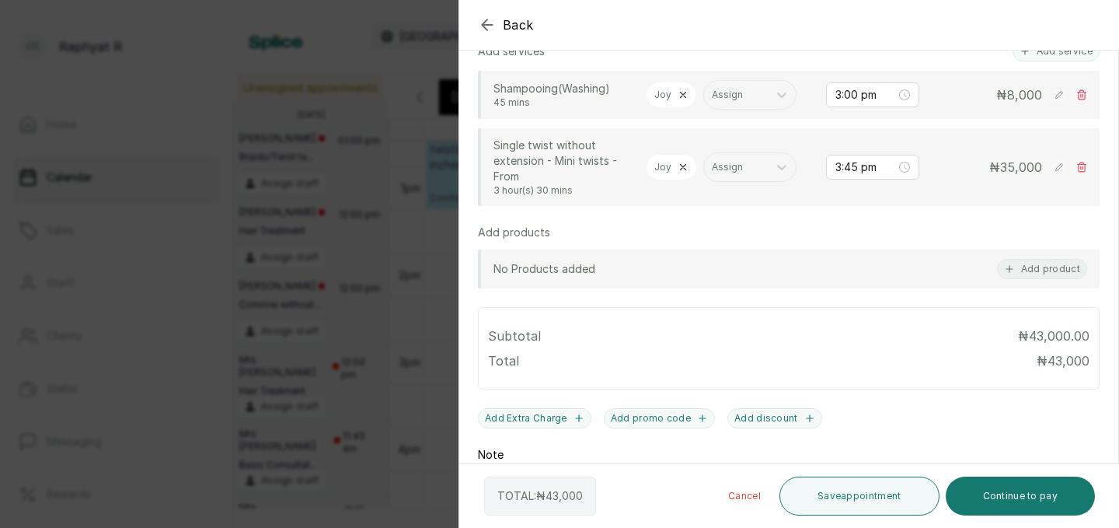
scroll to position [425, 0]
click at [855, 490] on button "Save appointment" at bounding box center [859, 495] width 160 height 39
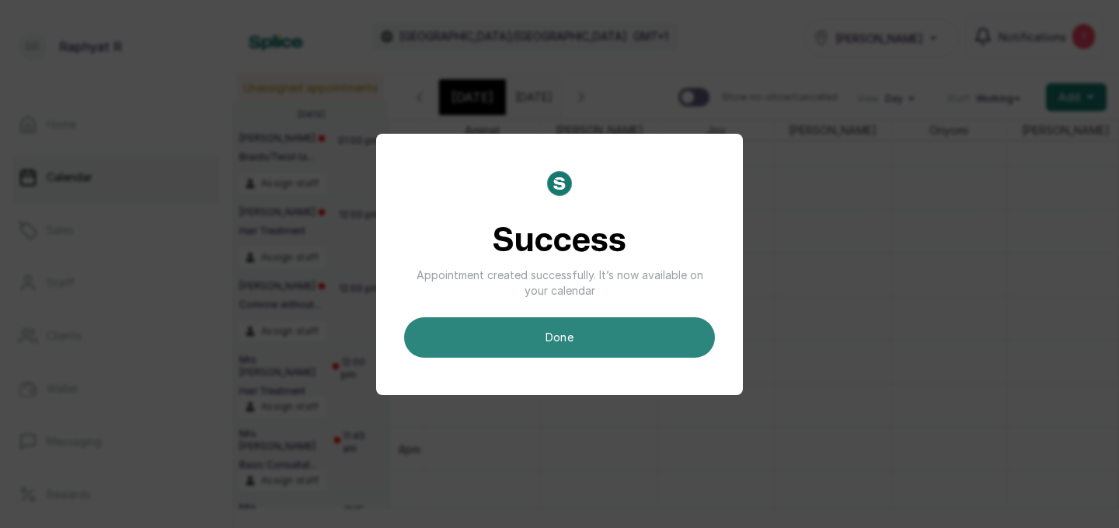
click at [551, 324] on button "done" at bounding box center [559, 337] width 311 height 40
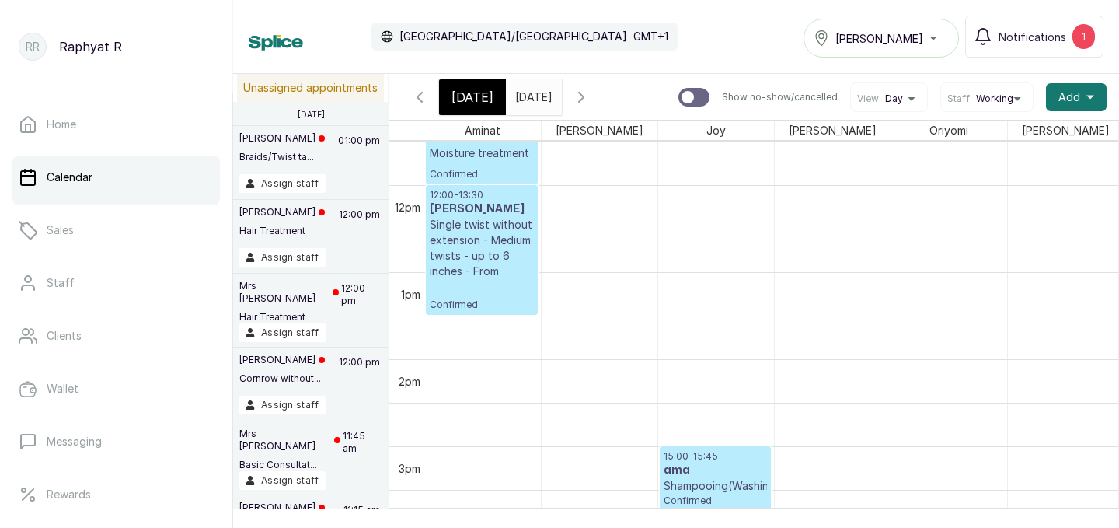
scroll to position [1013, 0]
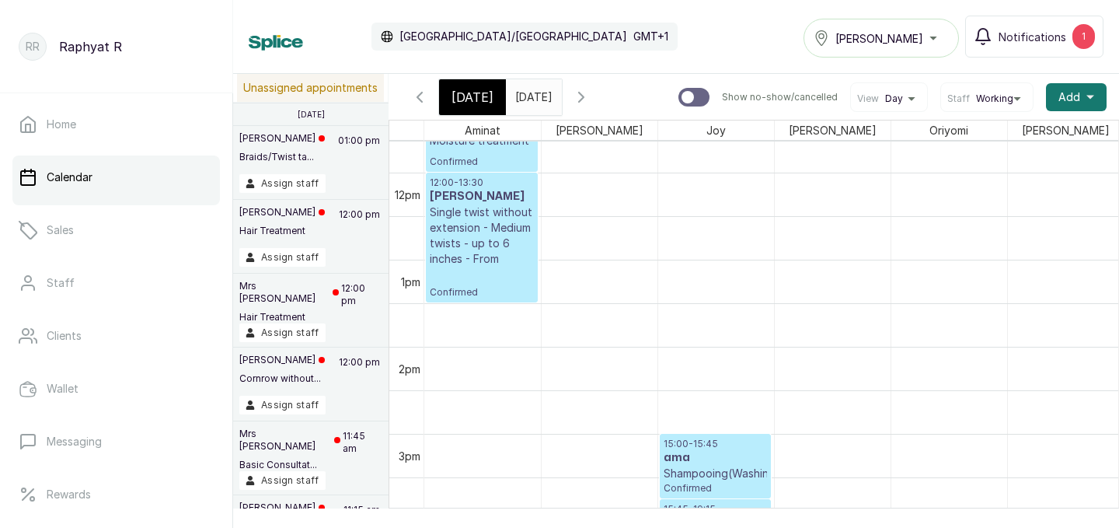
click at [531, 90] on input "[DATE]" at bounding box center [519, 93] width 25 height 26
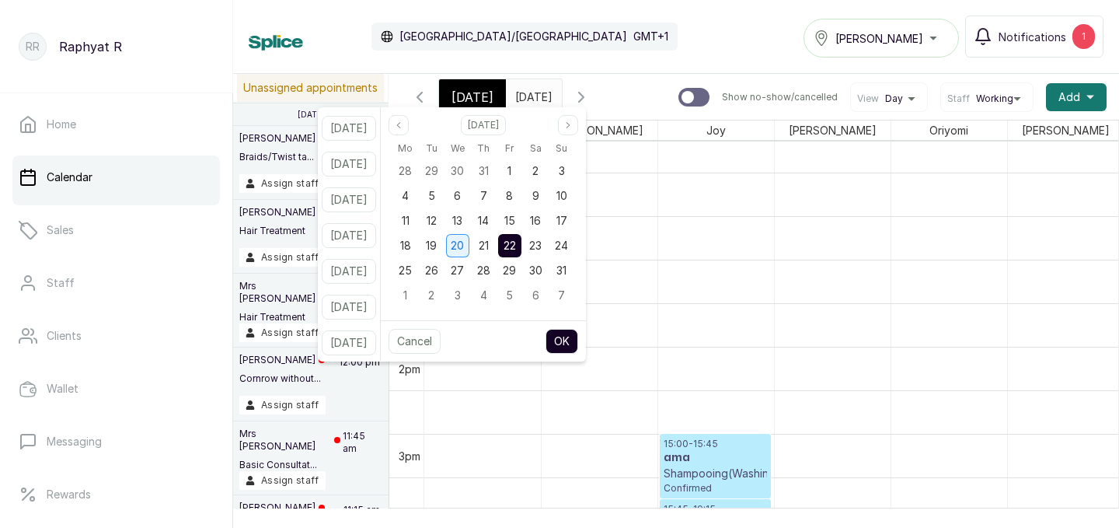
click at [464, 245] on span "20" at bounding box center [457, 245] width 13 height 13
click at [578, 329] on button "OK" at bounding box center [561, 341] width 33 height 25
type input "20/08/2025"
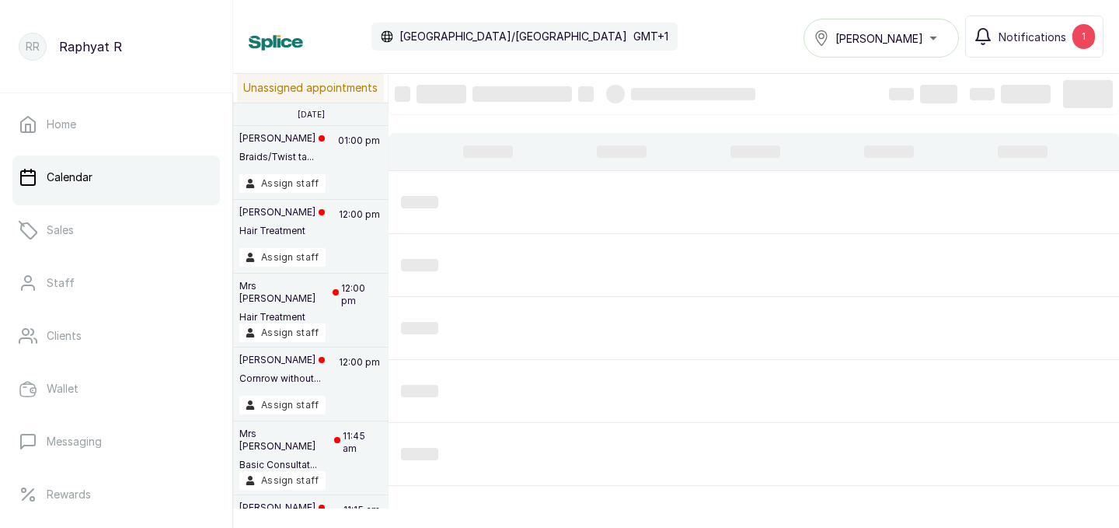
scroll to position [523, 0]
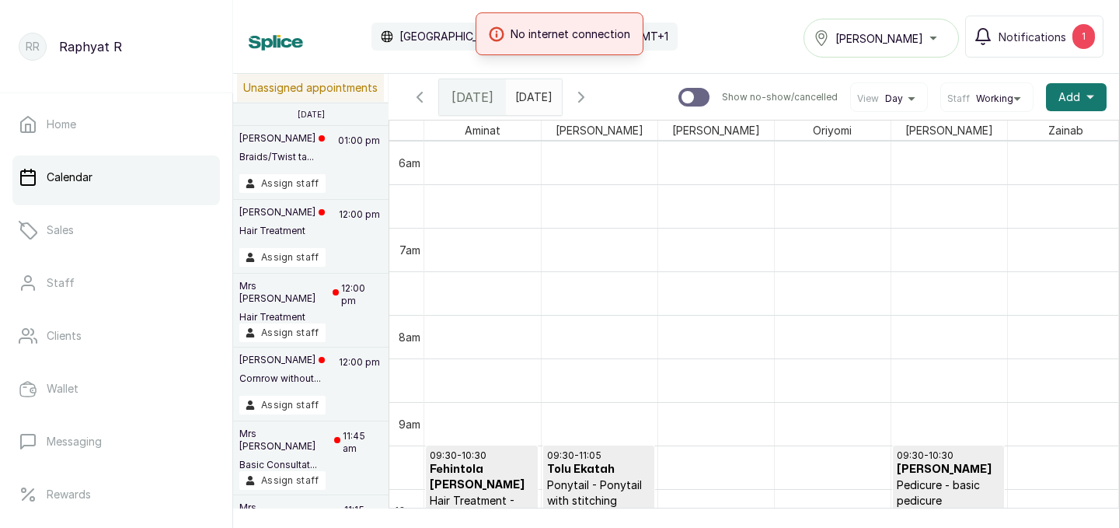
click at [1068, 30] on div "No internet connection" at bounding box center [559, 33] width 1119 height 43
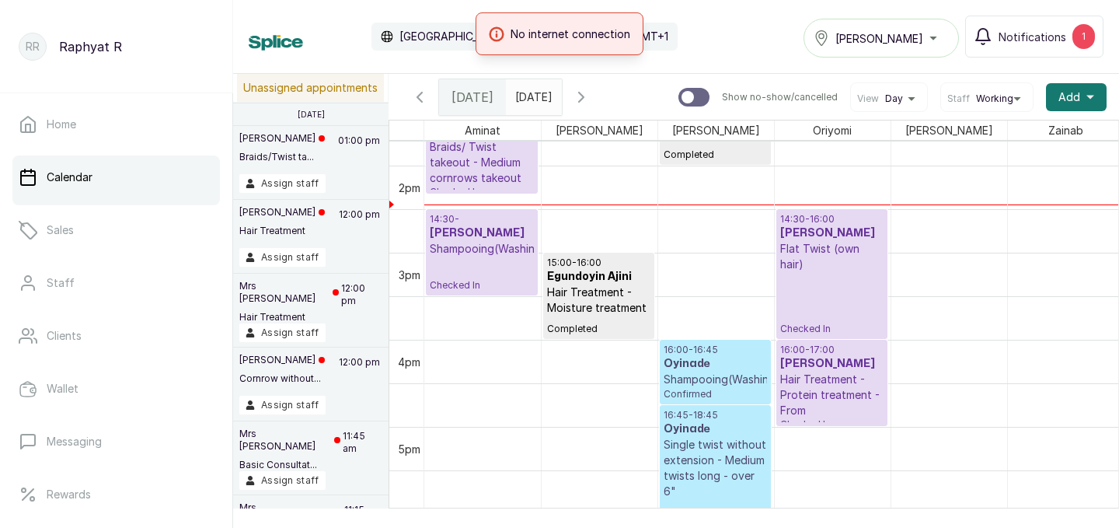
scroll to position [1221, 0]
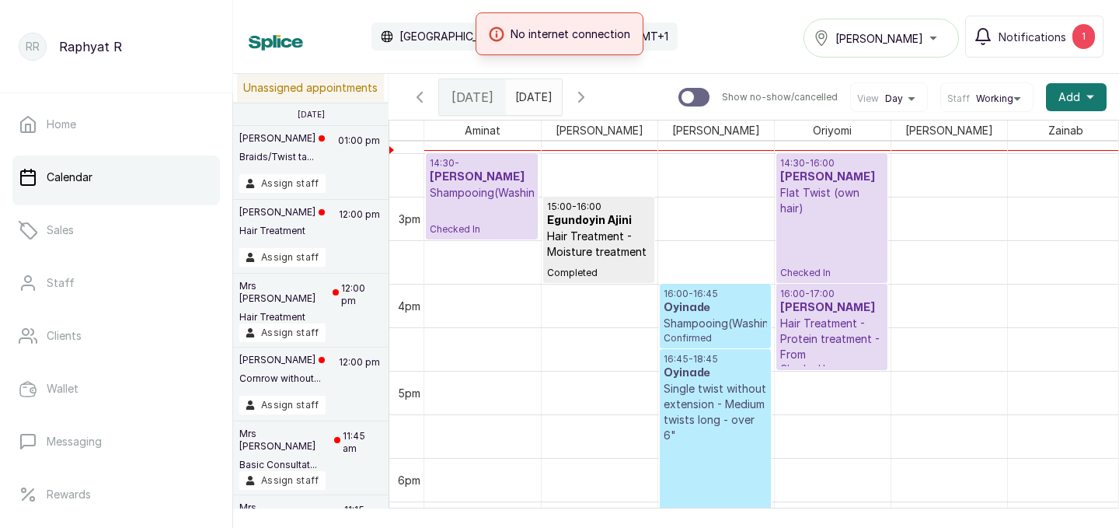
click at [702, 319] on p "Shampooing(Washing)" at bounding box center [715, 323] width 103 height 16
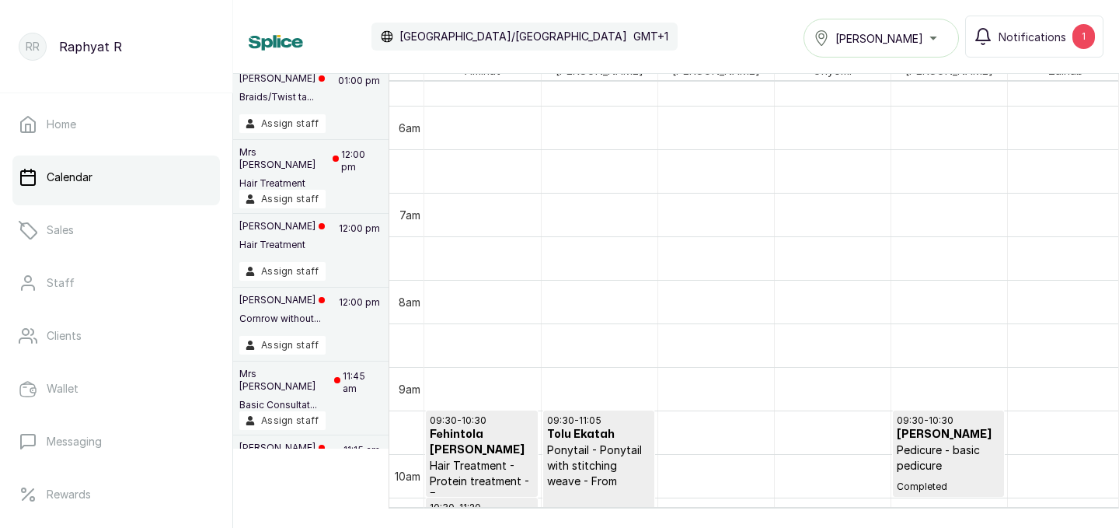
scroll to position [716, 0]
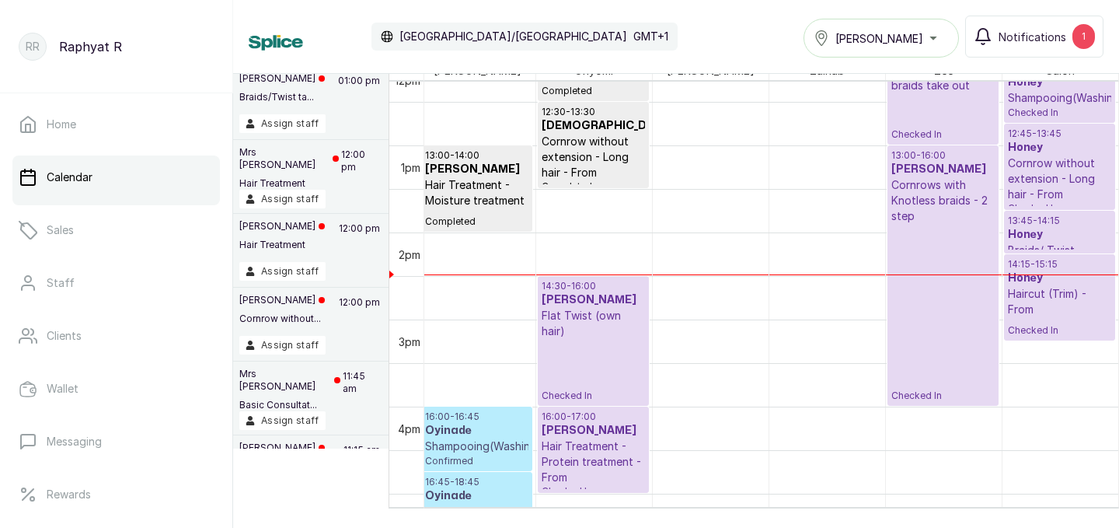
click at [1078, 161] on p "Cornrow without extension - Long hair - From" at bounding box center [1060, 178] width 104 height 47
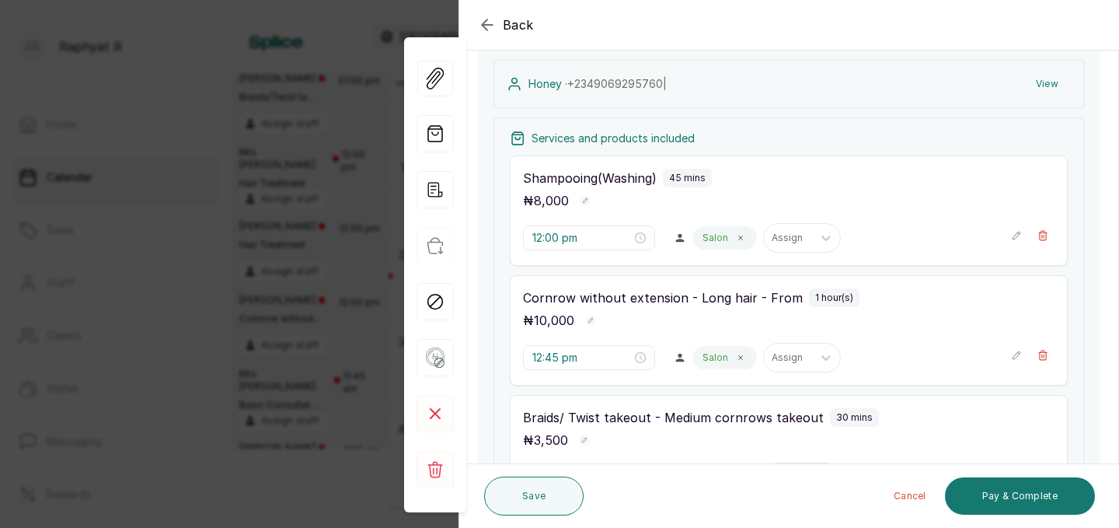
scroll to position [160, 0]
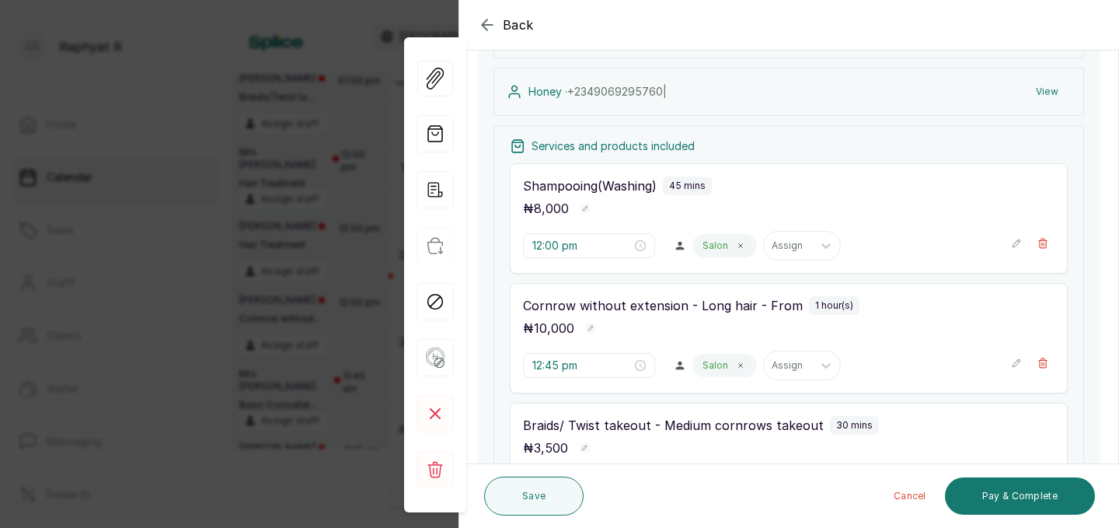
click at [646, 176] on p "Shampooing(Washing)" at bounding box center [590, 185] width 134 height 19
click at [1019, 242] on icon "button" at bounding box center [1016, 243] width 8 height 8
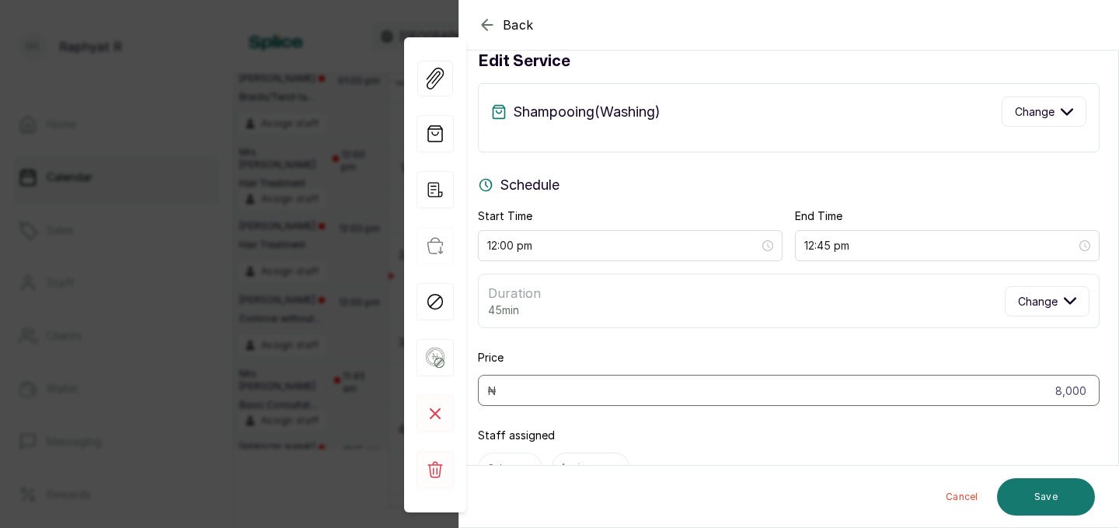
scroll to position [0, 0]
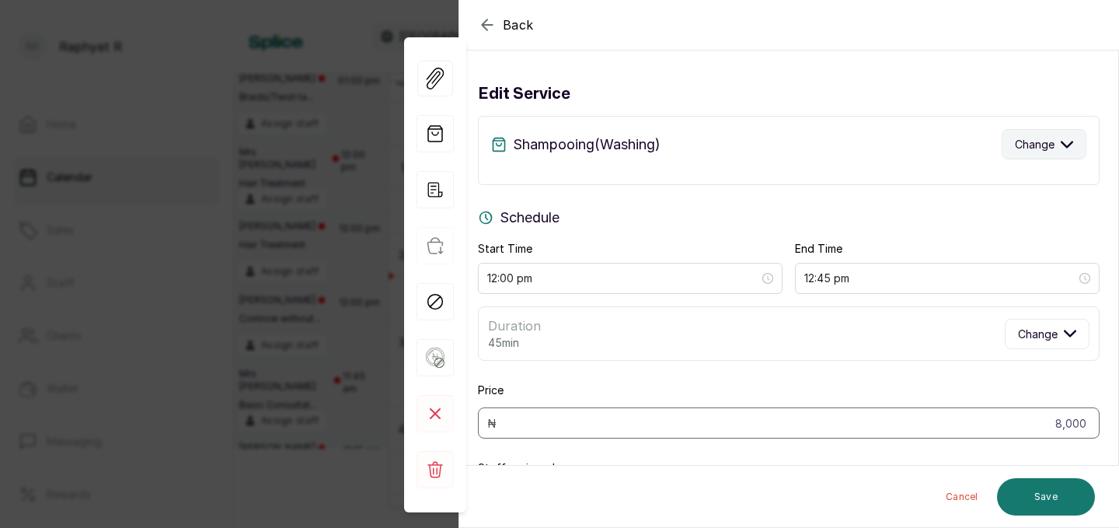
click at [1066, 145] on icon "button" at bounding box center [1067, 144] width 12 height 12
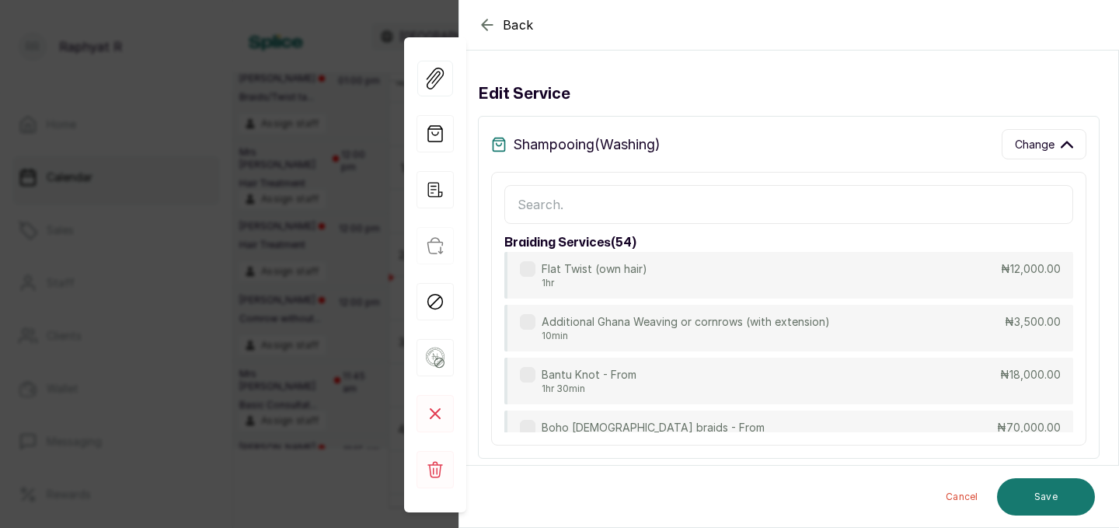
click at [533, 199] on input "text" at bounding box center [788, 204] width 569 height 39
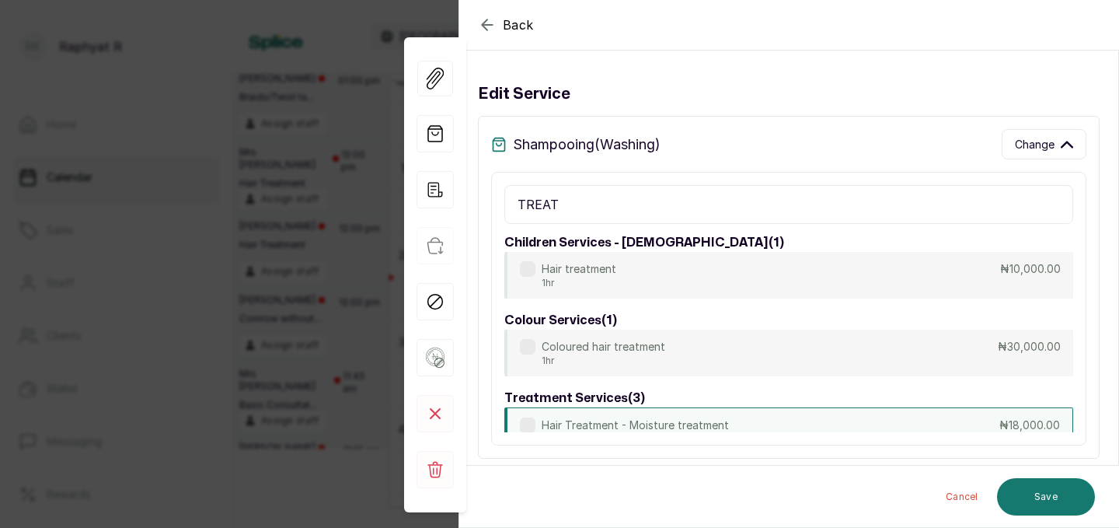
type input "TREAT"
click at [636, 417] on p "Hair Treatment - Moisture treatment" at bounding box center [635, 425] width 187 height 16
type input "1:00 pm"
type input "18,000"
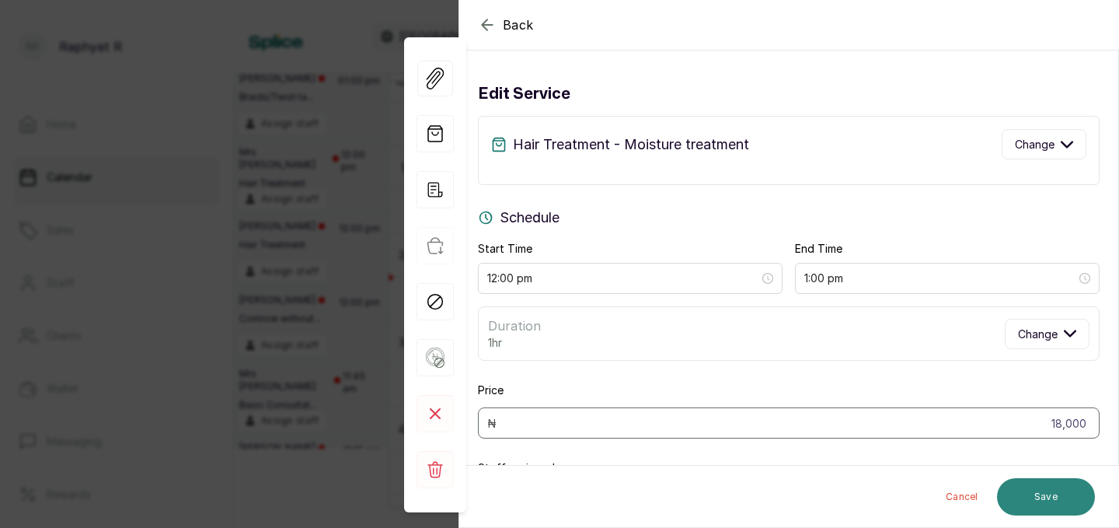
click at [1057, 493] on button "Save" at bounding box center [1046, 496] width 98 height 37
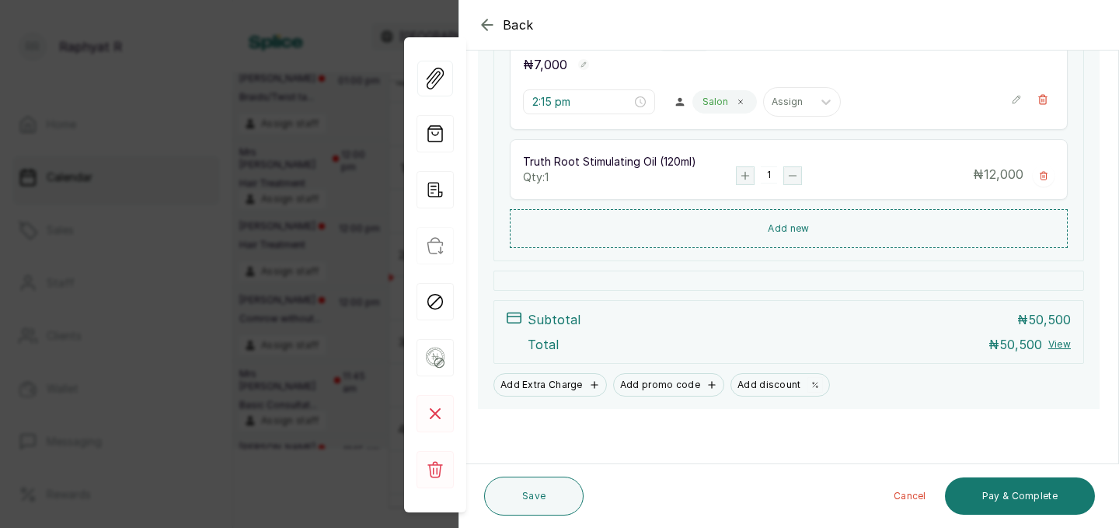
scroll to position [663, 0]
click at [543, 484] on button "Save" at bounding box center [533, 495] width 99 height 39
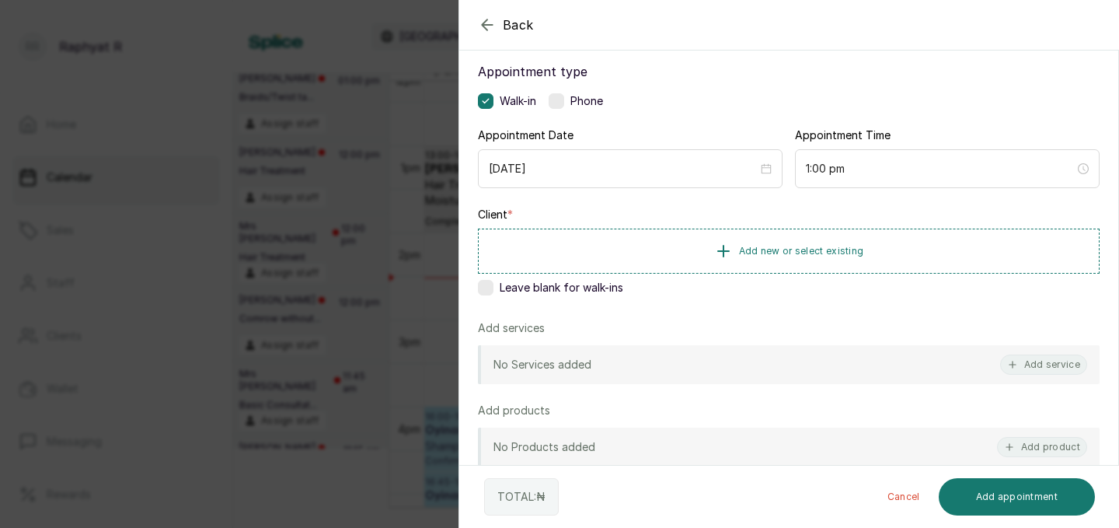
scroll to position [0, 0]
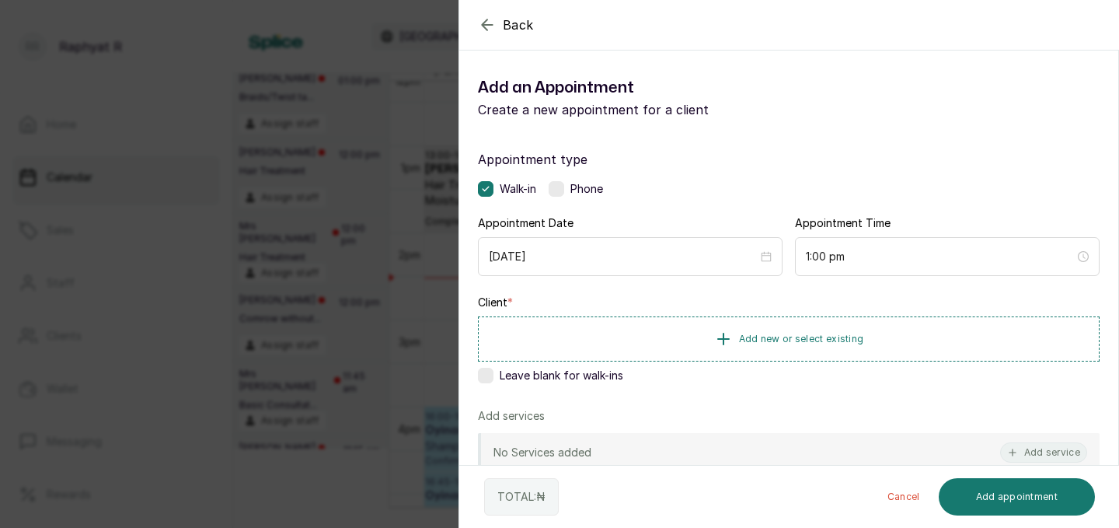
click at [488, 17] on icon "button" at bounding box center [487, 25] width 19 height 19
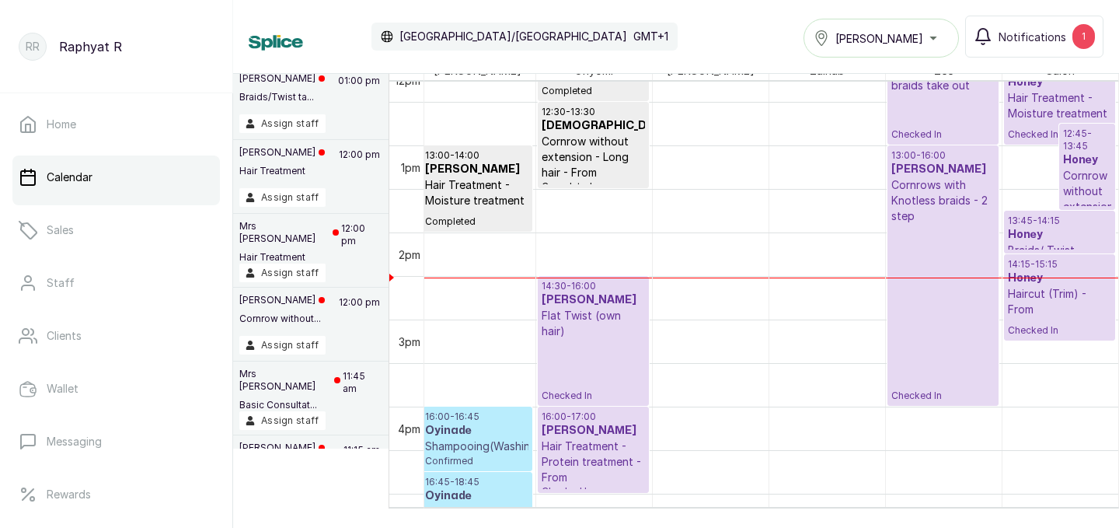
click at [1090, 150] on p "12:45 - 13:45" at bounding box center [1087, 139] width 48 height 25
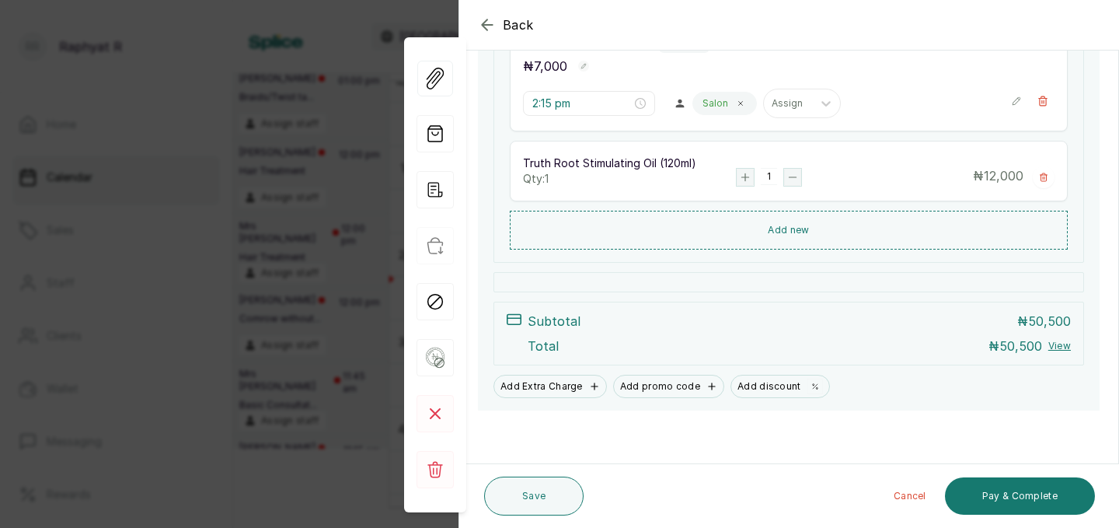
scroll to position [663, 0]
click at [1032, 483] on button "Pay & Complete" at bounding box center [1020, 495] width 150 height 37
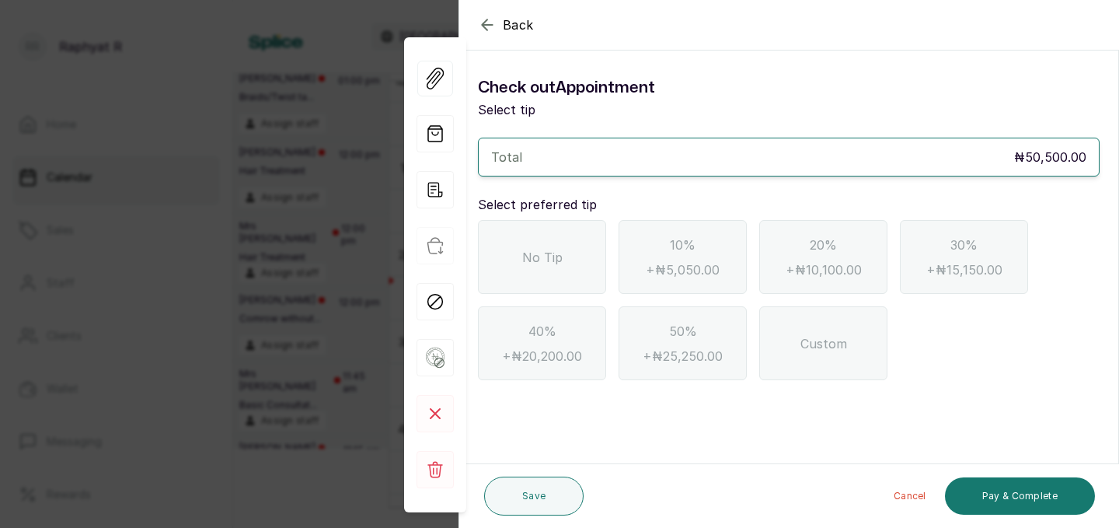
click at [541, 256] on span "No Tip" at bounding box center [542, 257] width 40 height 19
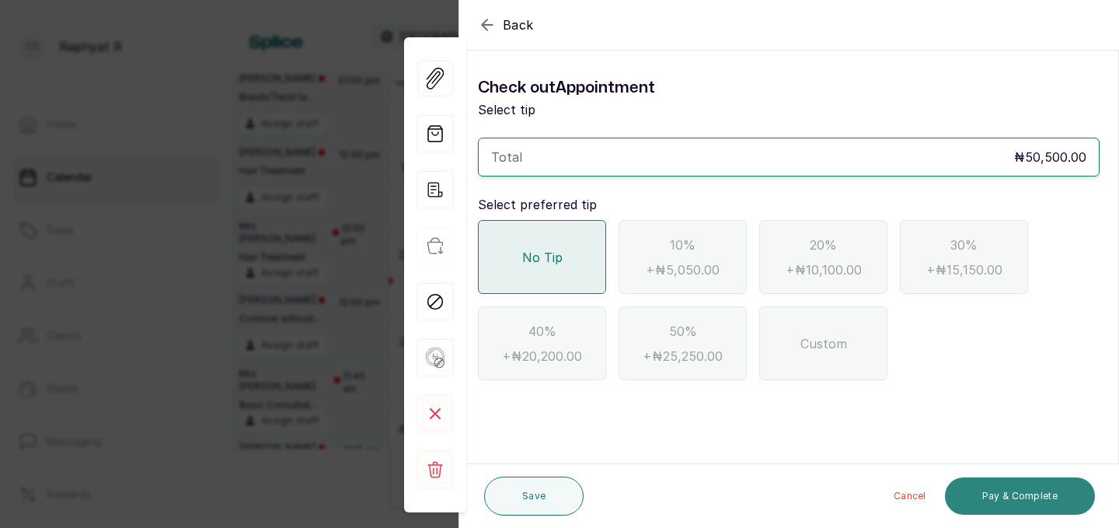
click at [1031, 479] on button "Pay & Complete" at bounding box center [1020, 495] width 150 height 37
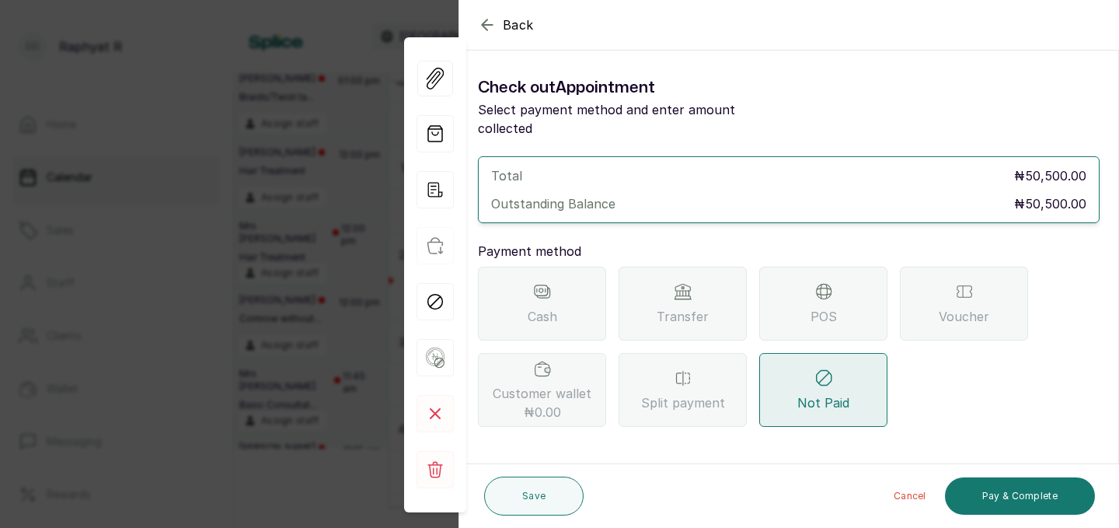
click at [699, 307] on span "Transfer" at bounding box center [683, 316] width 52 height 19
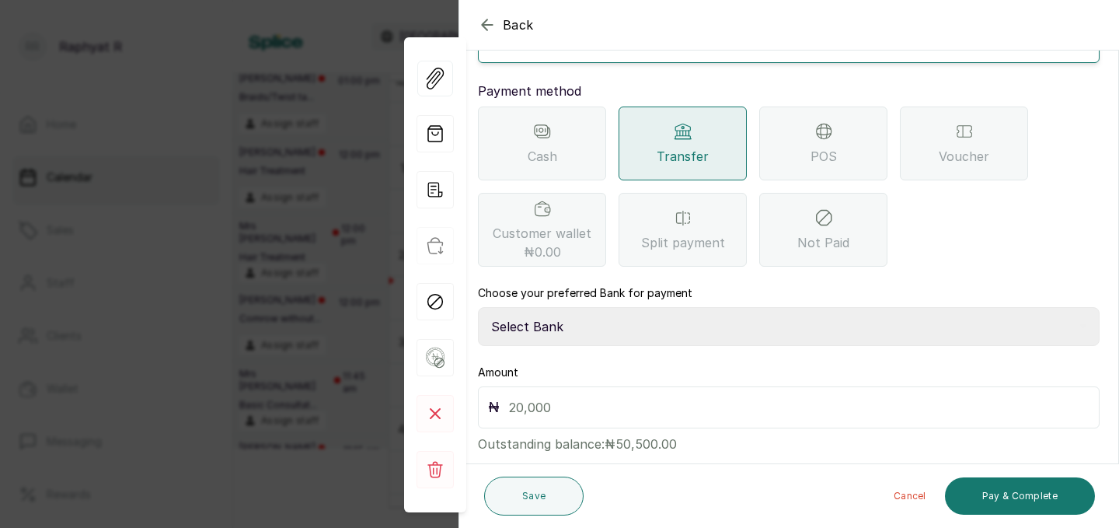
scroll to position [173, 0]
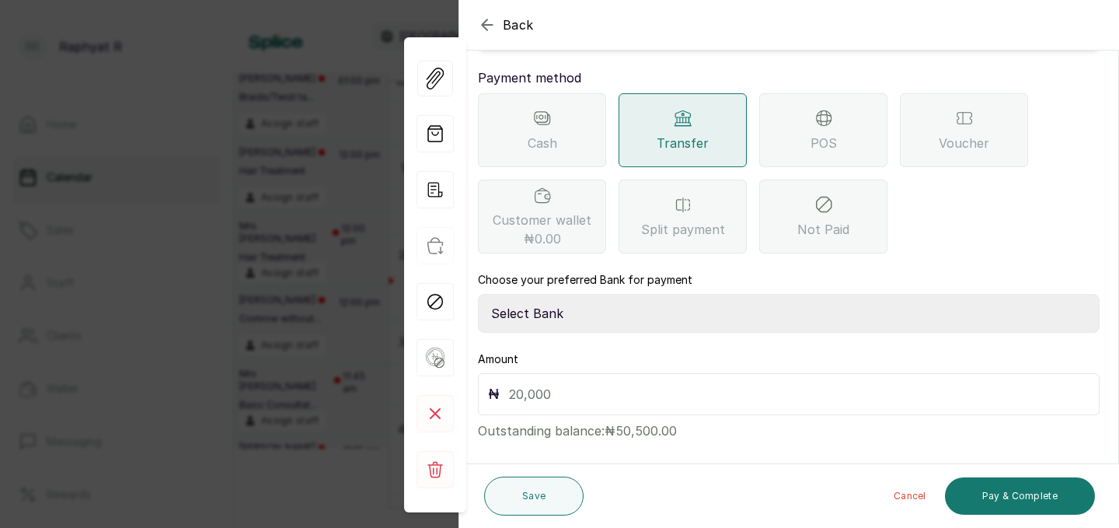
click at [531, 300] on select "Select Bank TRACTION(TRACTION) Providus Bank TASALAHQ HAIR AND BEAUTY Guaranty …" at bounding box center [789, 313] width 622 height 39
select select "d2e8ea74-1b1f-42b2-81f9-dacd6e382dd2"
click at [513, 383] on input "text" at bounding box center [799, 394] width 580 height 22
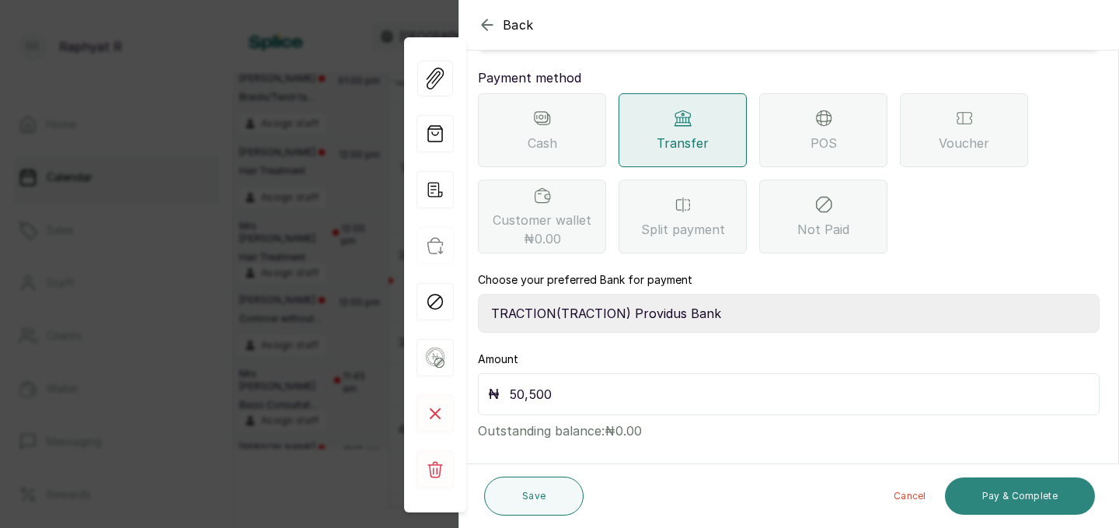
type input "50,500"
click at [1033, 491] on button "Pay & Complete" at bounding box center [1020, 495] width 150 height 37
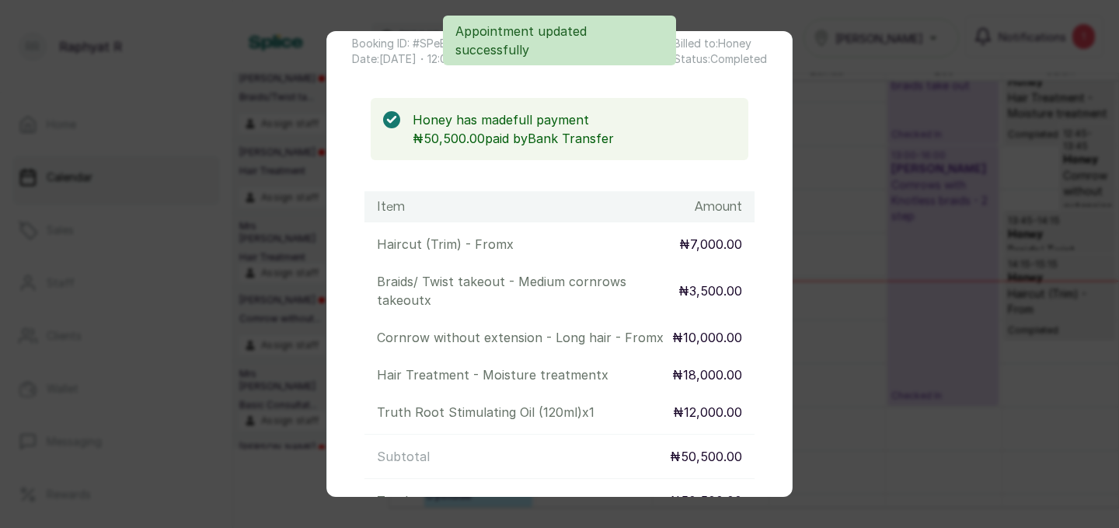
scroll to position [0, 0]
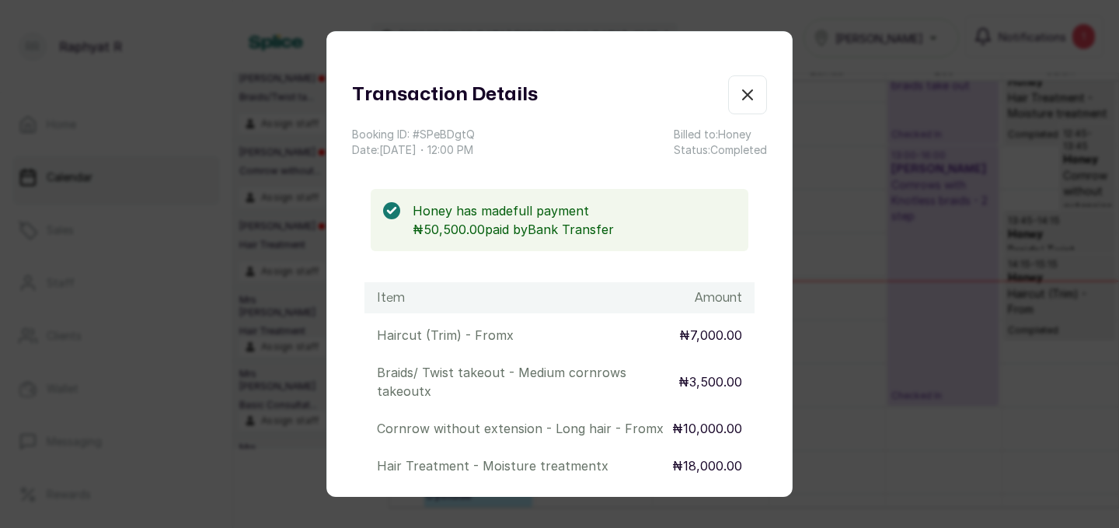
click at [751, 95] on icon "button" at bounding box center [747, 94] width 19 height 19
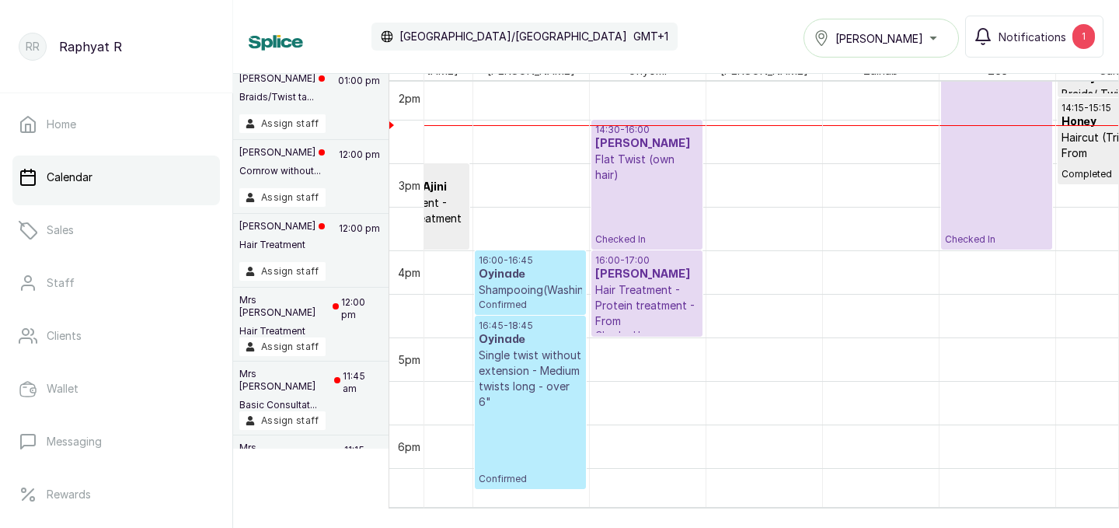
scroll to position [1224, 132]
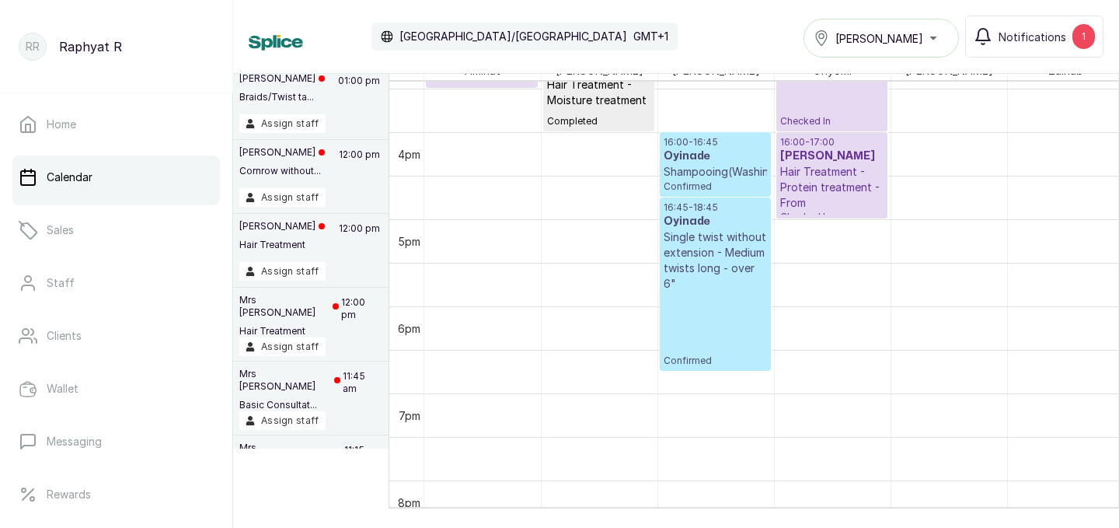
click at [724, 160] on h3 "Oyinade" at bounding box center [715, 156] width 103 height 16
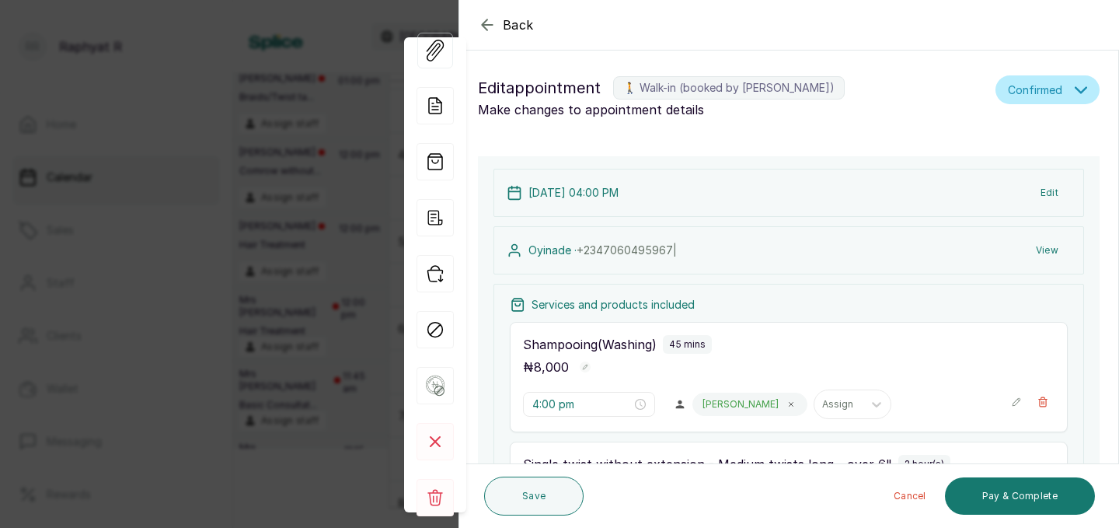
click at [605, 193] on p "[DATE] 04:00 PM" at bounding box center [573, 193] width 90 height 16
click at [512, 192] on icon at bounding box center [515, 193] width 16 height 16
click at [1047, 186] on button "Edit" at bounding box center [1049, 193] width 43 height 28
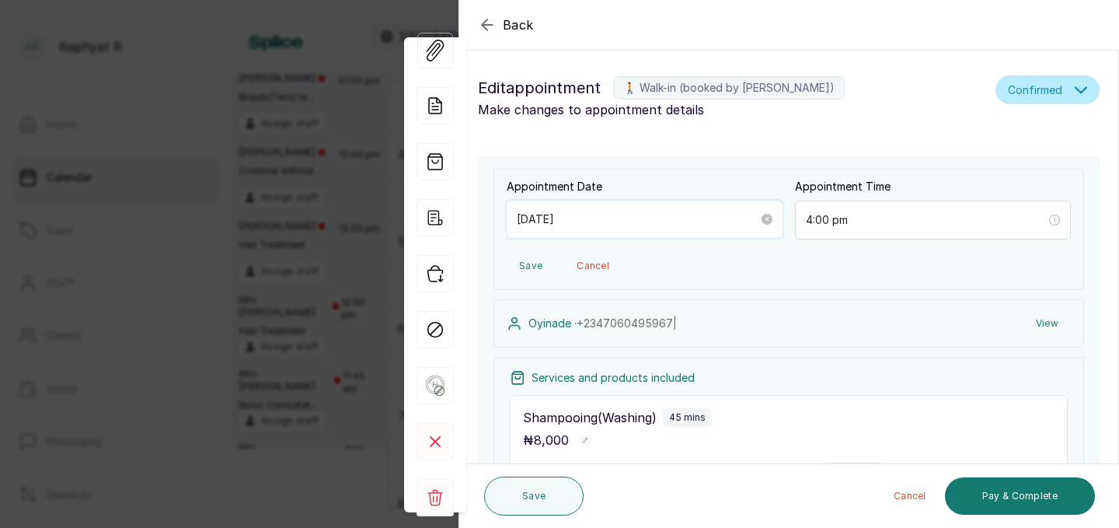
click at [579, 220] on input "[DATE]" at bounding box center [638, 219] width 242 height 17
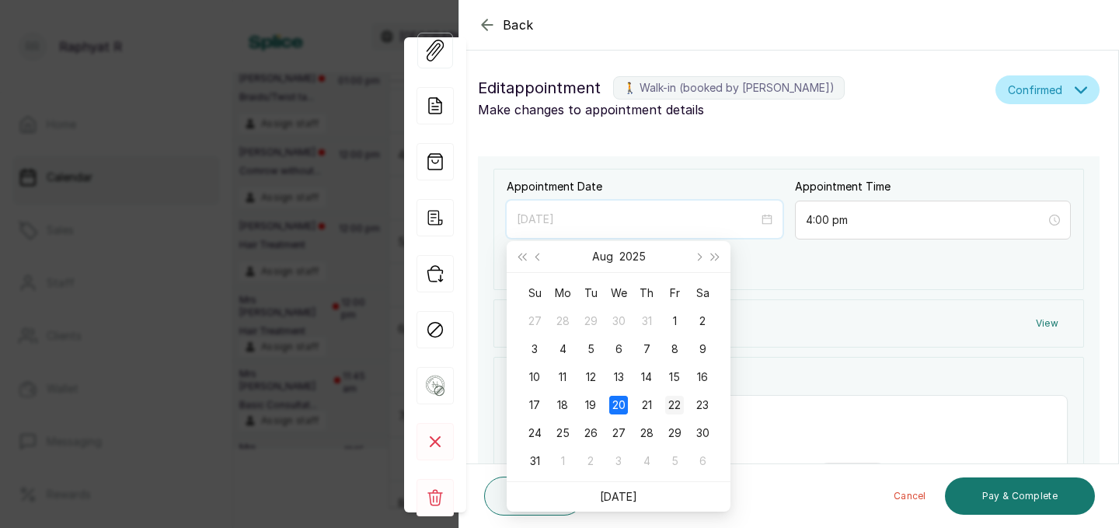
type input "[DATE]"
click at [669, 398] on div "22" at bounding box center [674, 404] width 19 height 19
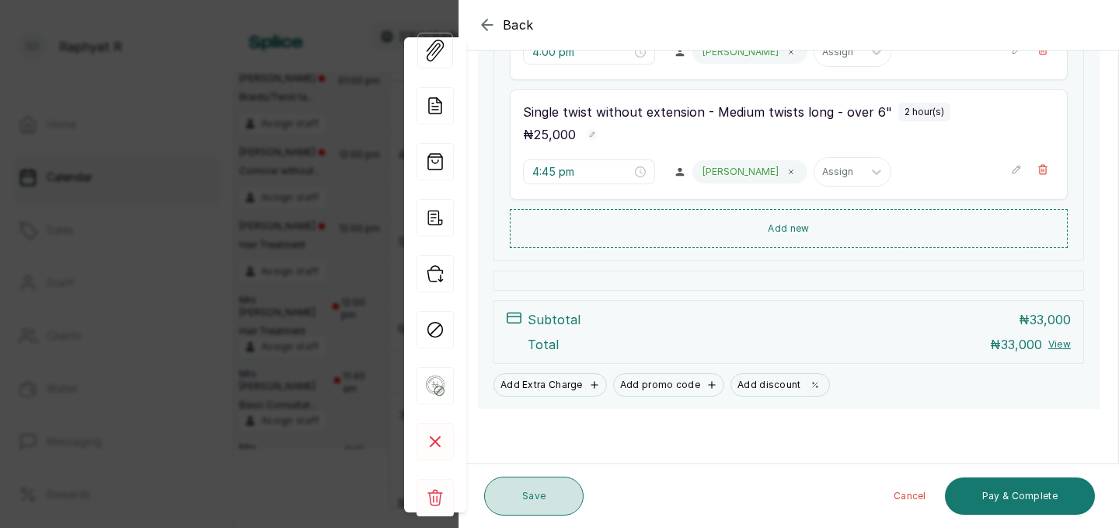
click at [545, 493] on button "Save" at bounding box center [533, 495] width 99 height 39
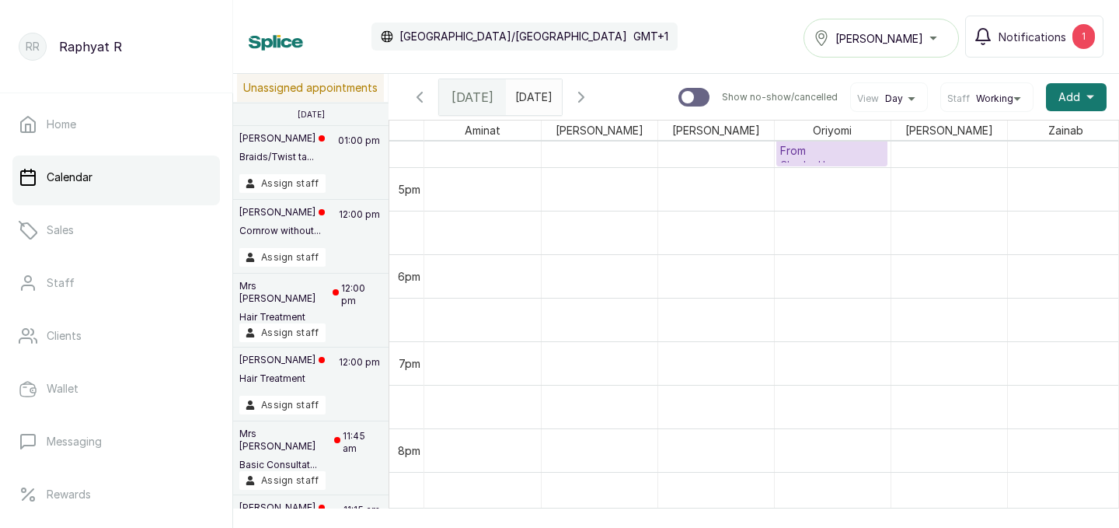
click at [561, 103] on span at bounding box center [546, 93] width 30 height 26
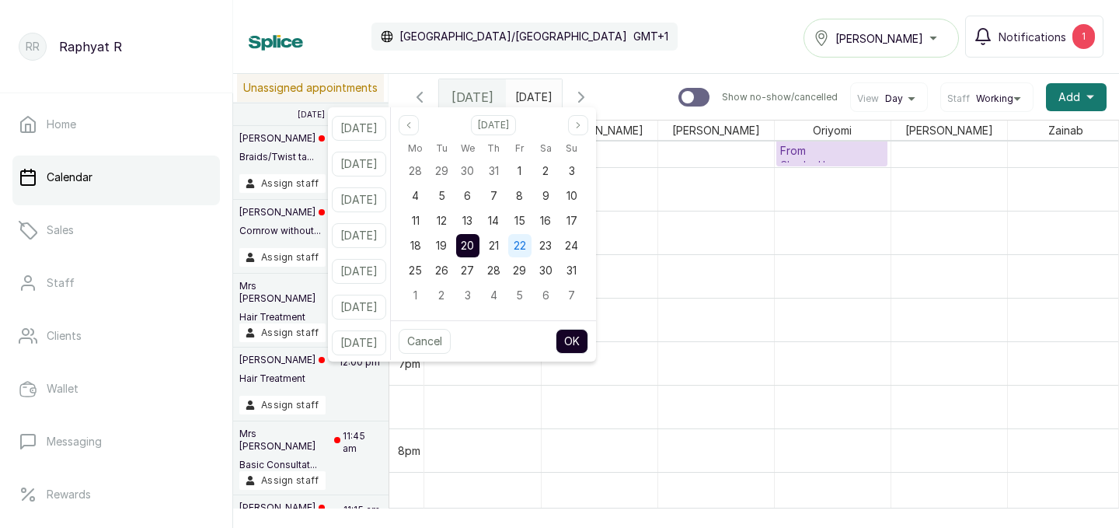
click at [526, 244] on span "22" at bounding box center [520, 245] width 12 height 13
click at [588, 338] on button "OK" at bounding box center [572, 341] width 33 height 25
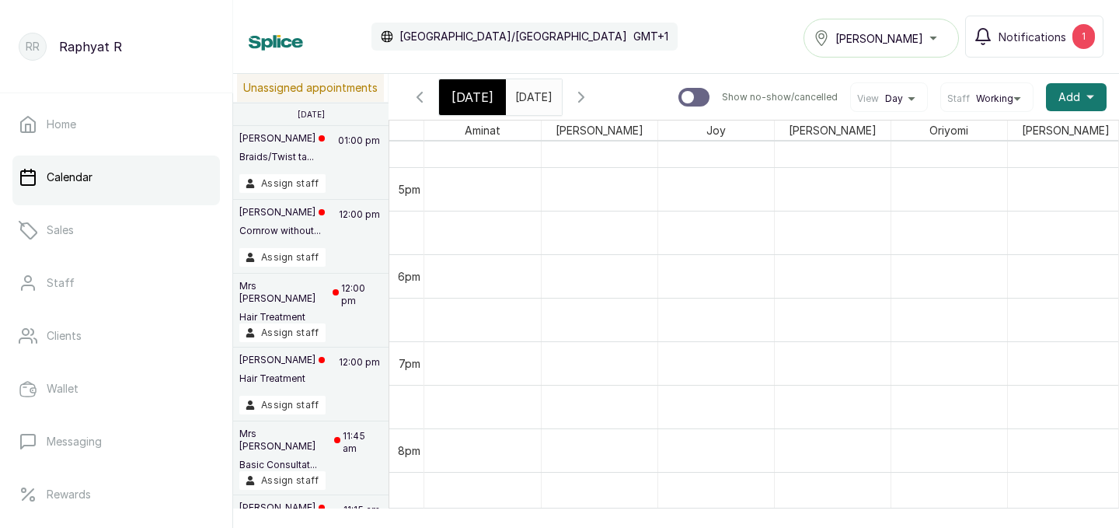
type input "[DATE]"
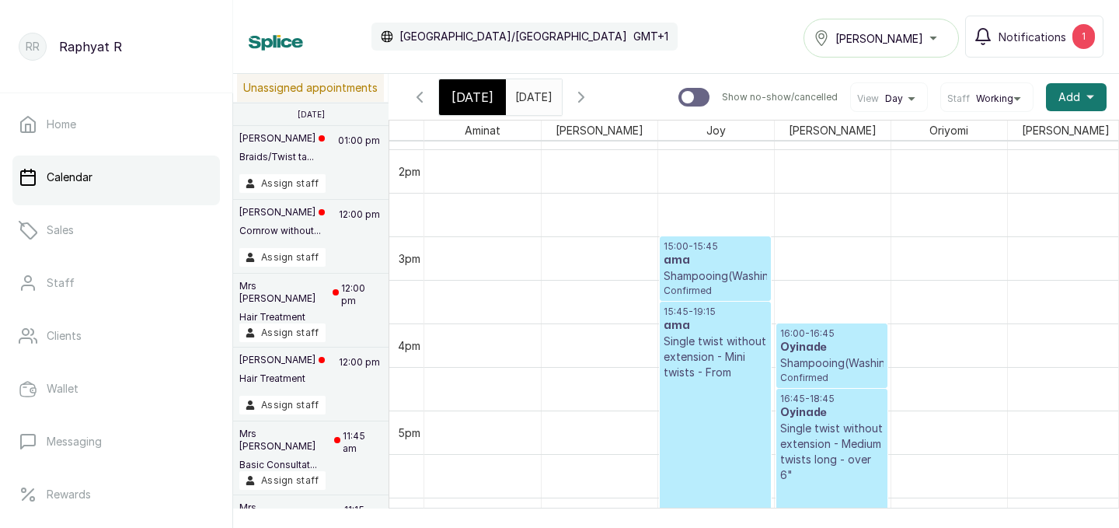
click at [484, 92] on span "[DATE]" at bounding box center [472, 97] width 42 height 19
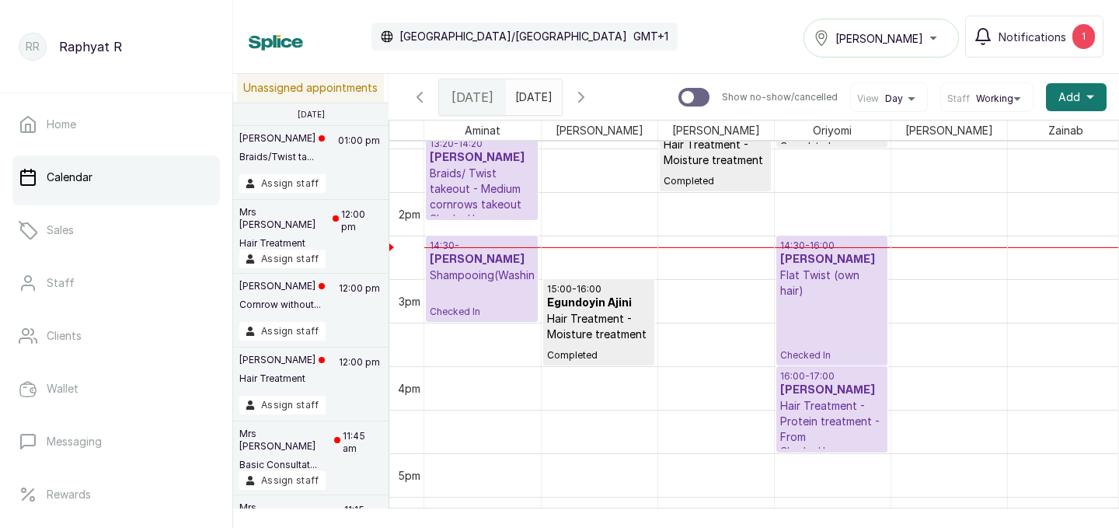
click at [473, 223] on div "09:30 - 10:30 Fehintola [PERSON_NAME] Hair Treatment - Protein treatment - From…" at bounding box center [890, 18] width 932 height 2089
click at [479, 224] on div "09:30 - 10:30 Fehintola [PERSON_NAME] Hair Treatment - Protein treatment - From…" at bounding box center [890, 18] width 932 height 2089
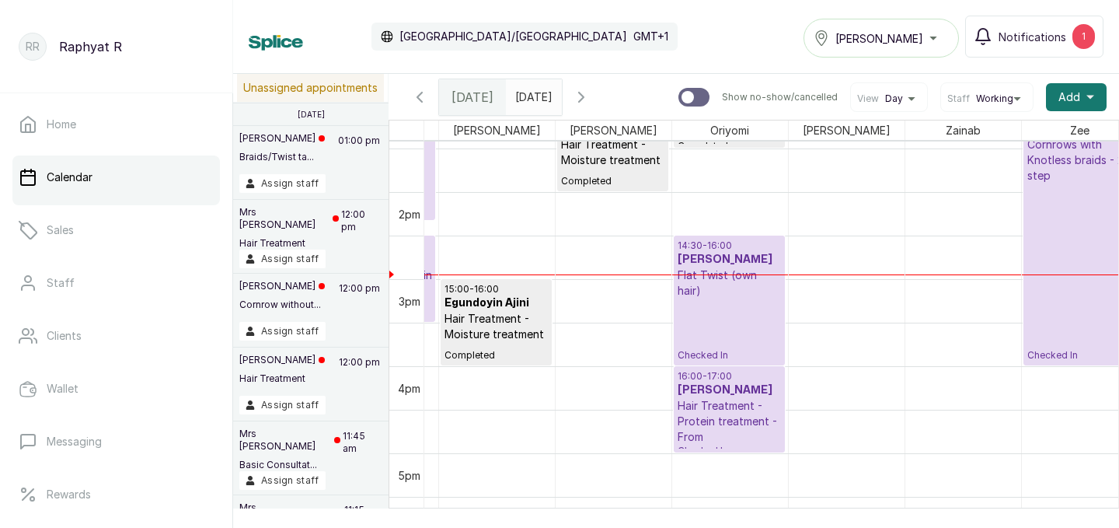
scroll to position [1168, 130]
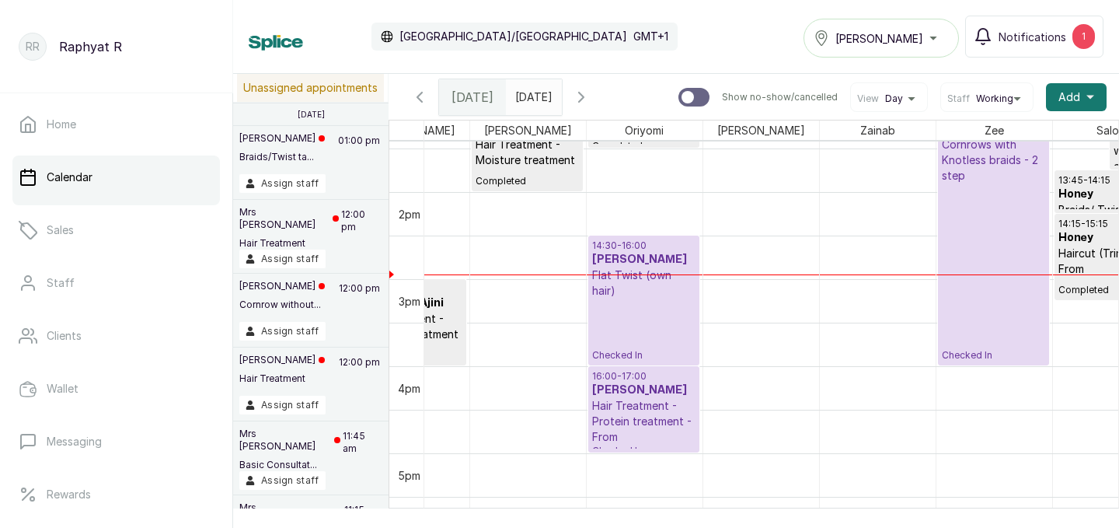
click at [975, 248] on div "13:00 - 16:00 [PERSON_NAME] with Knotless braids - 2 step Checked In" at bounding box center [993, 235] width 103 height 253
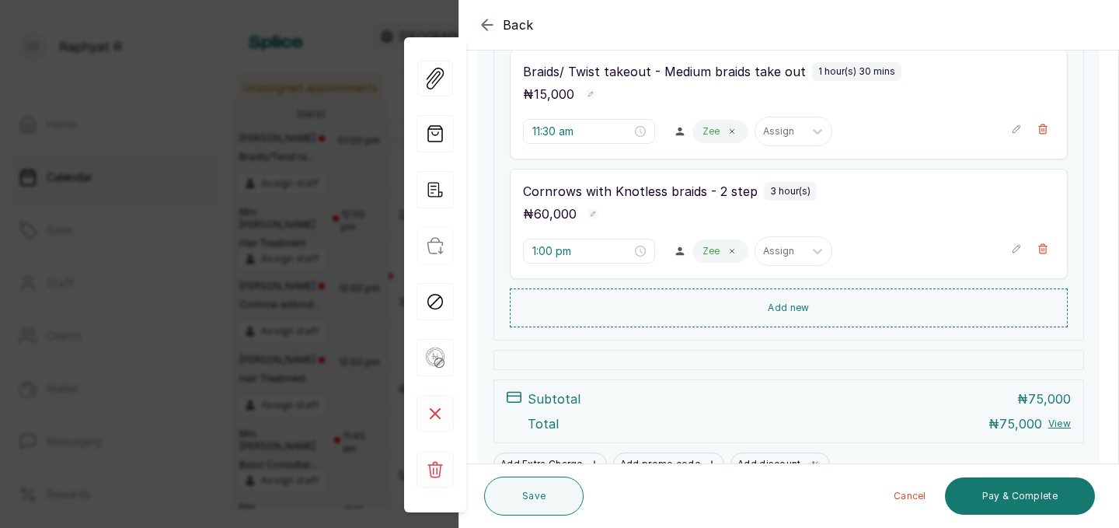
scroll to position [275, 0]
click at [1019, 245] on icon "button" at bounding box center [1016, 247] width 11 height 11
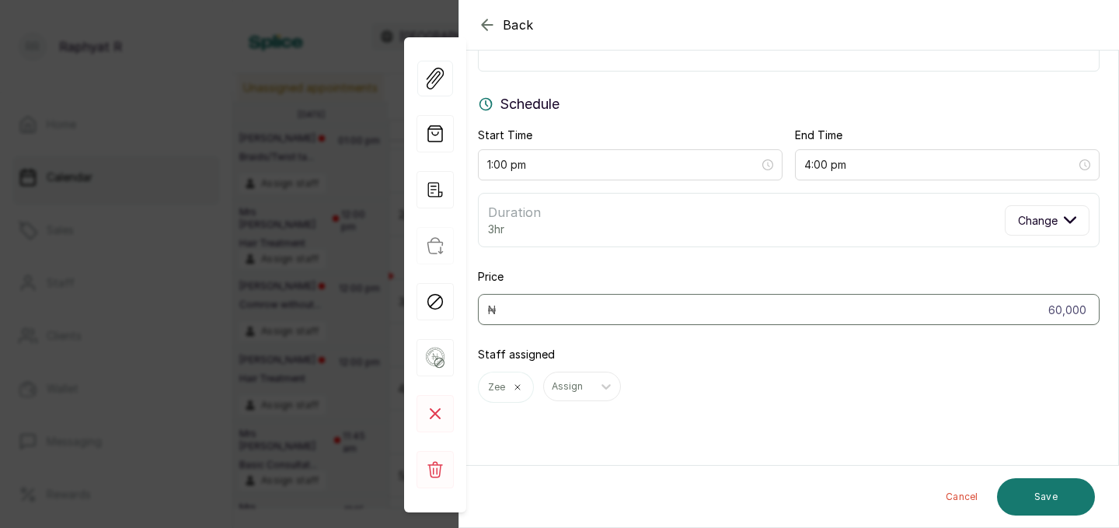
click at [487, 23] on icon "button" at bounding box center [487, 25] width 19 height 19
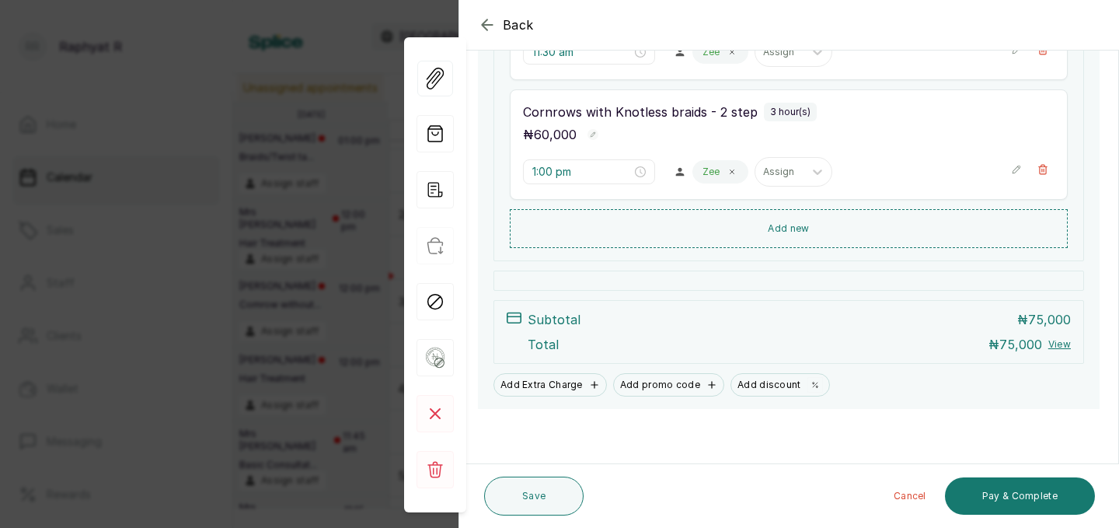
scroll to position [354, 0]
click at [485, 21] on icon "button" at bounding box center [487, 24] width 10 height 10
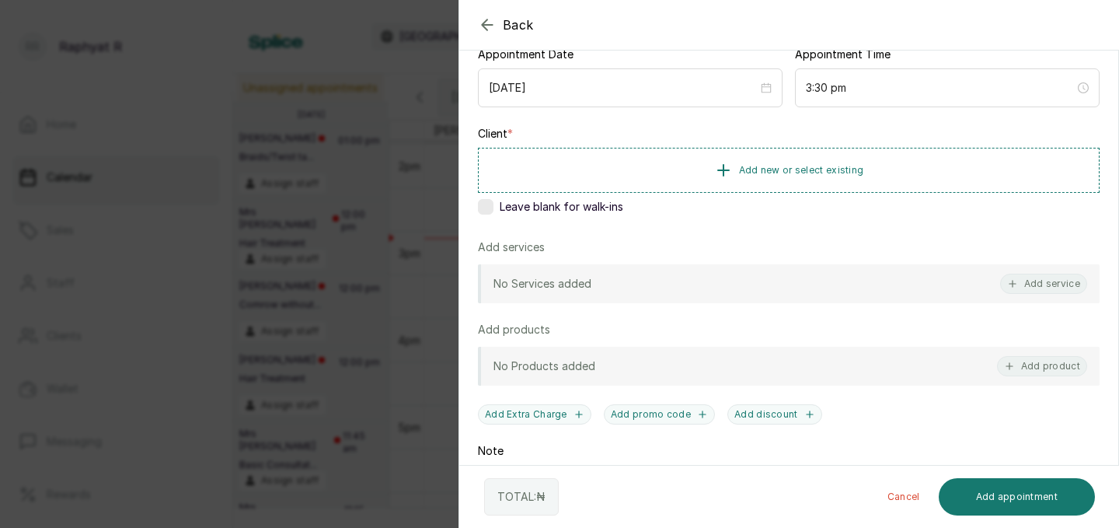
scroll to position [161, 0]
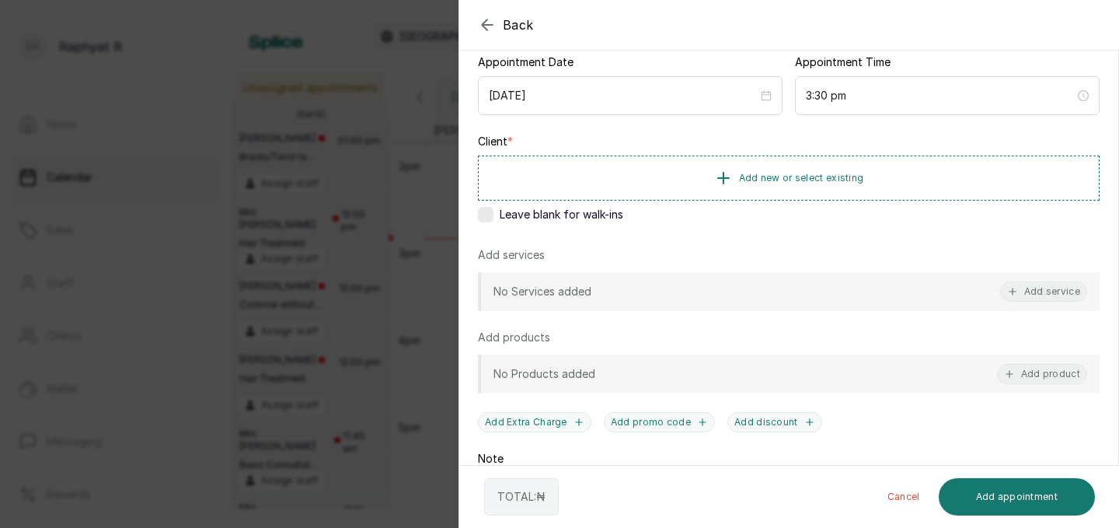
click at [995, 289] on div "No Services added Add service" at bounding box center [789, 291] width 622 height 39
click at [1039, 294] on button "Add service" at bounding box center [1043, 291] width 87 height 20
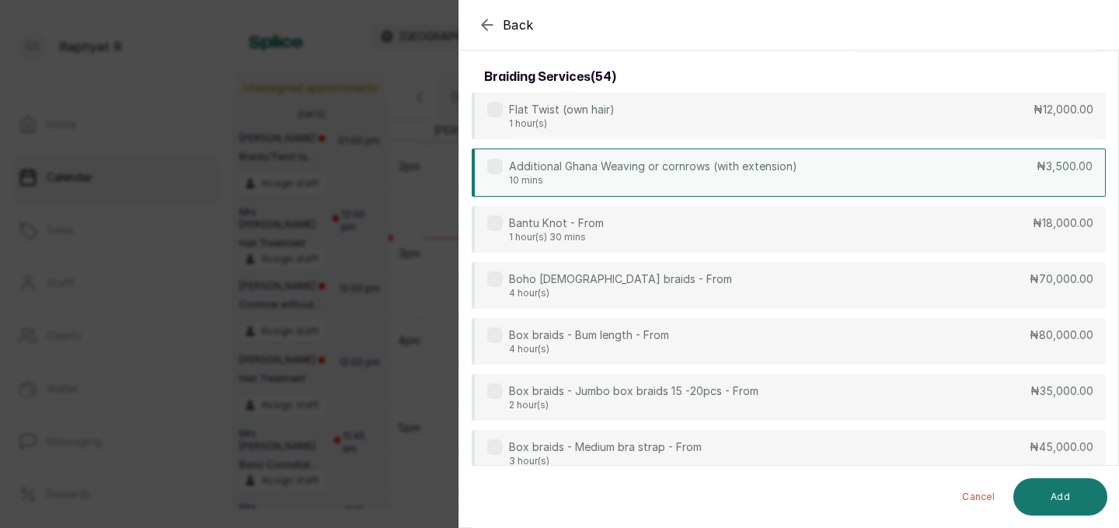
scroll to position [0, 0]
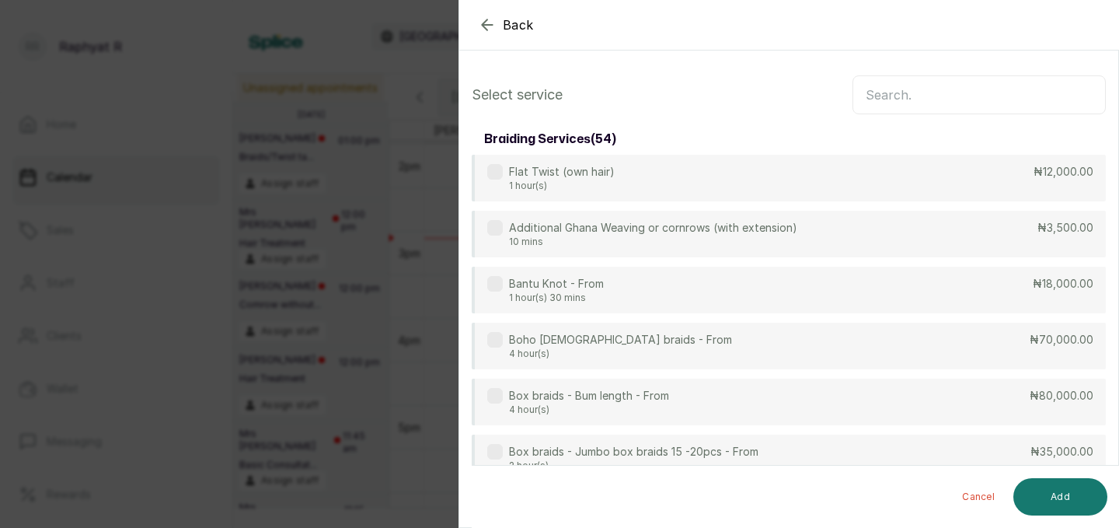
drag, startPoint x: 873, startPoint y: 87, endPoint x: 869, endPoint y: 62, distance: 25.2
click at [873, 87] on input "text" at bounding box center [978, 94] width 253 height 39
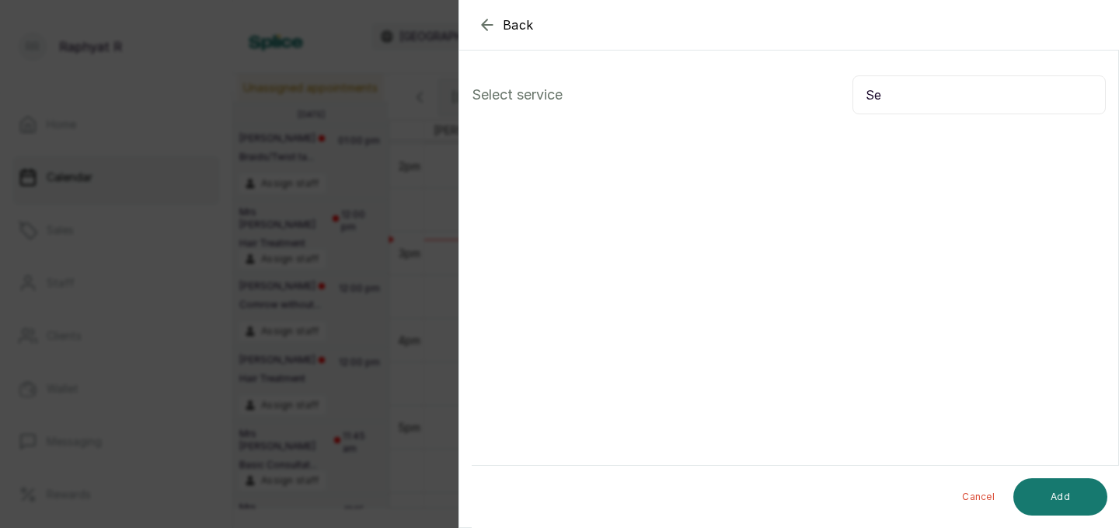
type input "S"
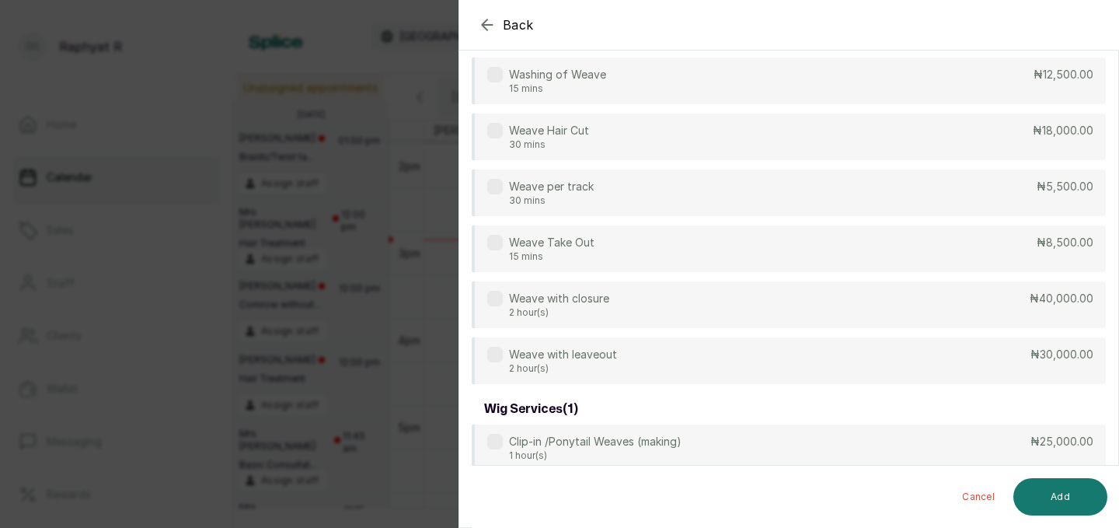
scroll to position [588, 0]
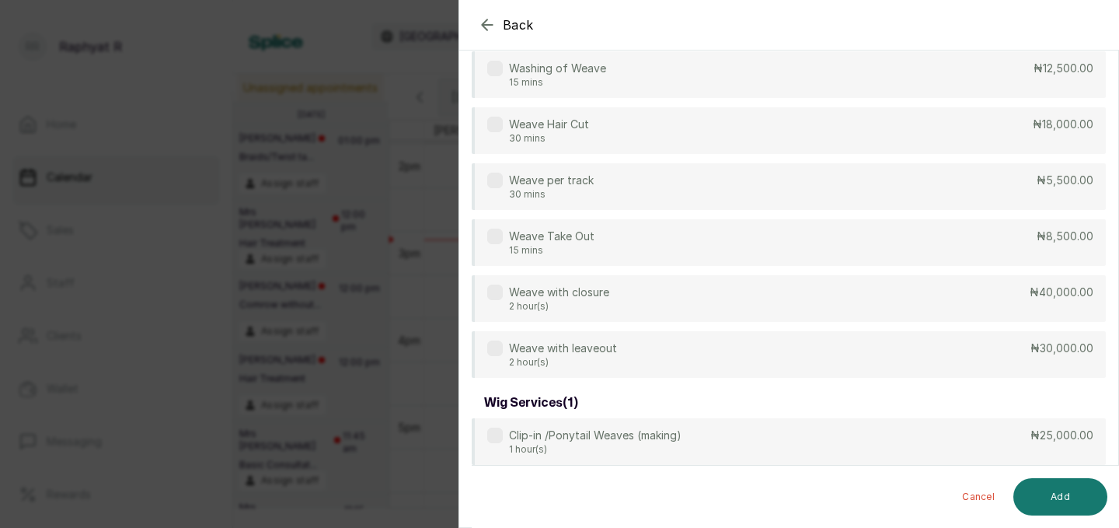
type input "weave"
click at [490, 26] on icon "button" at bounding box center [487, 25] width 19 height 19
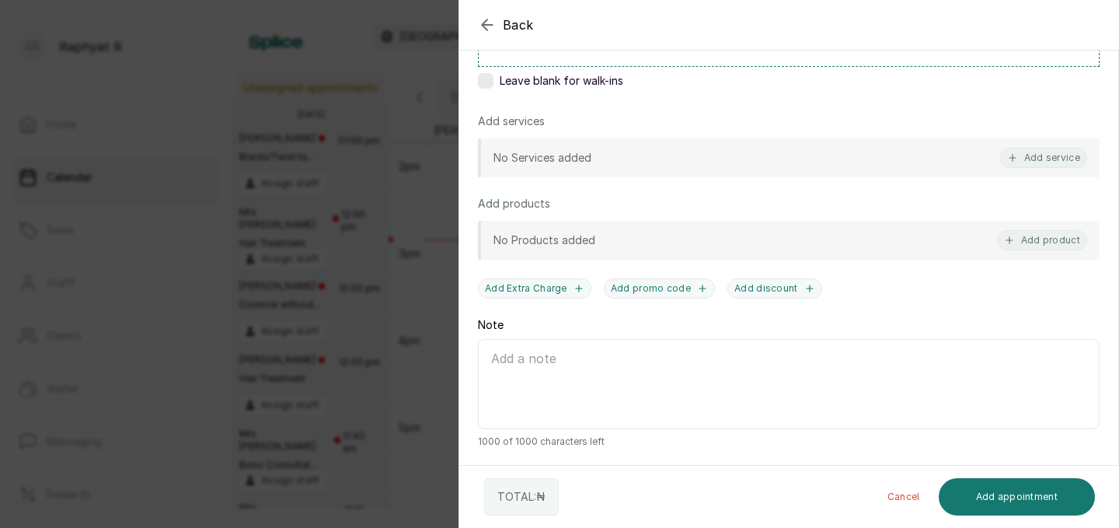
scroll to position [296, 0]
click at [481, 23] on icon "button" at bounding box center [487, 25] width 19 height 19
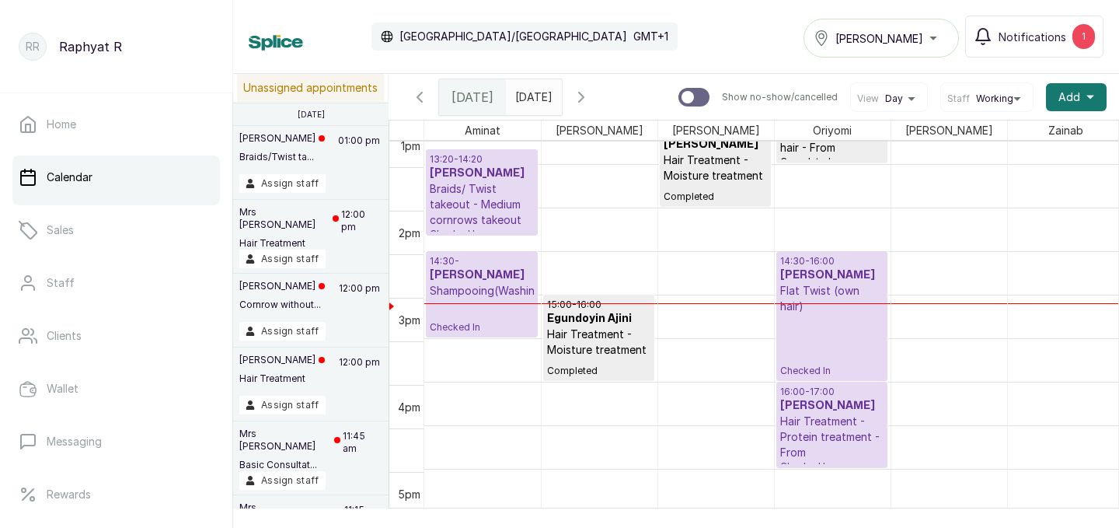
scroll to position [1152, 0]
click at [491, 293] on p "Shampooing(Washing)" at bounding box center [482, 291] width 104 height 16
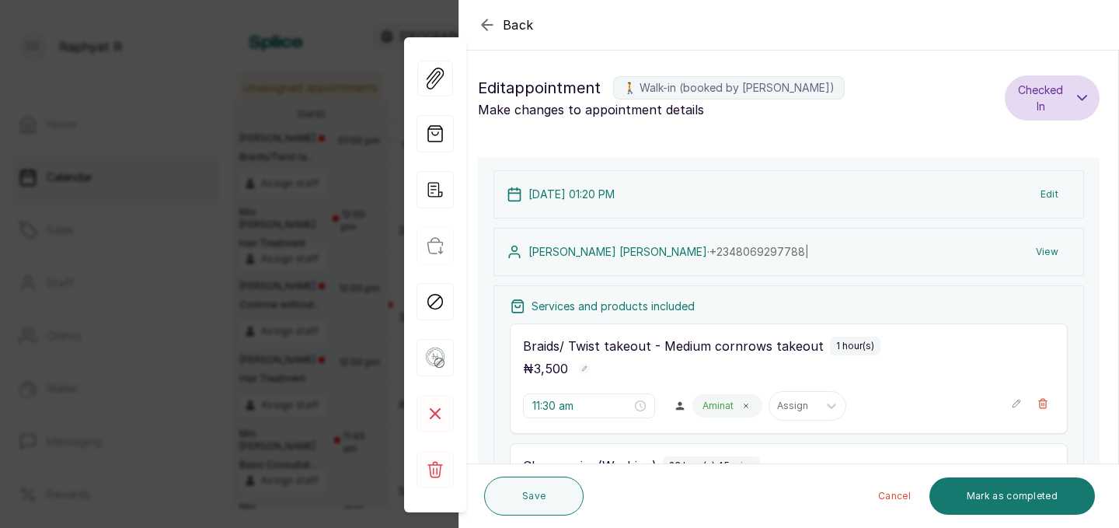
type input "1:20 pm"
type input "2:30 pm"
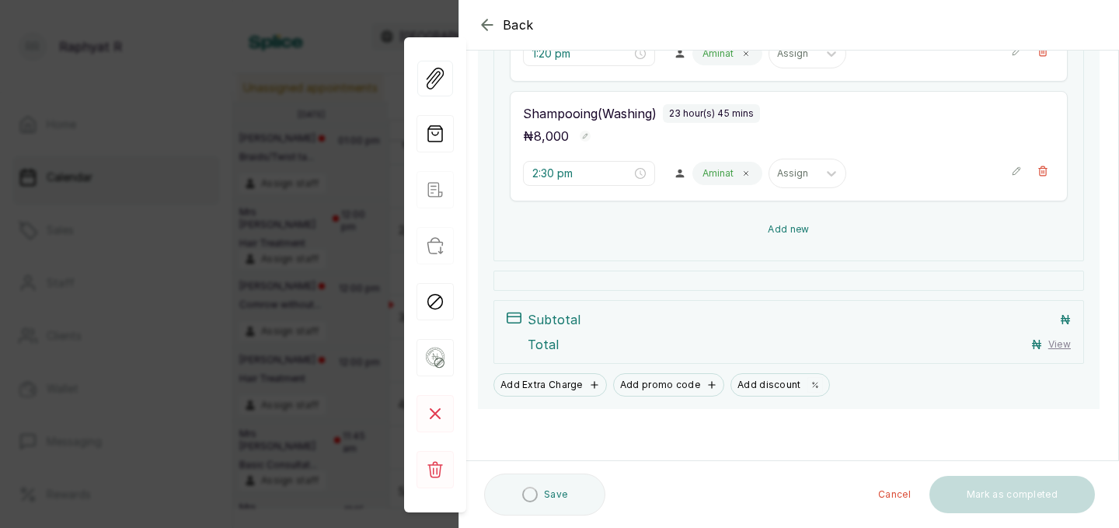
scroll to position [352, 0]
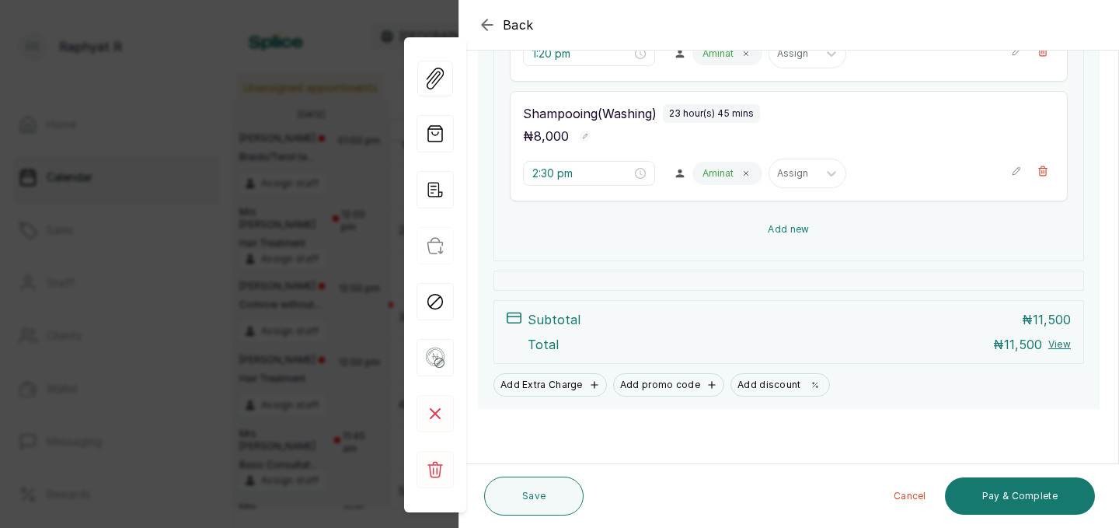
click at [797, 230] on button "Add new" at bounding box center [789, 229] width 558 height 37
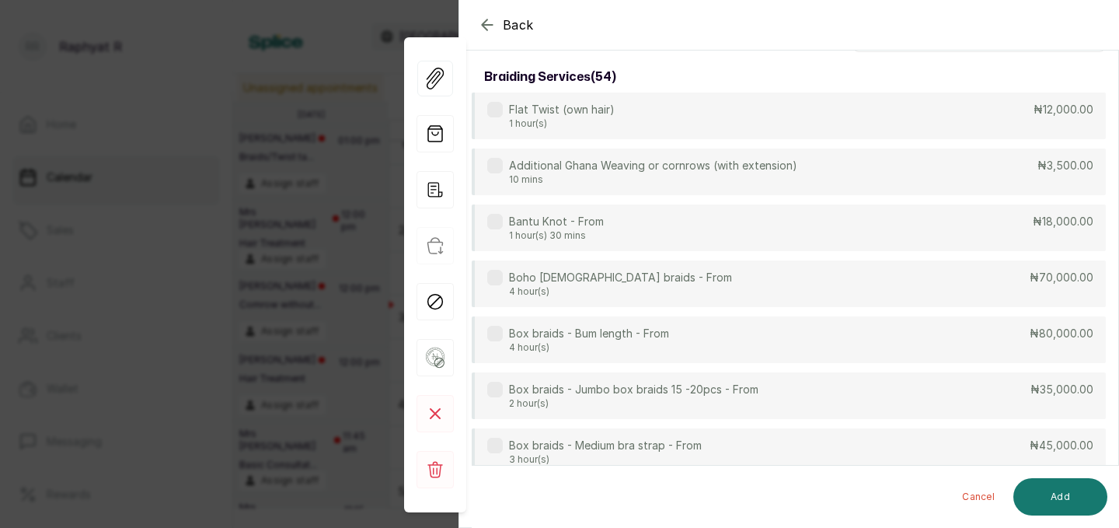
scroll to position [0, 0]
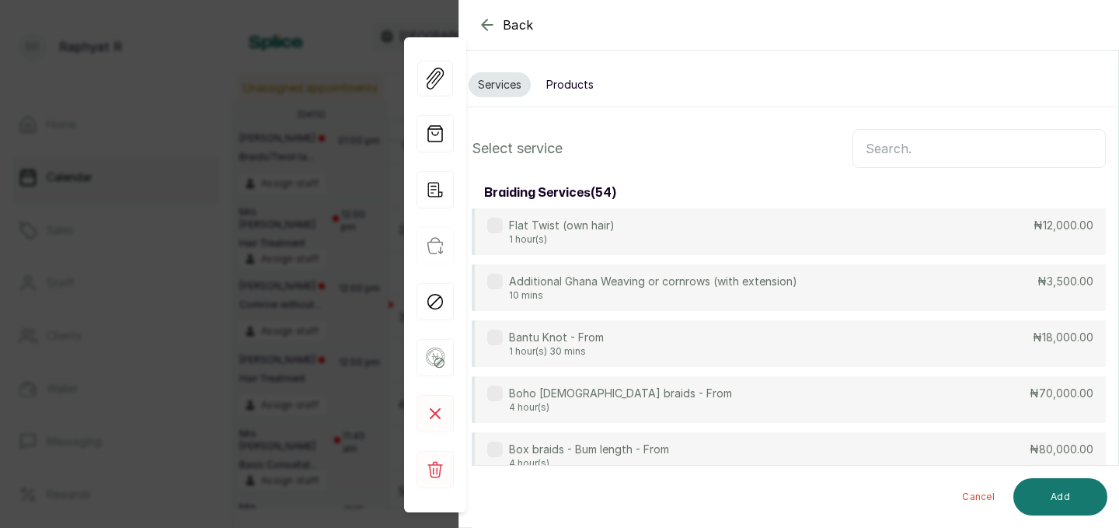
click at [865, 146] on input "text" at bounding box center [978, 148] width 253 height 39
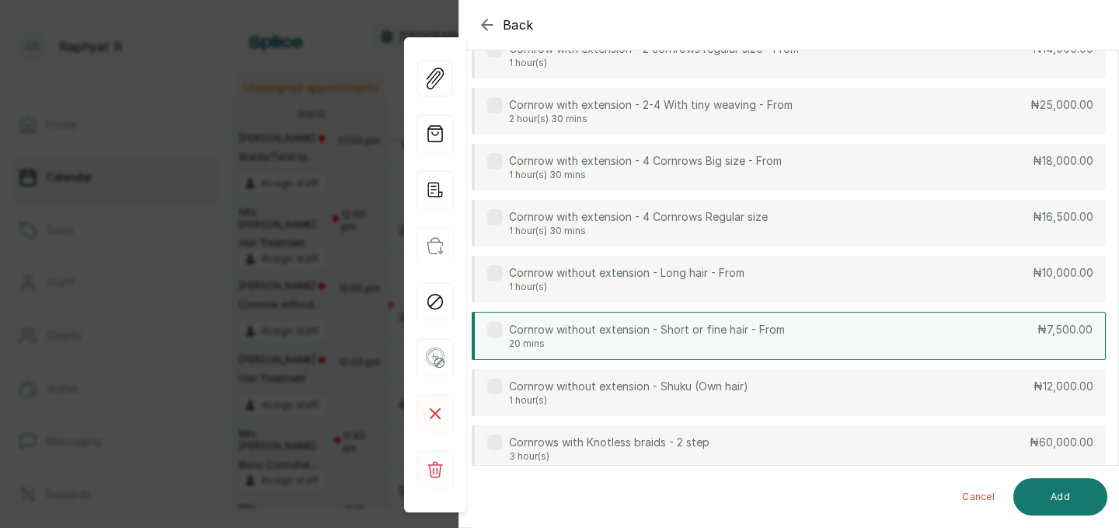
type input "Corn"
click at [869, 340] on div "Cornrow without extension - Short or fine hair - From 20 mins ₦7,500.00" at bounding box center [789, 336] width 634 height 48
click at [1067, 499] on button "Add" at bounding box center [1060, 496] width 94 height 37
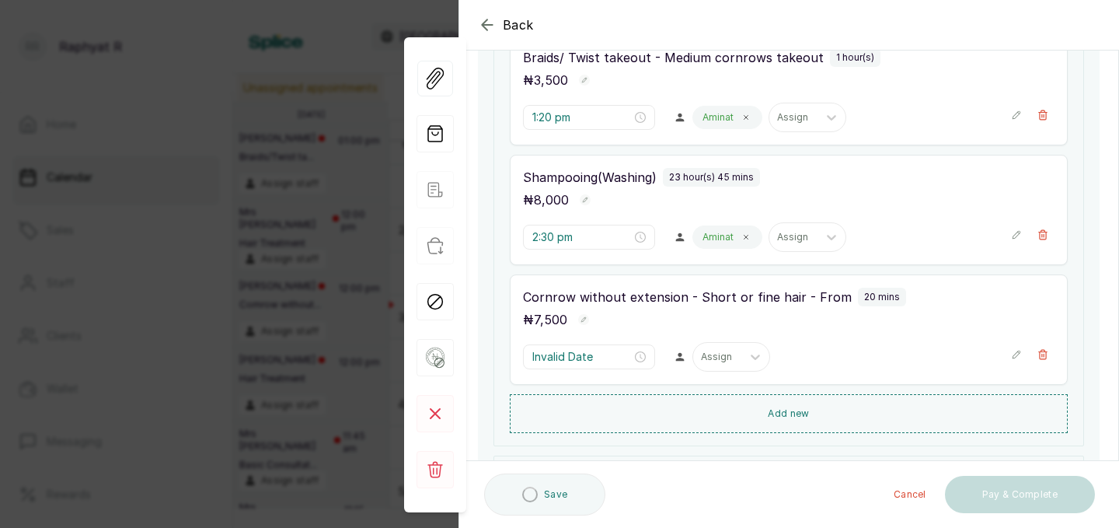
type input "3:15 pm"
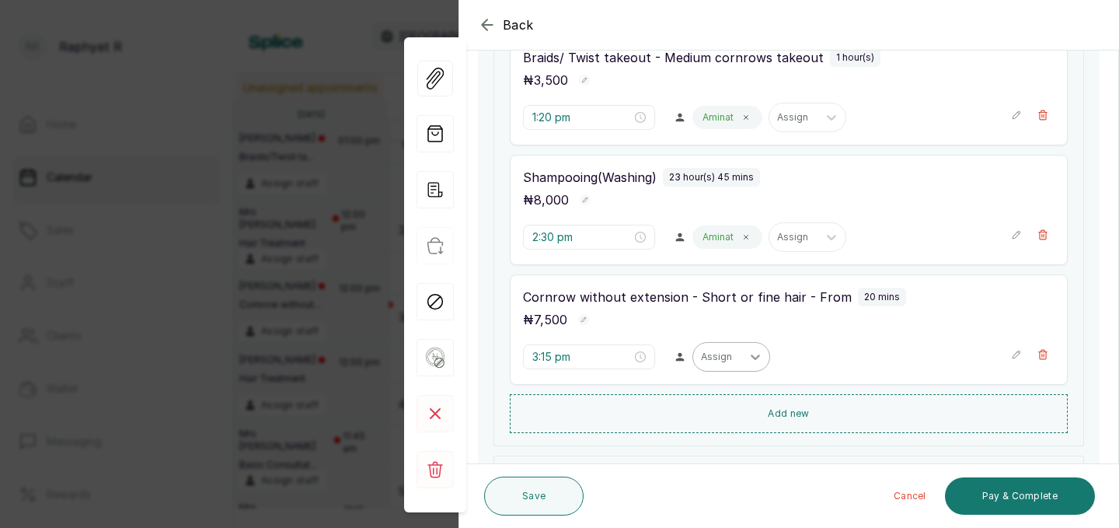
click at [747, 357] on icon at bounding box center [755, 357] width 16 height 16
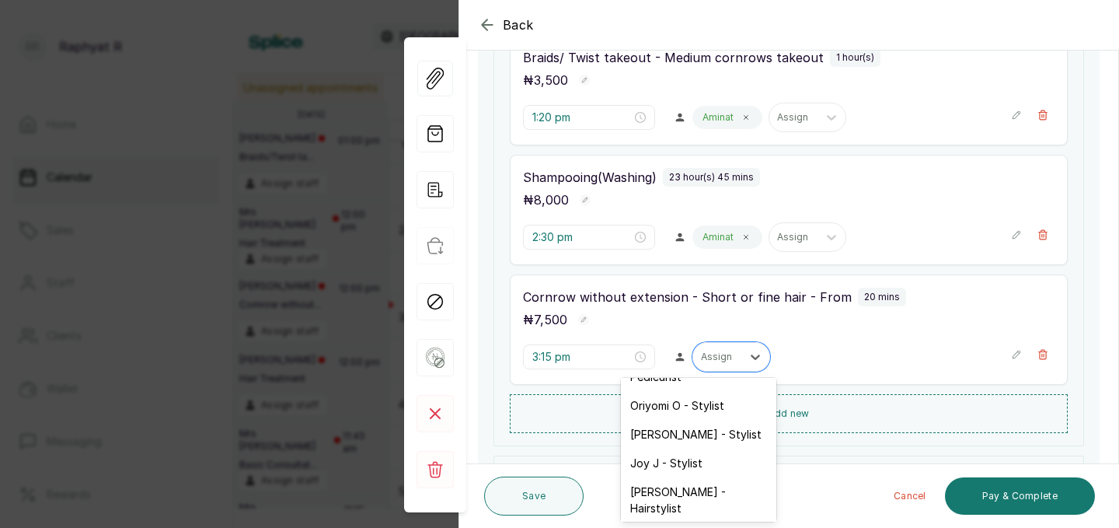
click at [693, 522] on div "Aminat A - Stylist" at bounding box center [698, 536] width 155 height 29
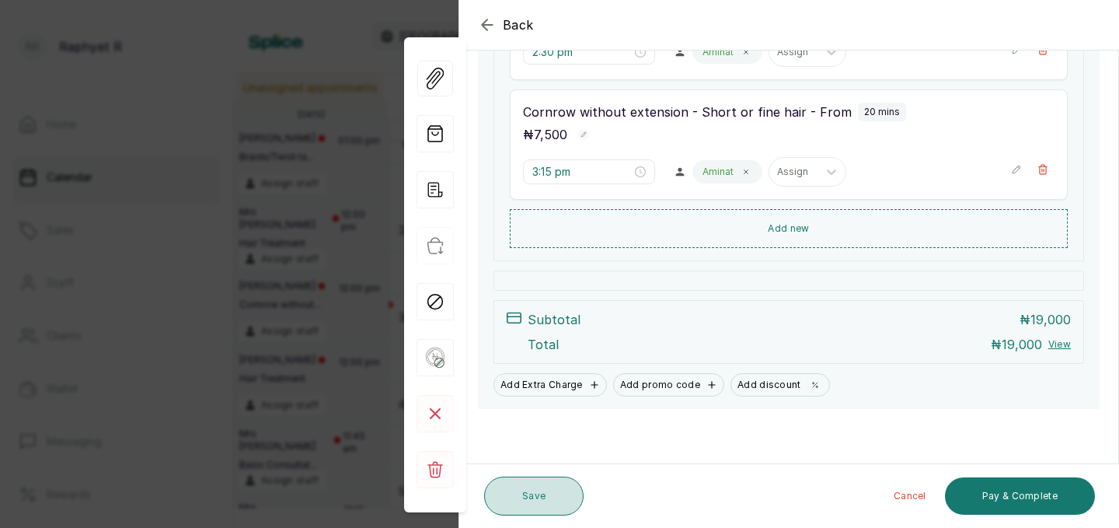
click at [528, 493] on button "Save" at bounding box center [533, 495] width 99 height 39
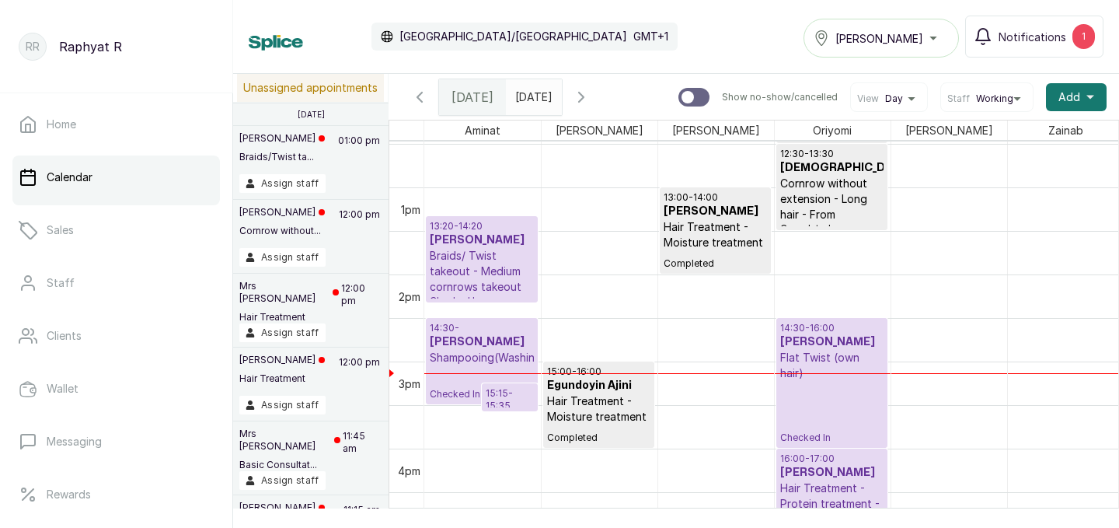
scroll to position [1139, 0]
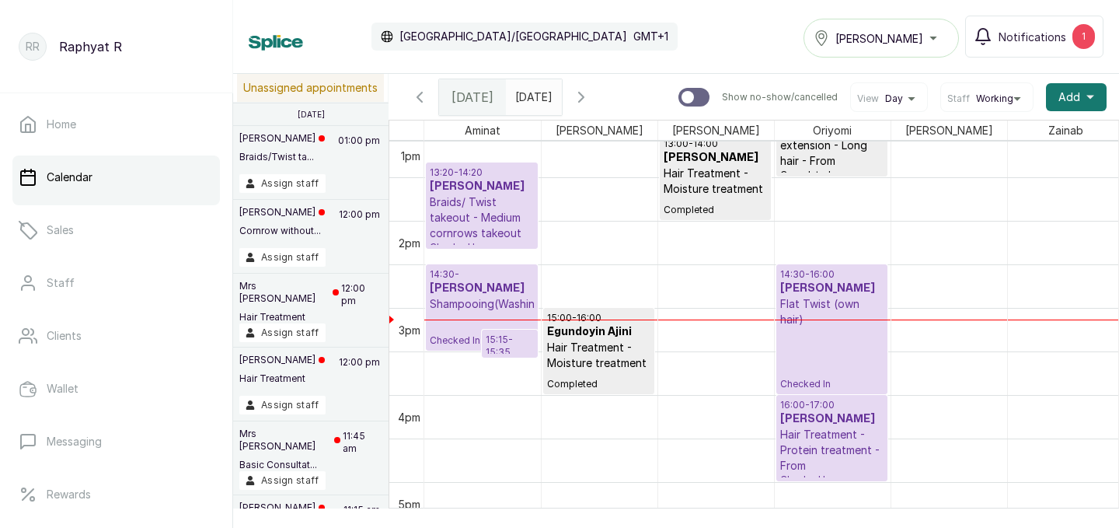
click at [500, 219] on p "Braids/ Twist takeout - Medium cornrows takeout" at bounding box center [482, 217] width 104 height 47
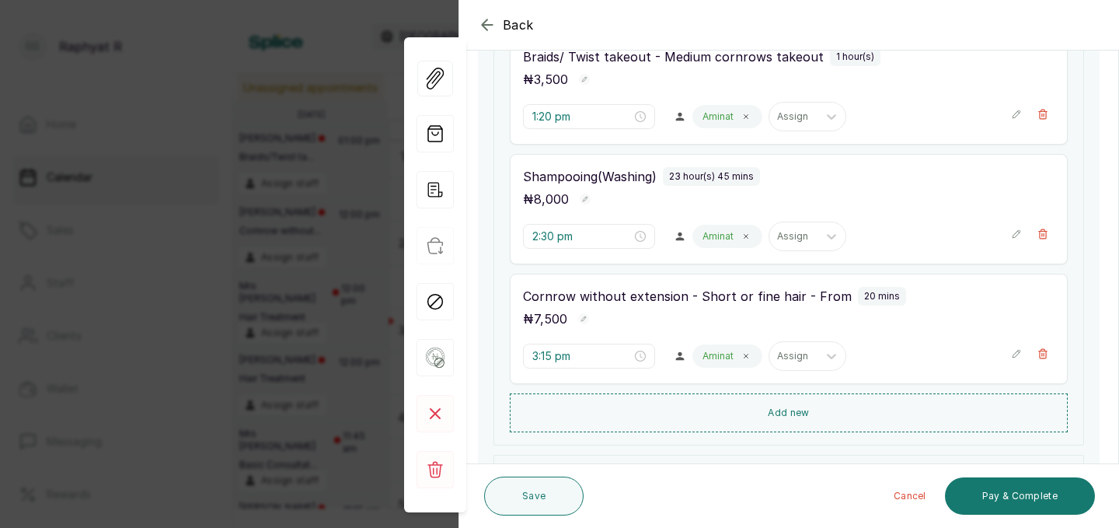
scroll to position [297, 0]
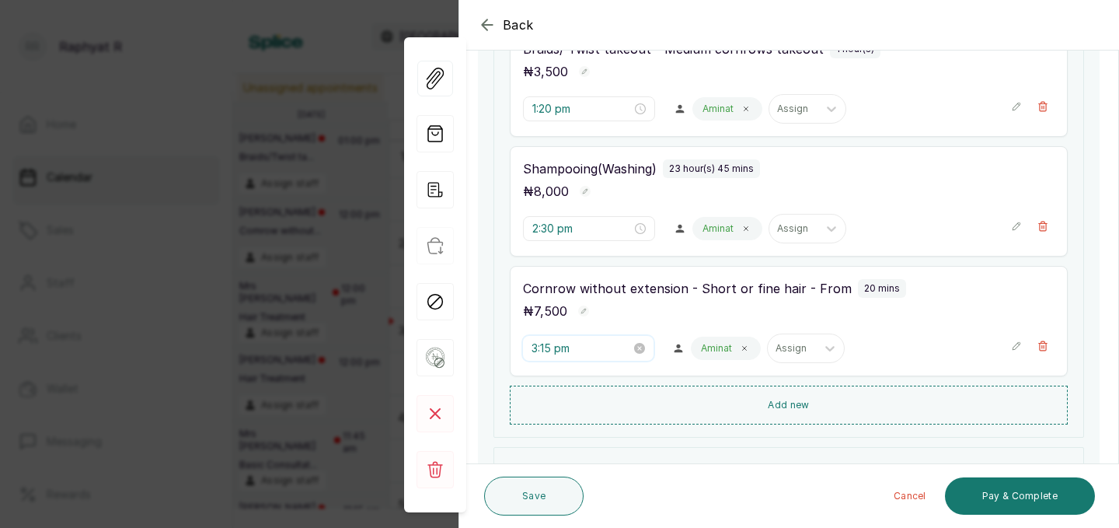
click at [568, 348] on input "3:15 pm" at bounding box center [580, 348] width 99 height 17
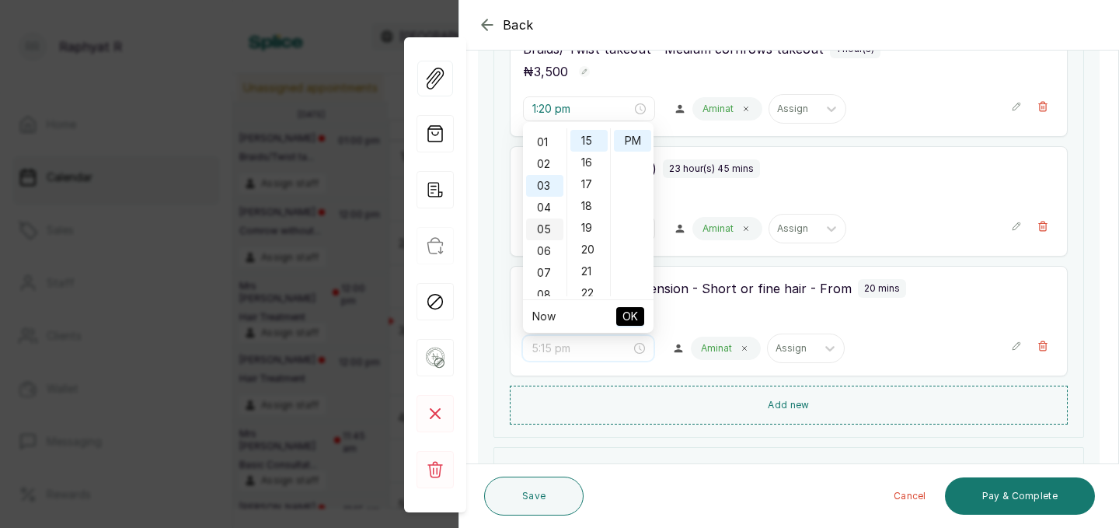
scroll to position [7, 0]
click at [544, 176] on div "02" at bounding box center [544, 176] width 37 height 22
click at [545, 164] on div "03" at bounding box center [544, 163] width 37 height 22
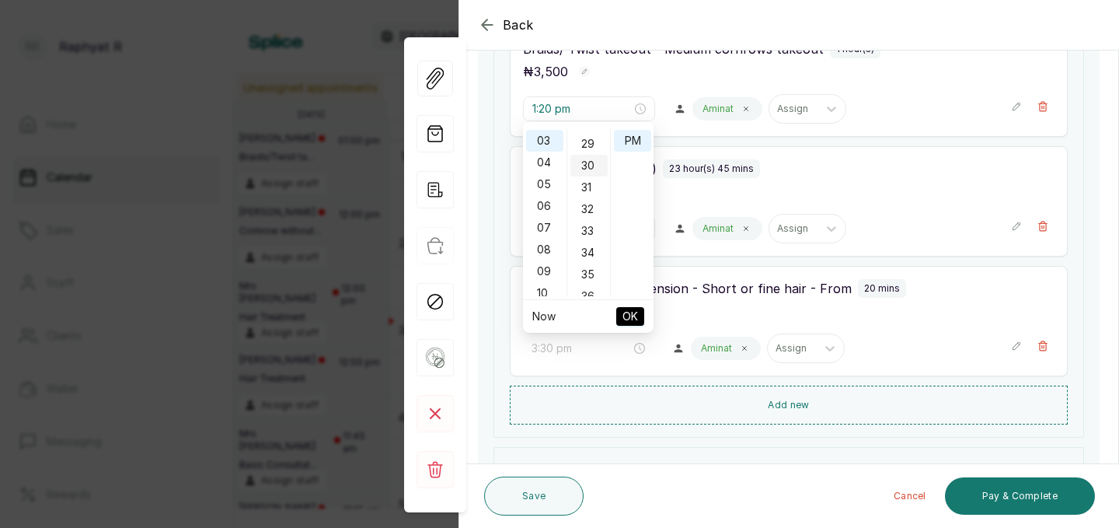
click at [587, 168] on div "30" at bounding box center [588, 166] width 37 height 22
type input "3:30 pm"
click at [627, 312] on span "OK" at bounding box center [630, 316] width 16 height 30
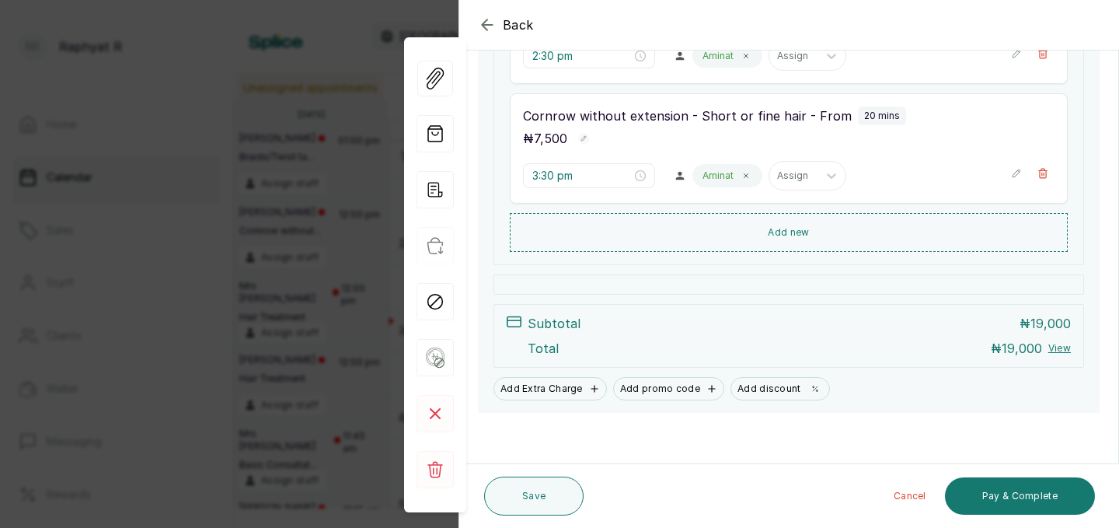
scroll to position [473, 0]
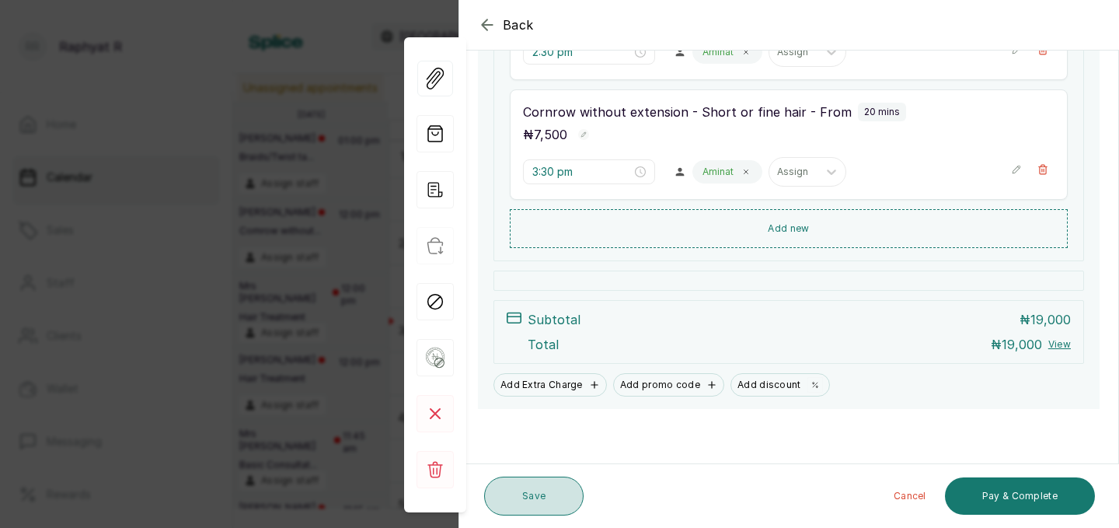
click at [528, 495] on button "Save" at bounding box center [533, 495] width 99 height 39
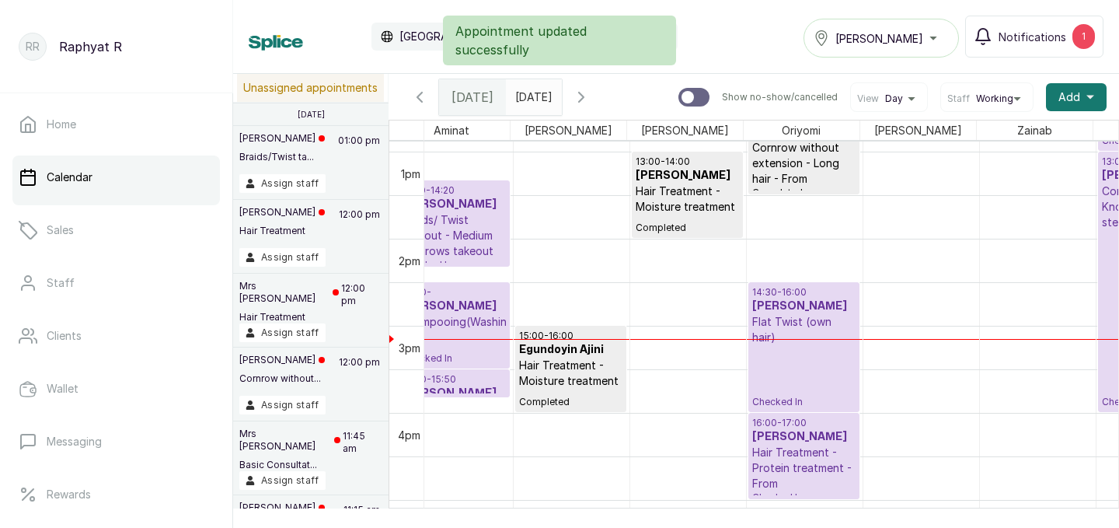
scroll to position [0, 28]
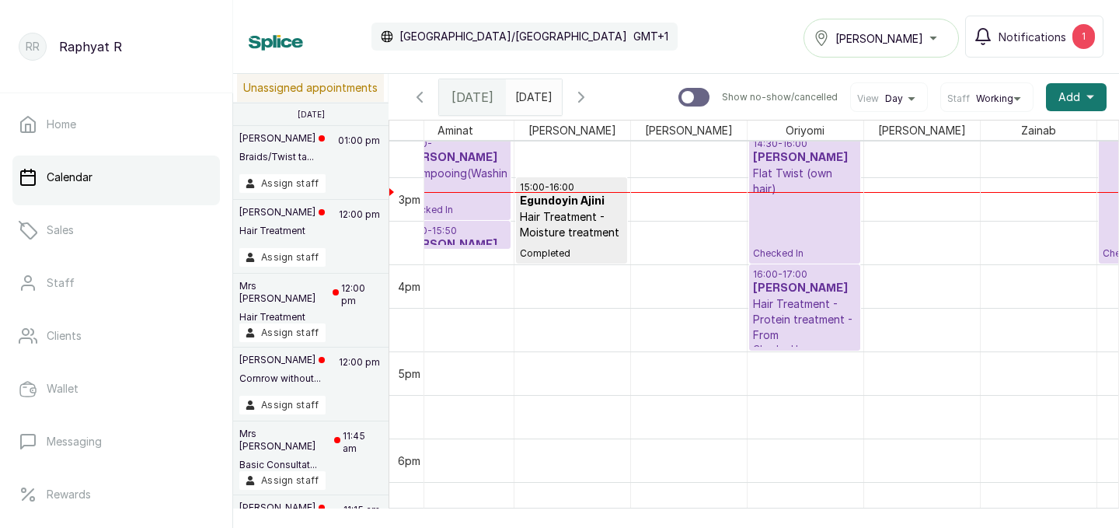
drag, startPoint x: 469, startPoint y: 246, endPoint x: 470, endPoint y: 257, distance: 10.9
drag, startPoint x: 471, startPoint y: 242, endPoint x: 457, endPoint y: 234, distance: 16.4
drag, startPoint x: 470, startPoint y: 246, endPoint x: 473, endPoint y: 259, distance: 13.6
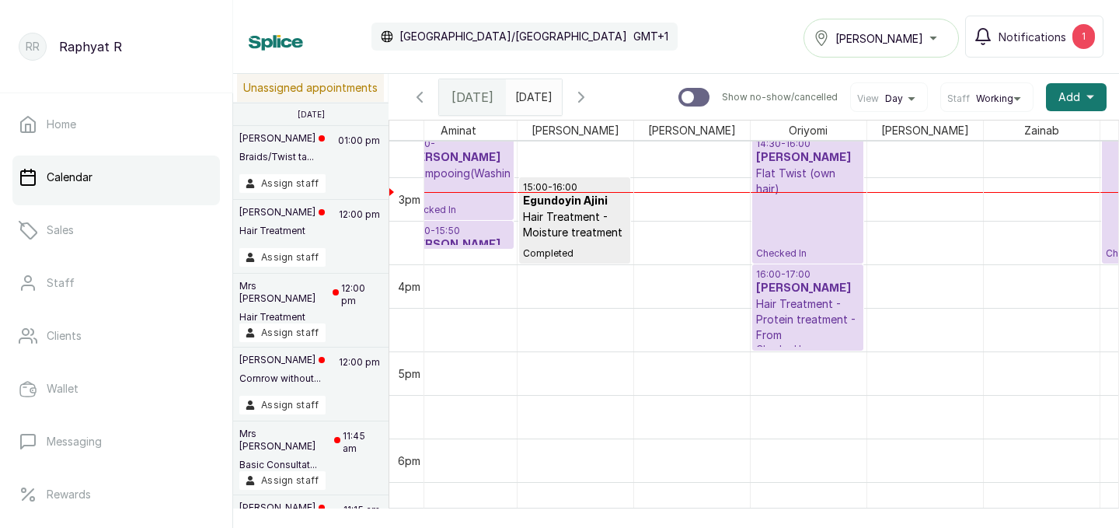
drag, startPoint x: 468, startPoint y: 244, endPoint x: 470, endPoint y: 259, distance: 14.9
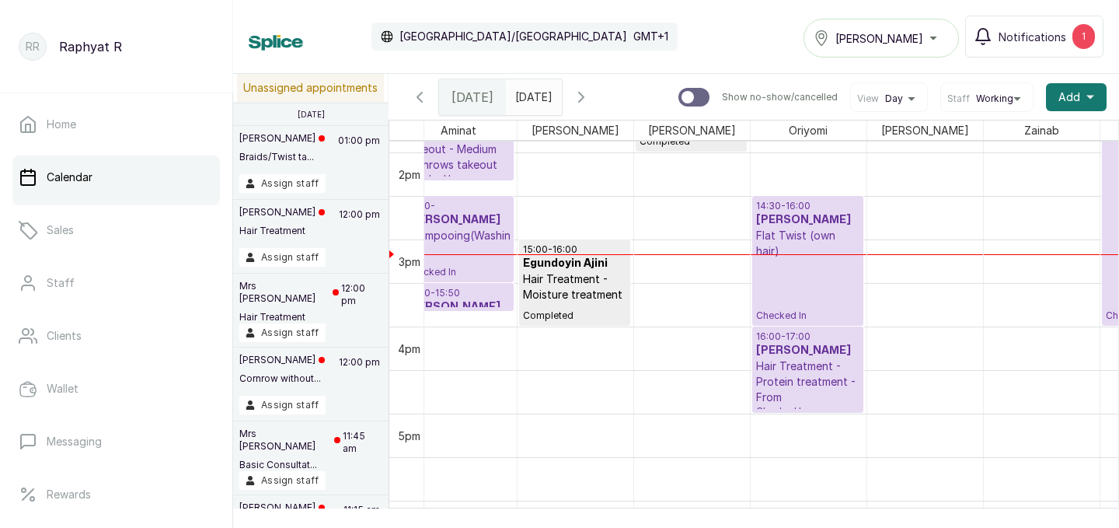
click at [475, 206] on p "14:30 -" at bounding box center [458, 206] width 104 height 12
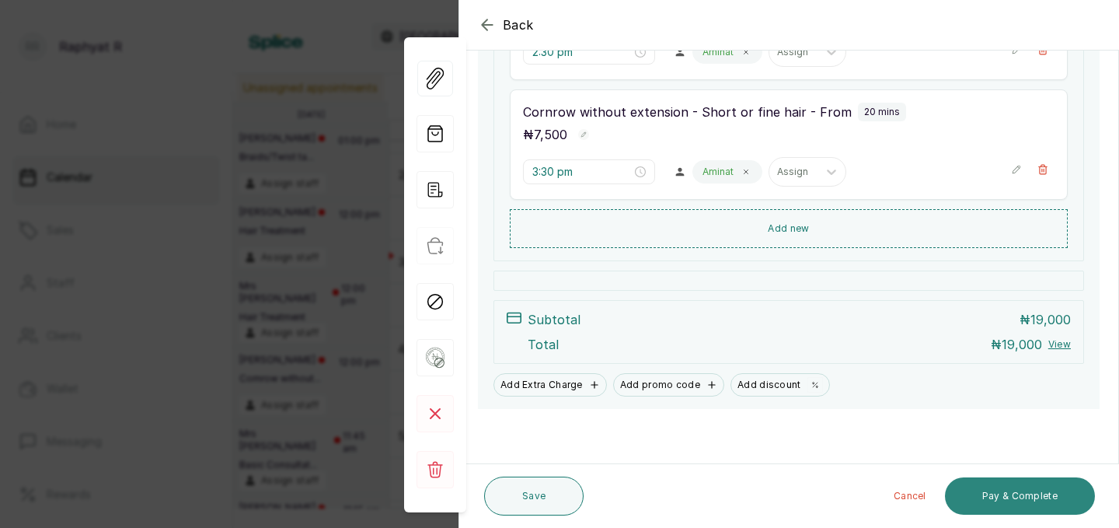
click at [1015, 501] on button "Pay & Complete" at bounding box center [1020, 495] width 150 height 37
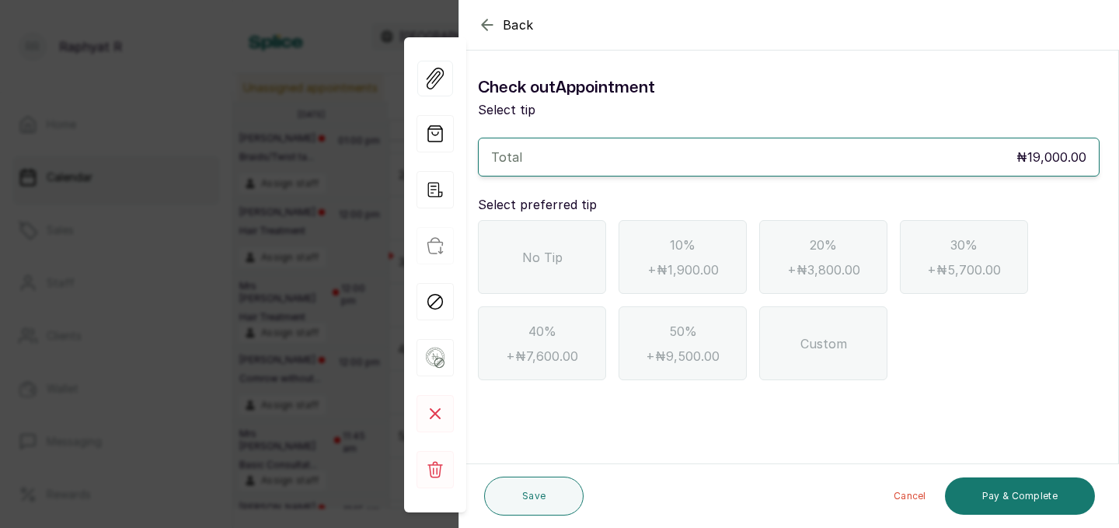
click at [558, 251] on span "No Tip" at bounding box center [542, 257] width 40 height 19
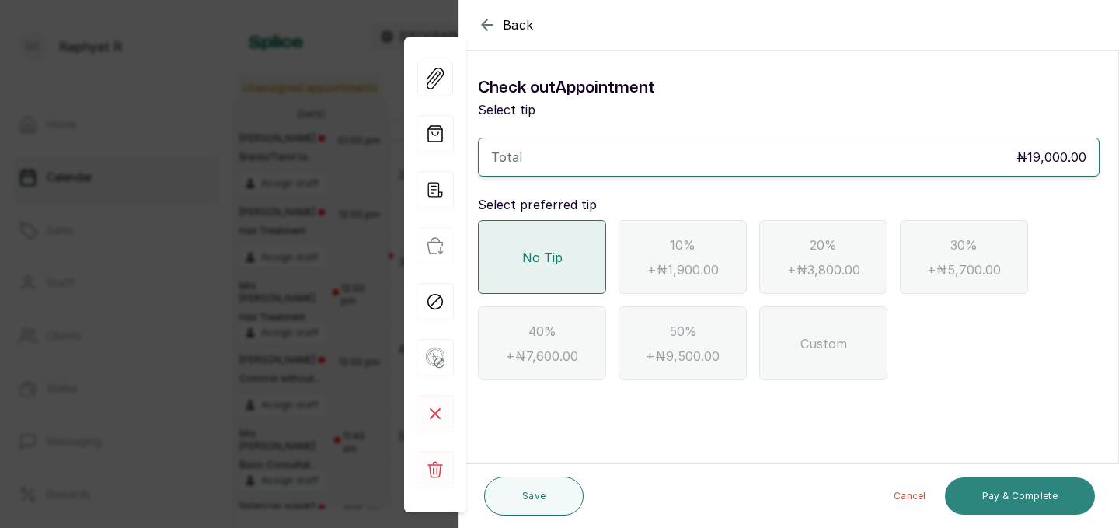
click at [988, 493] on button "Pay & Complete" at bounding box center [1020, 495] width 150 height 37
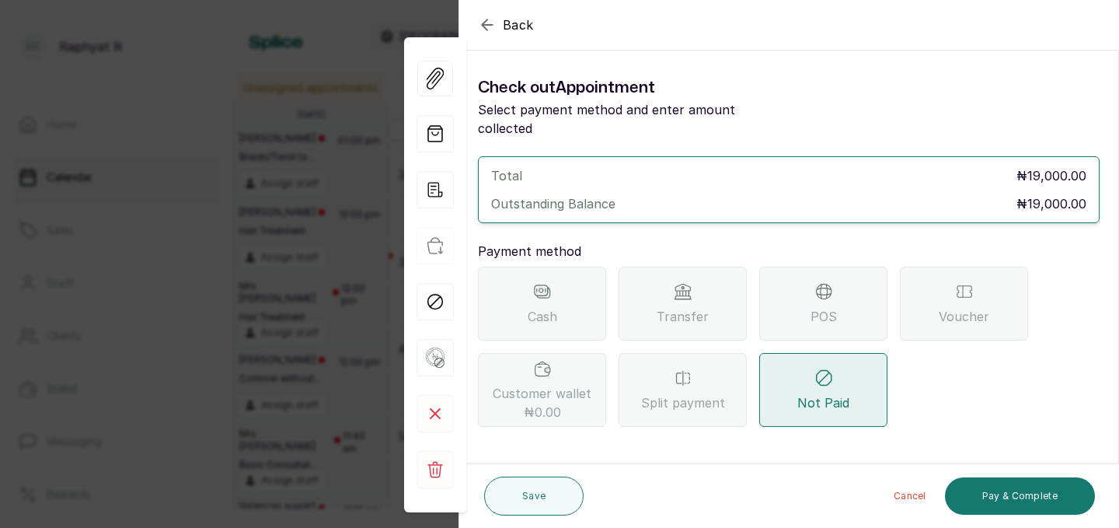
click at [819, 307] on span "POS" at bounding box center [823, 316] width 26 height 19
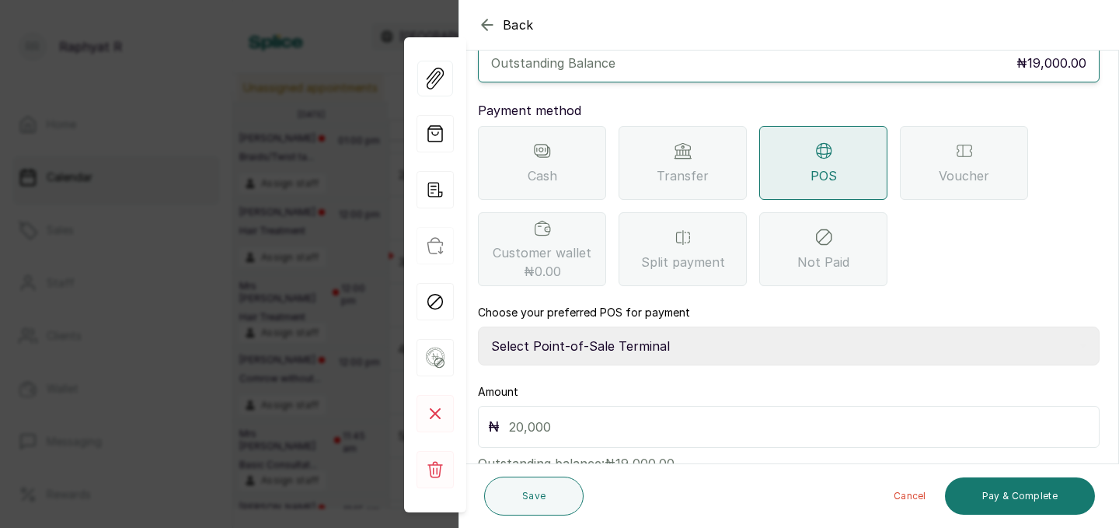
scroll to position [173, 0]
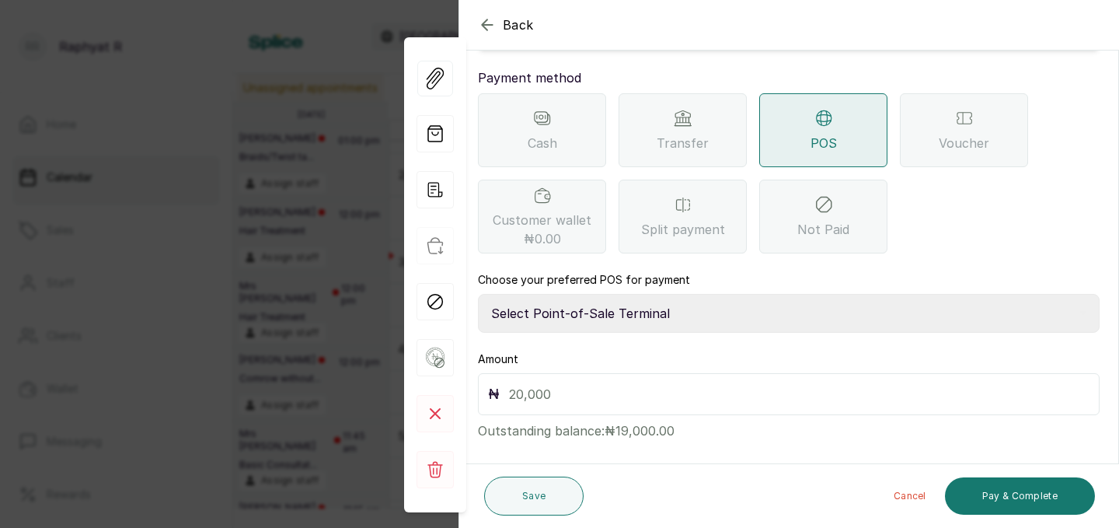
click at [587, 294] on select "Select Point-of-Sale Terminal Traction Providus Bank" at bounding box center [789, 313] width 622 height 39
select select "b1594abb-eea2-48ba-bf5f-ff0754569b84"
click at [509, 383] on input "text" at bounding box center [799, 394] width 580 height 22
type input "19,000"
click at [1026, 491] on button "Pay & Complete" at bounding box center [1020, 495] width 150 height 37
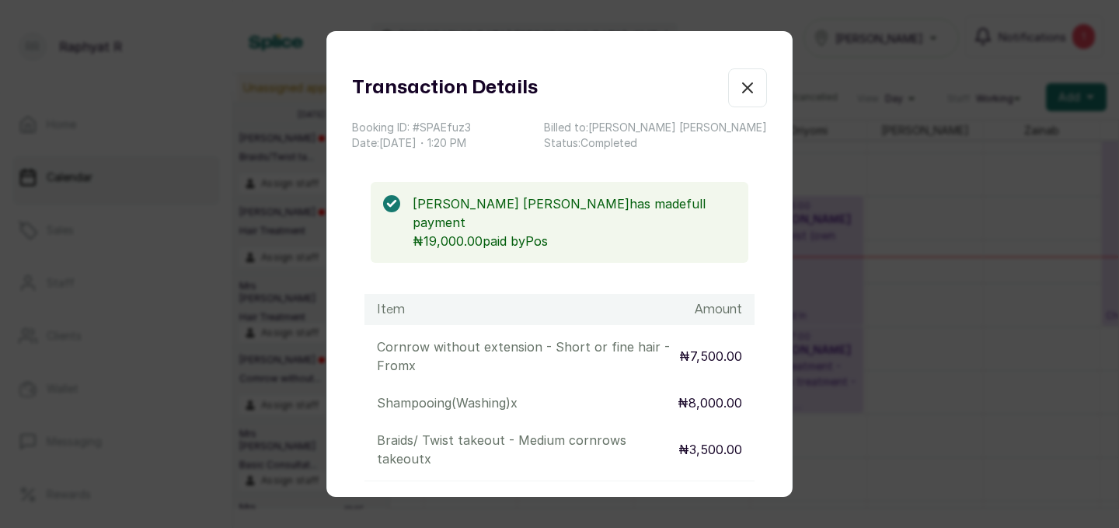
scroll to position [0, 0]
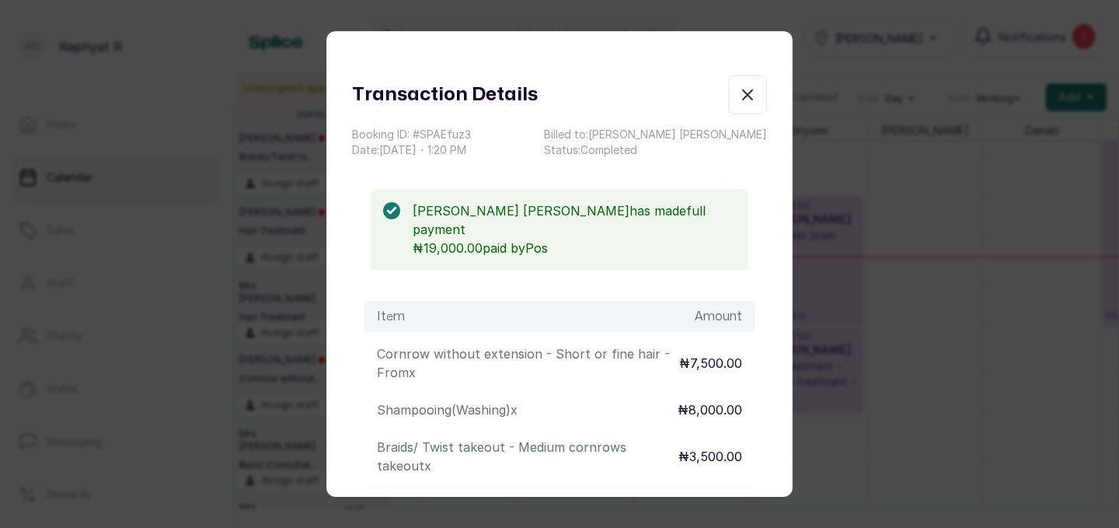
click at [740, 96] on icon "button" at bounding box center [747, 94] width 19 height 19
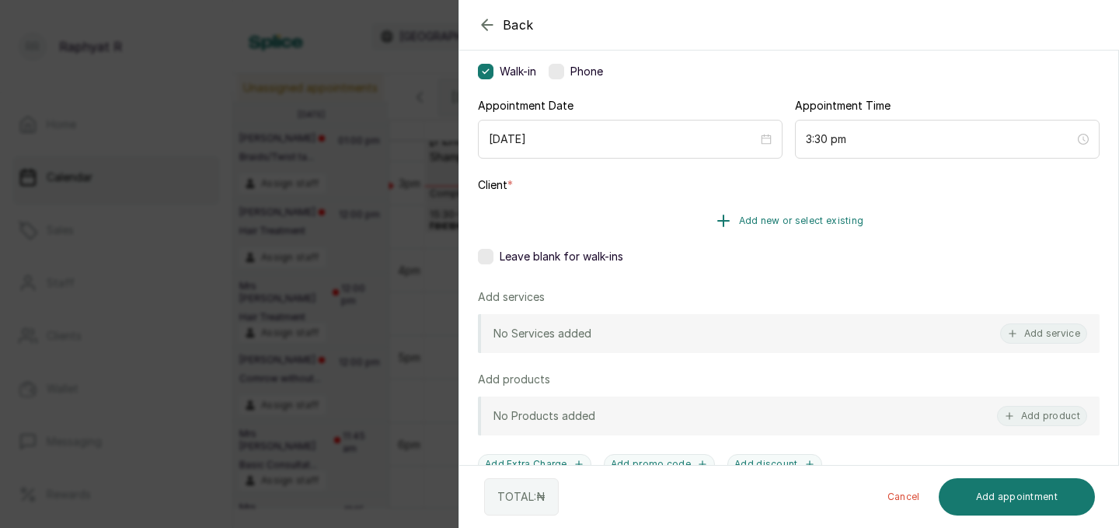
scroll to position [129, 0]
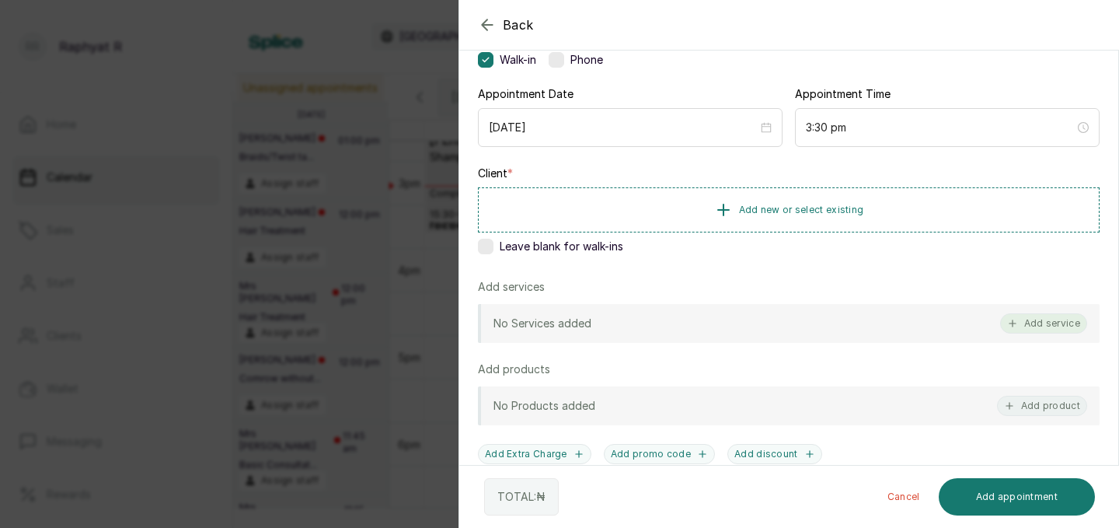
click at [1012, 325] on icon "button" at bounding box center [1012, 323] width 11 height 11
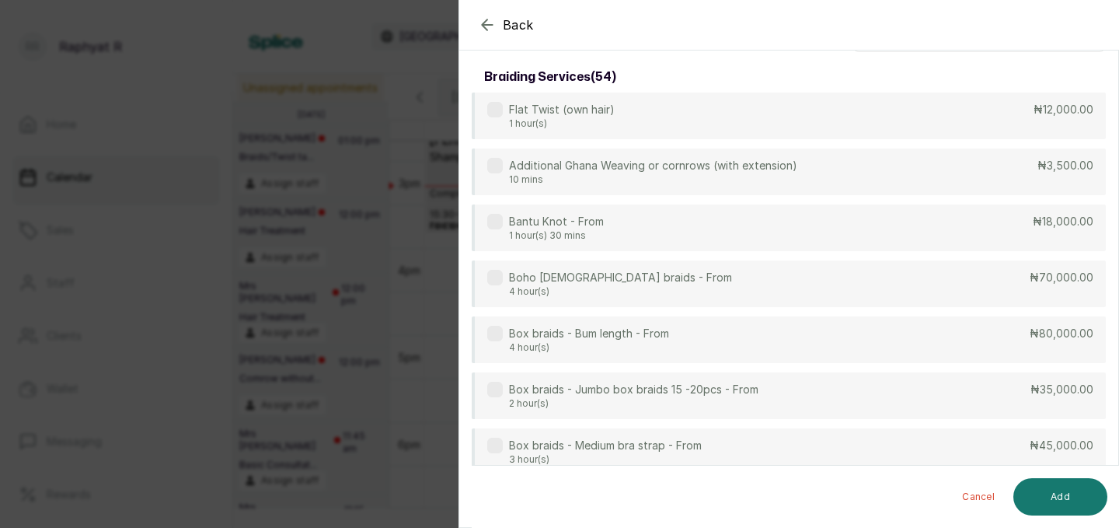
scroll to position [0, 0]
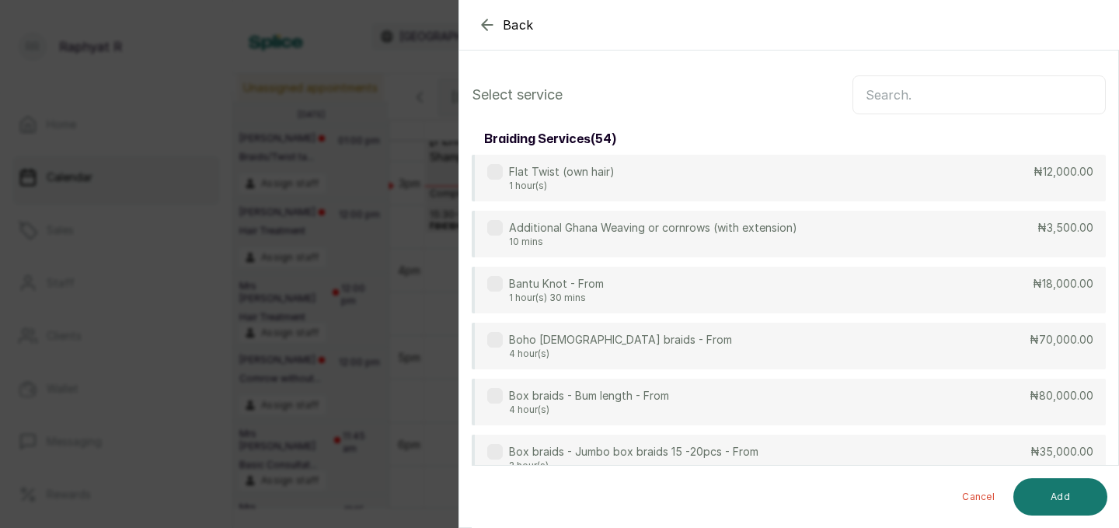
click at [862, 87] on input "text" at bounding box center [978, 94] width 253 height 39
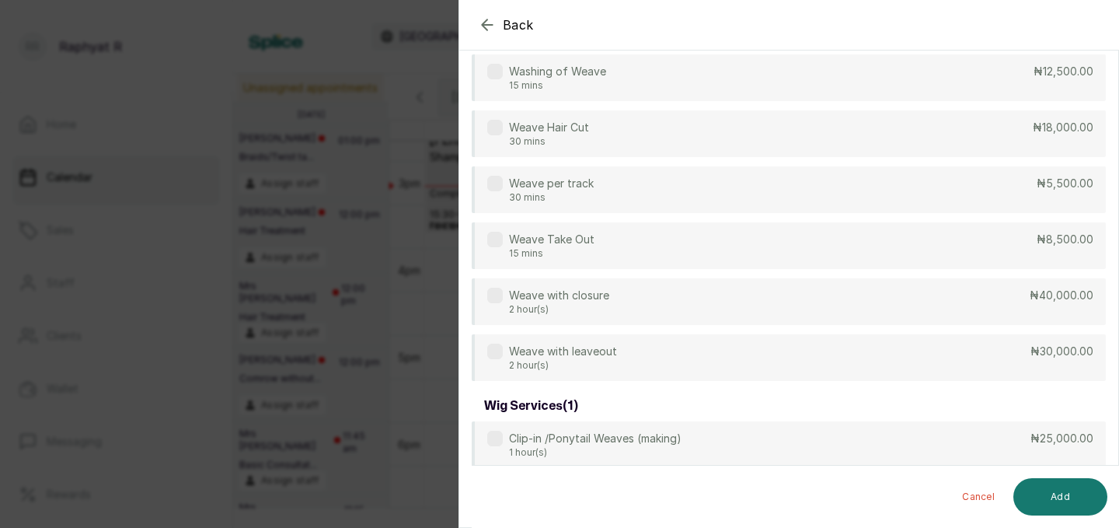
scroll to position [589, 0]
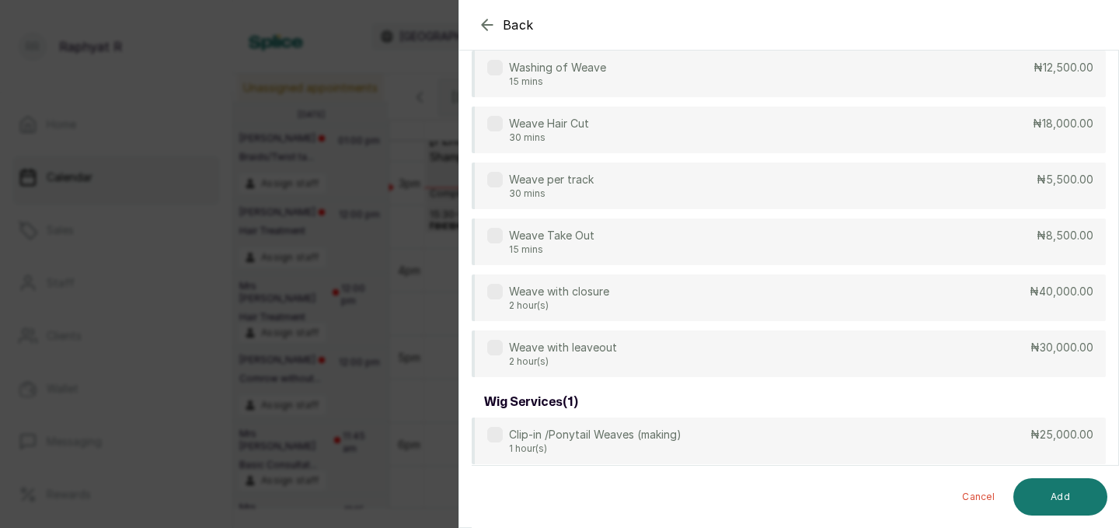
type input "weave"
click at [485, 18] on icon "button" at bounding box center [487, 25] width 19 height 19
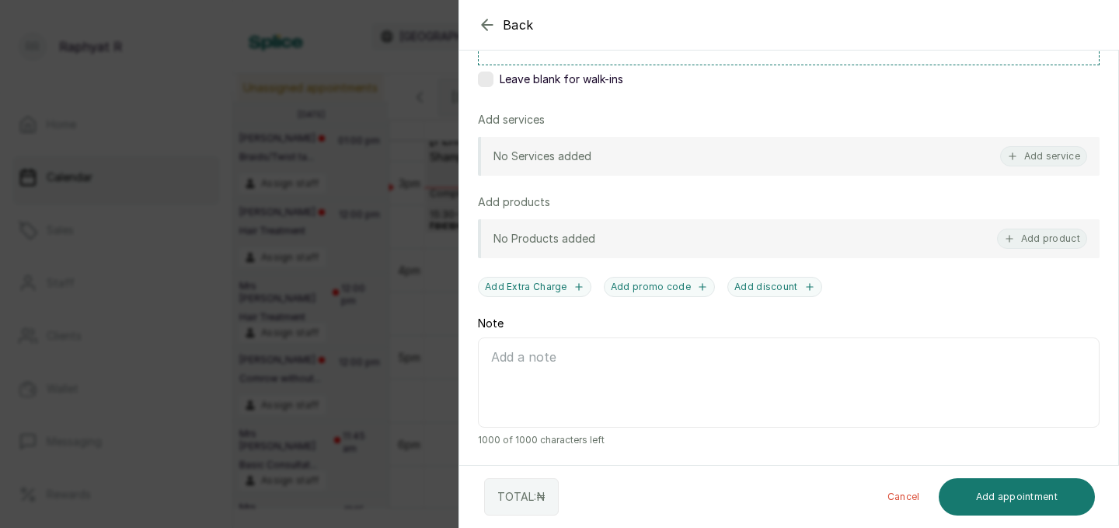
scroll to position [296, 0]
click at [489, 21] on icon "button" at bounding box center [487, 25] width 19 height 19
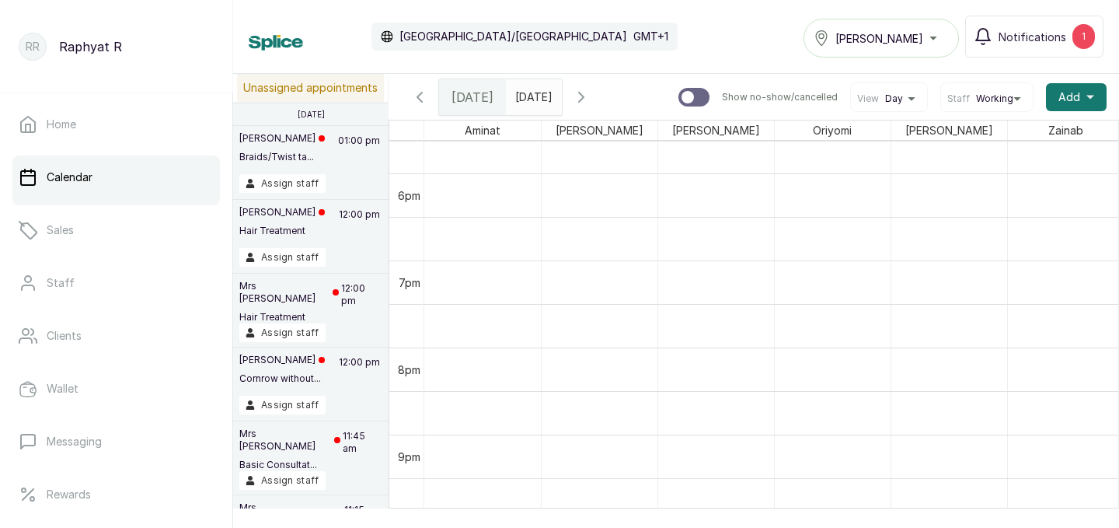
scroll to position [1576, 0]
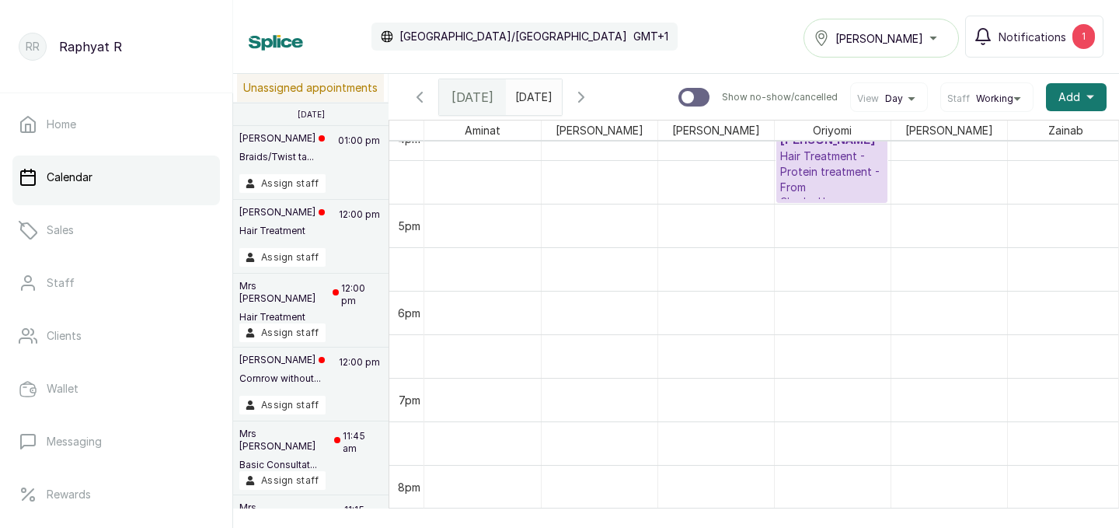
click at [584, 99] on icon "button" at bounding box center [581, 96] width 5 height 9
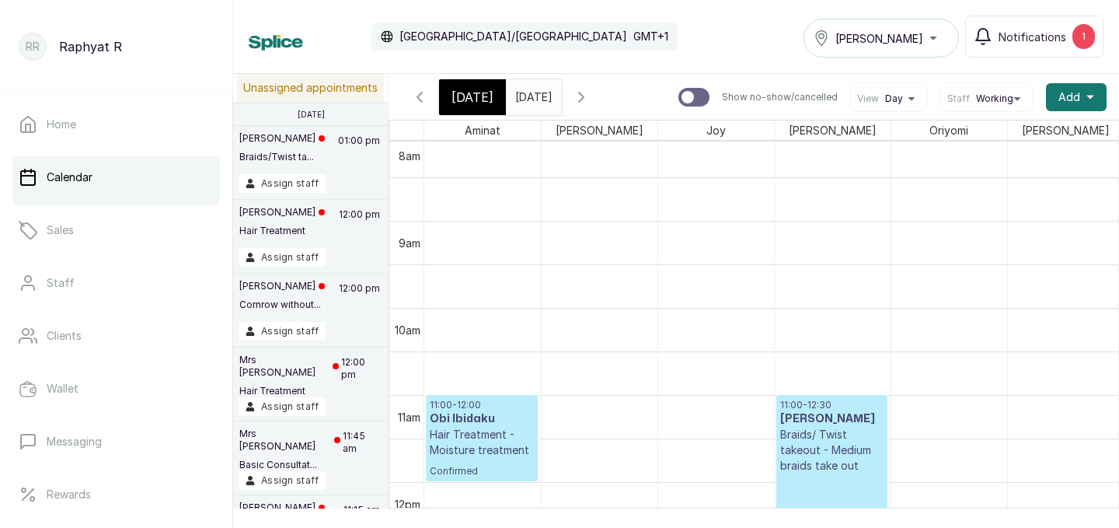
scroll to position [723, 0]
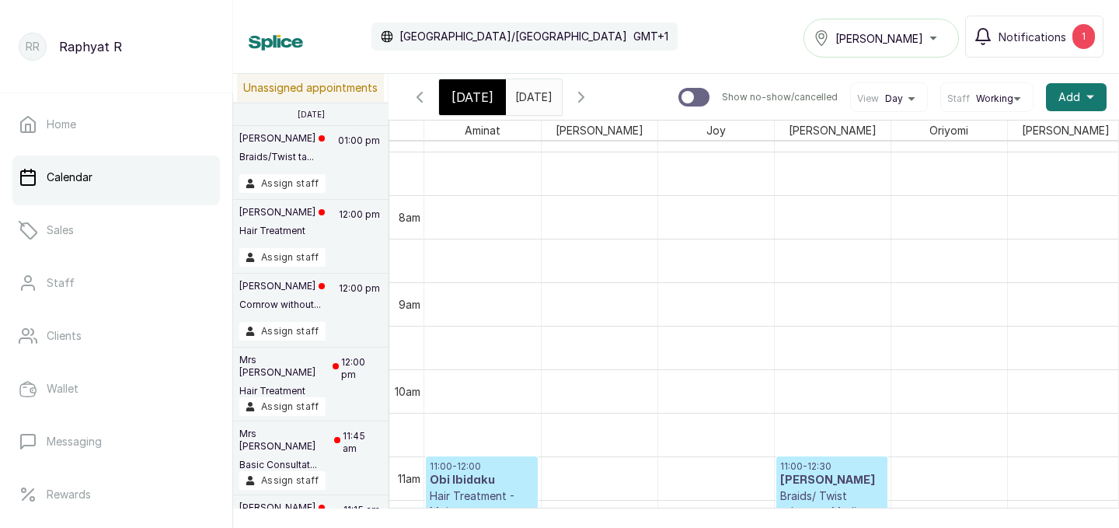
click at [469, 97] on span "[DATE]" at bounding box center [472, 97] width 42 height 19
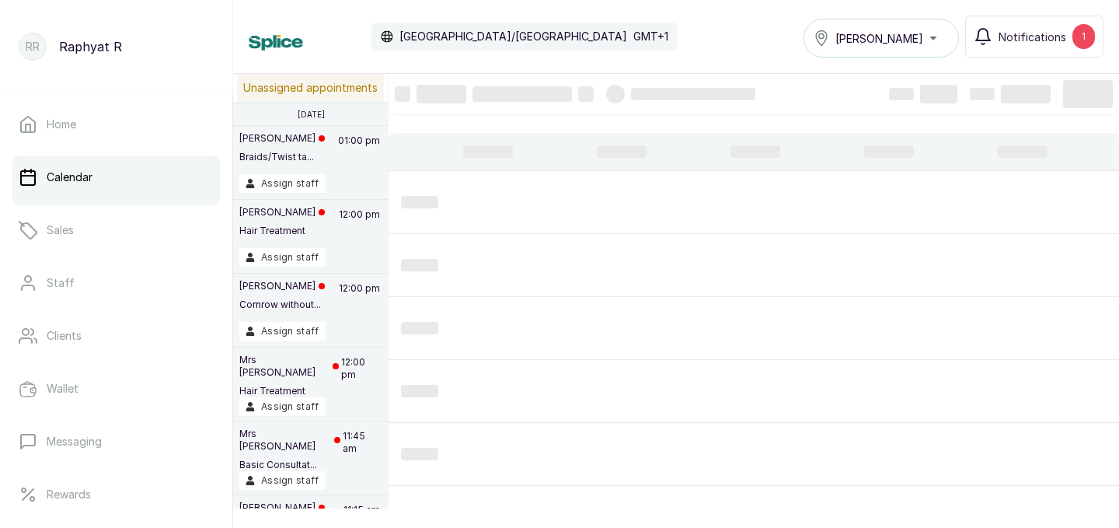
scroll to position [523, 0]
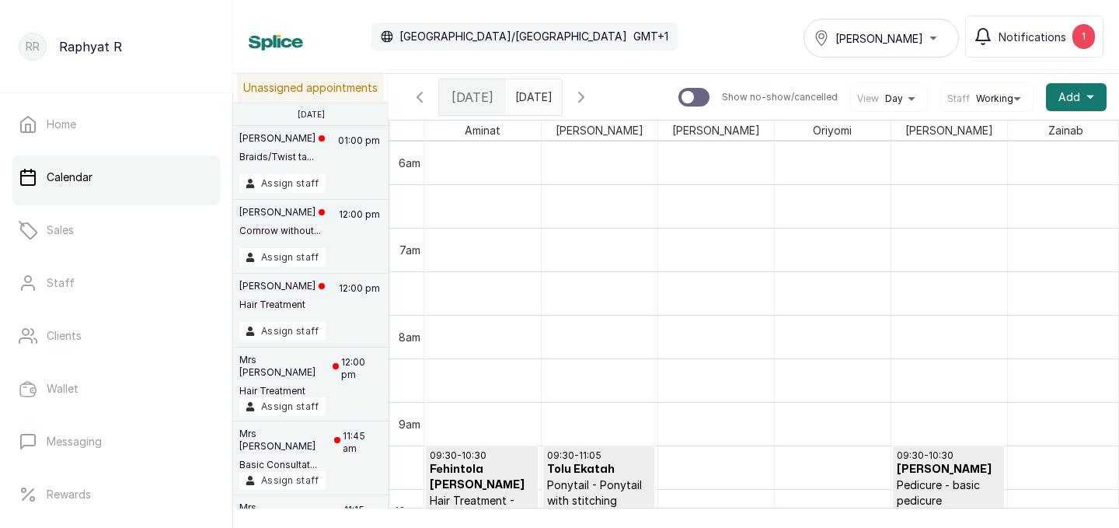
click at [469, 97] on span "[DATE]" at bounding box center [472, 97] width 42 height 19
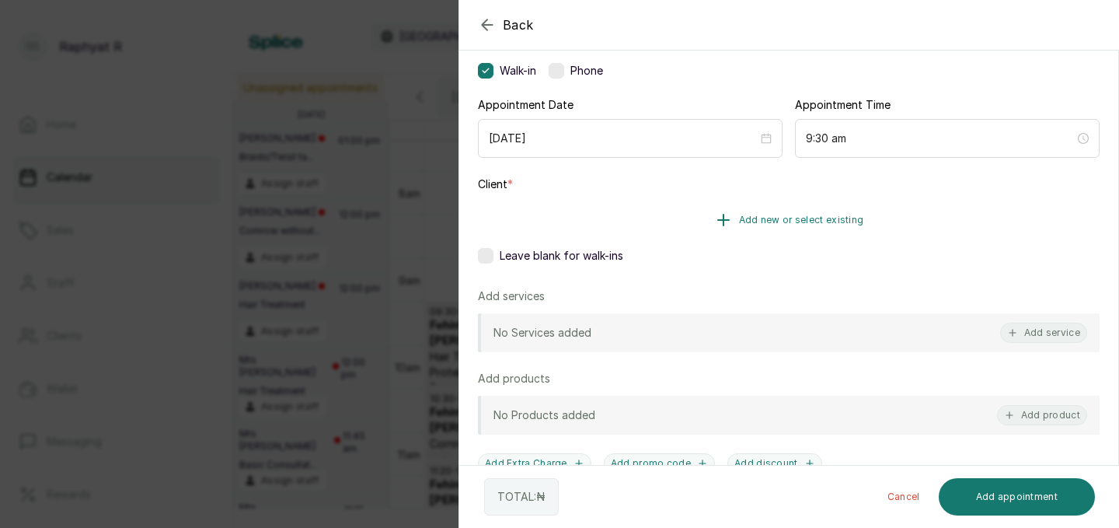
scroll to position [152, 0]
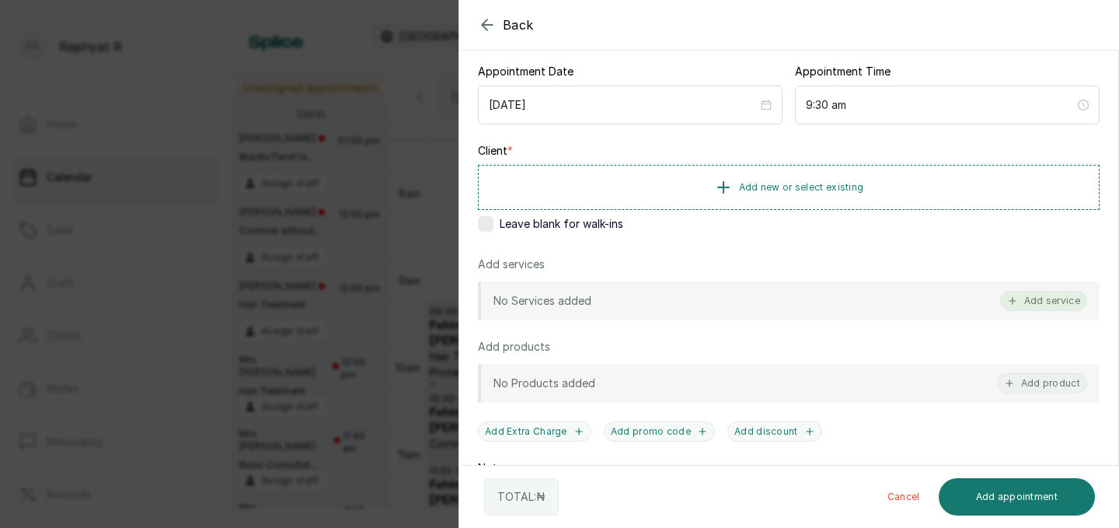
click at [1040, 298] on button "Add service" at bounding box center [1043, 301] width 87 height 20
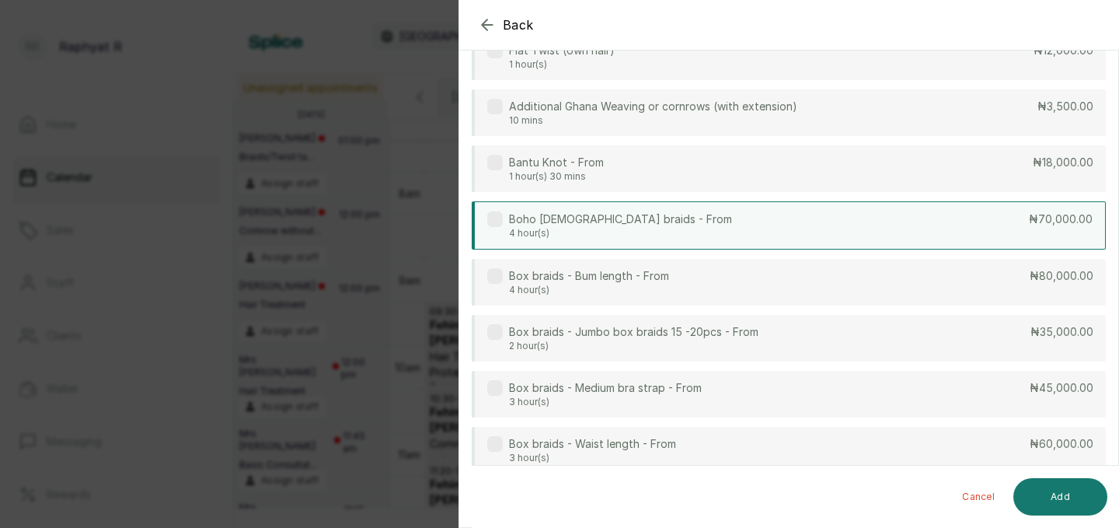
scroll to position [0, 0]
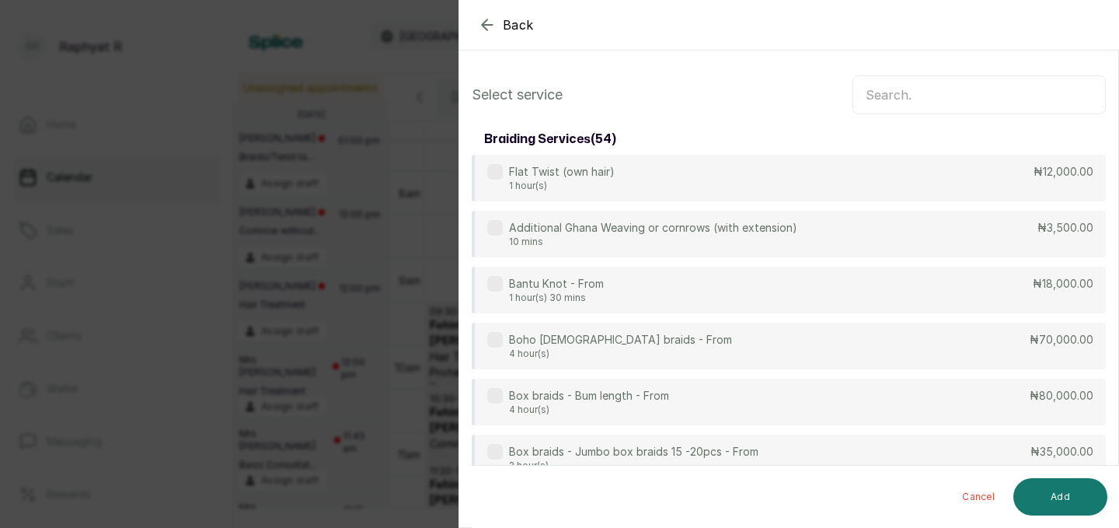
click at [869, 89] on input "text" at bounding box center [978, 94] width 253 height 39
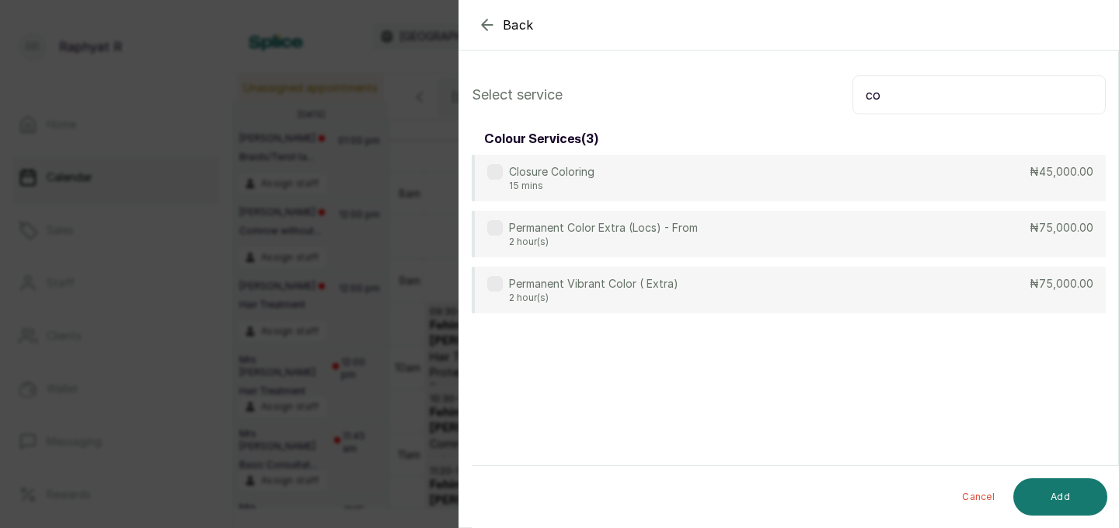
type input "c"
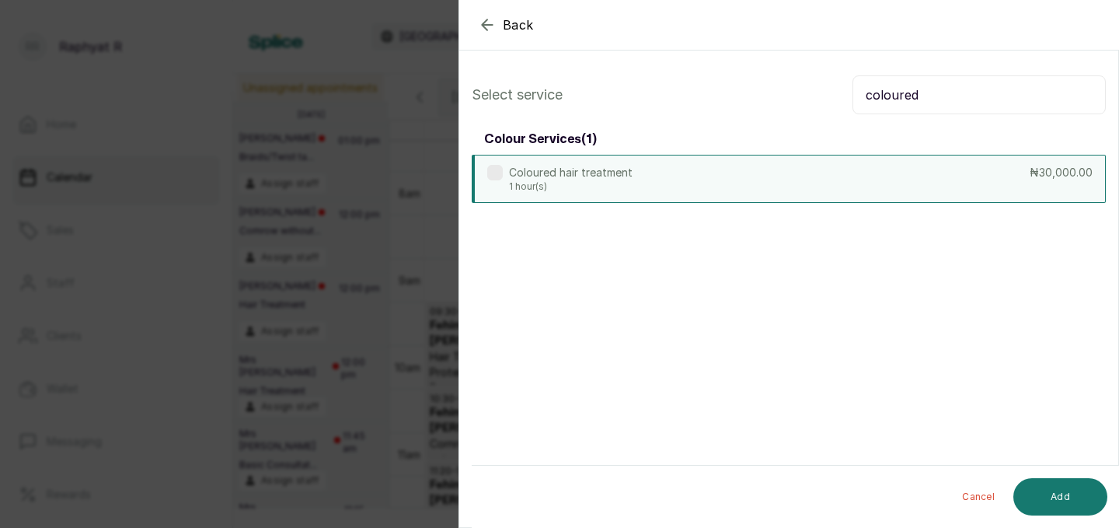
type input "coloured"
click at [925, 172] on div "Coloured hair treatment 1 hour(s) ₦30,000.00" at bounding box center [789, 179] width 634 height 48
click at [1064, 498] on button "Add" at bounding box center [1060, 496] width 94 height 37
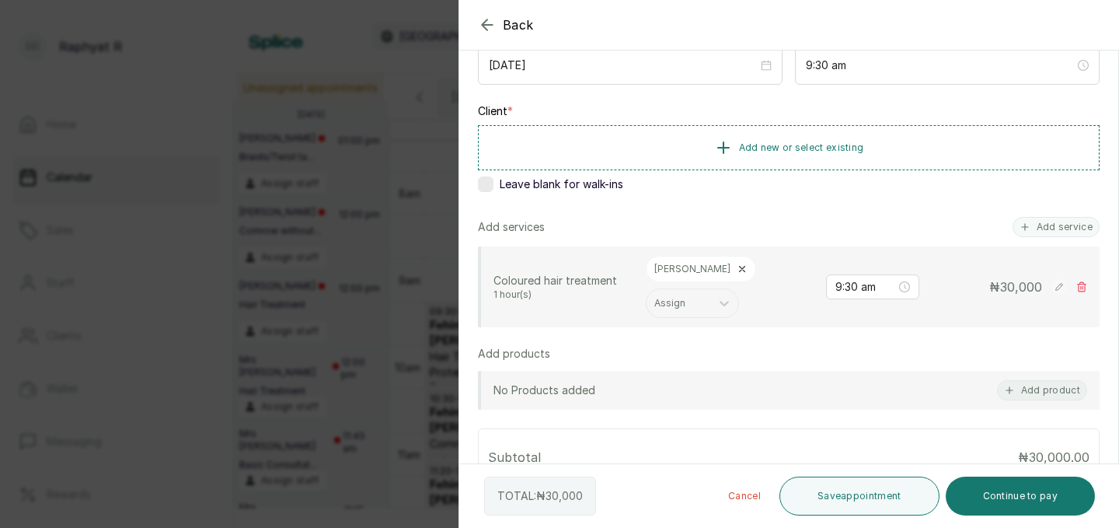
scroll to position [189, 0]
click at [489, 19] on icon "button" at bounding box center [487, 25] width 19 height 19
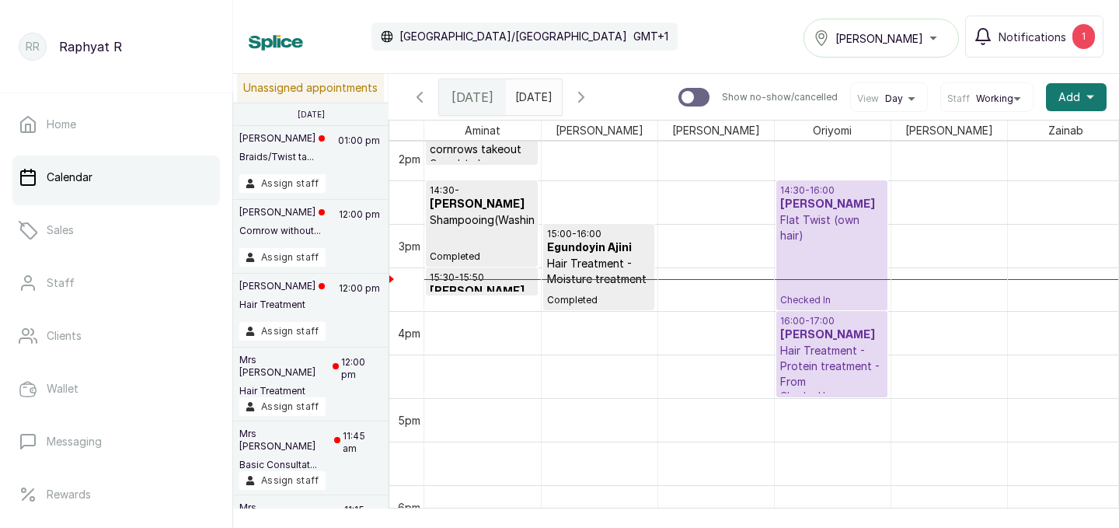
scroll to position [1253, 0]
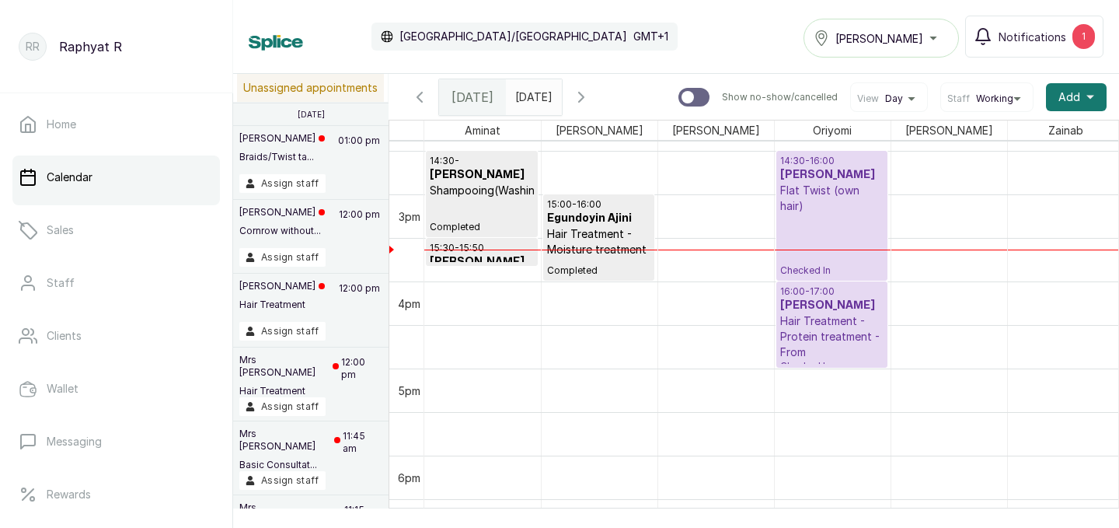
click at [815, 312] on h3 "[PERSON_NAME]" at bounding box center [831, 306] width 103 height 16
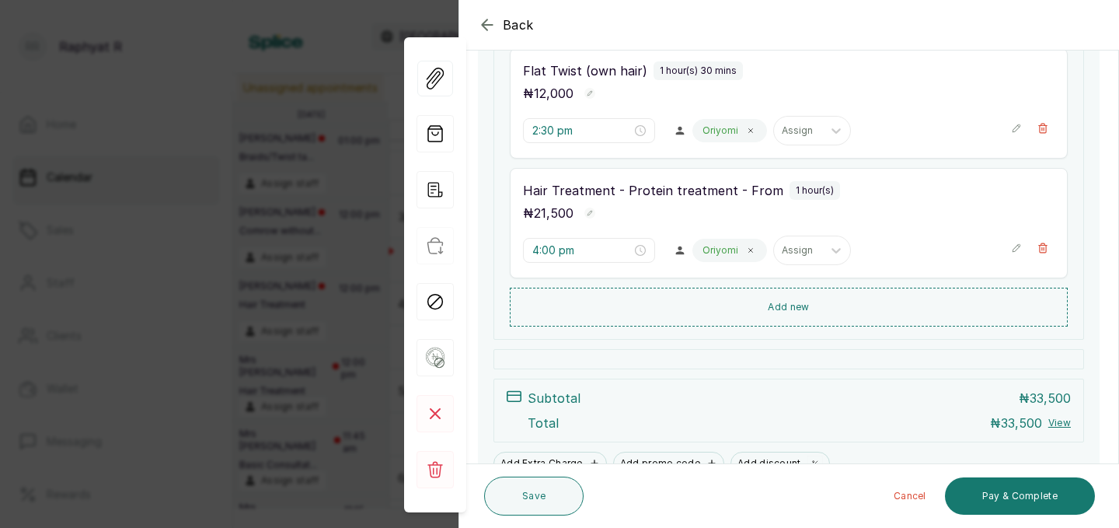
click at [1016, 251] on icon "button" at bounding box center [1016, 247] width 11 height 11
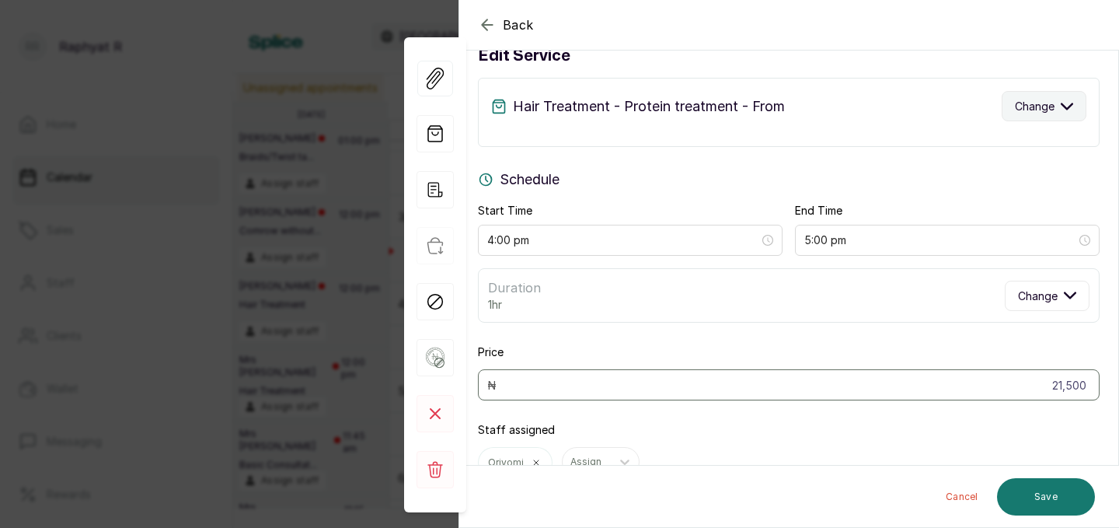
click at [1058, 107] on button "Change" at bounding box center [1044, 106] width 85 height 30
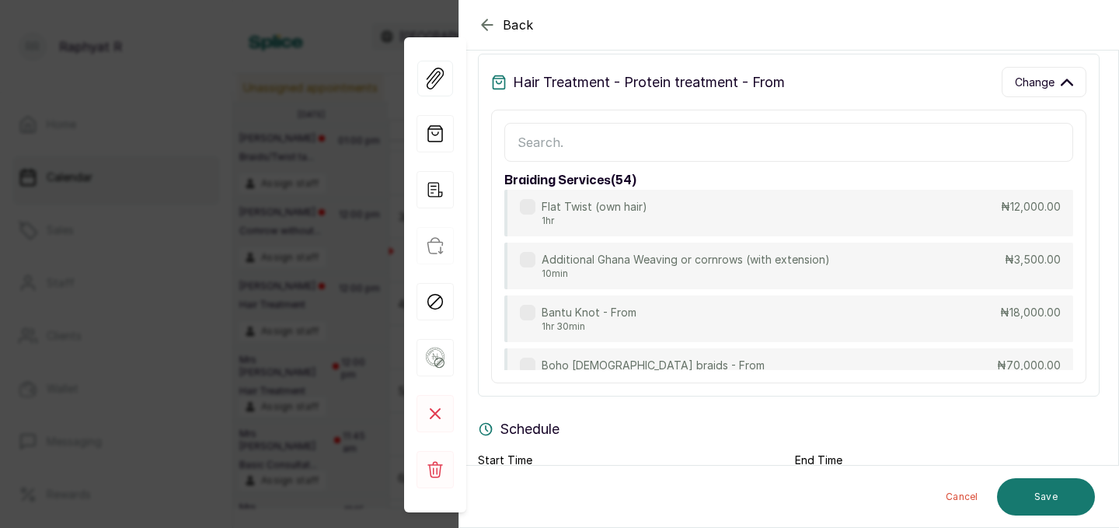
click at [521, 137] on input "text" at bounding box center [788, 142] width 569 height 39
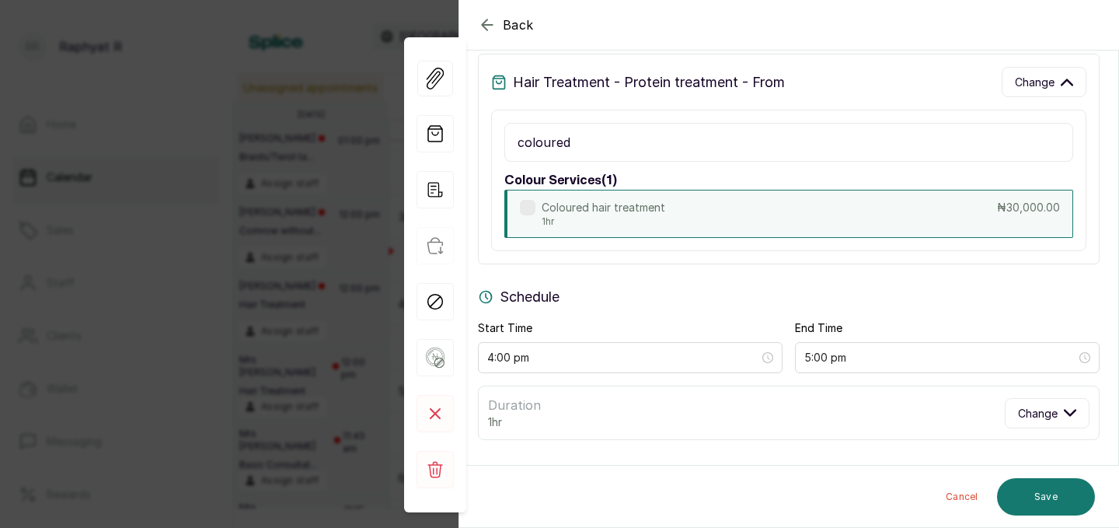
type input "coloured"
click at [934, 215] on div "Coloured hair treatment 1hr ₦30,000.00" at bounding box center [788, 214] width 569 height 48
type input "30,000"
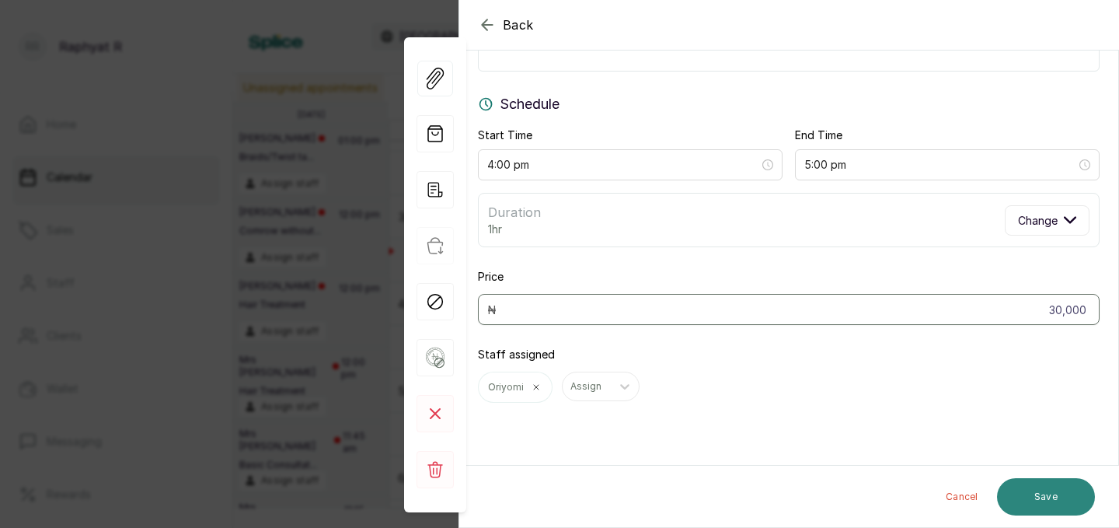
click at [1040, 490] on button "Save" at bounding box center [1046, 496] width 98 height 37
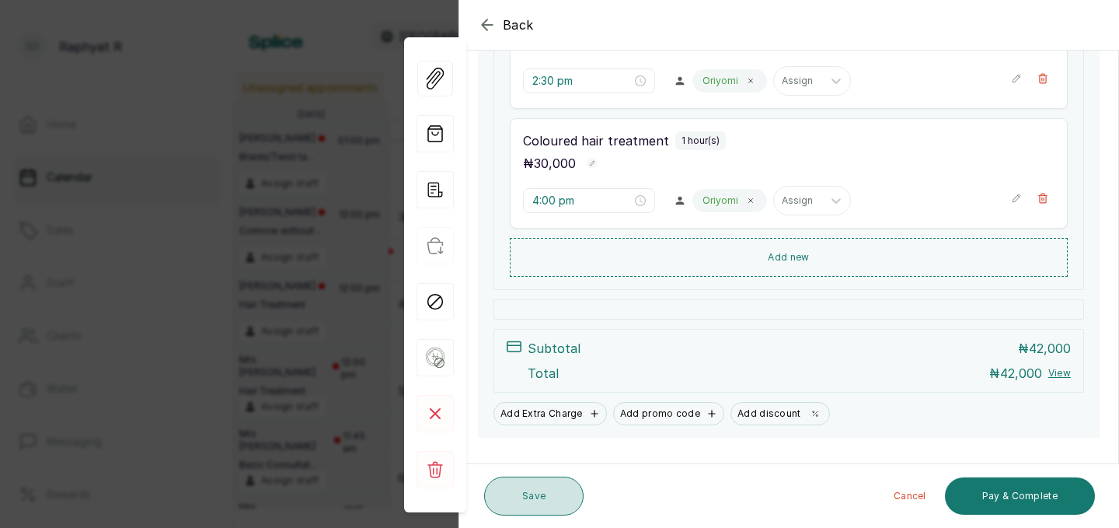
click at [521, 493] on button "Save" at bounding box center [533, 495] width 99 height 39
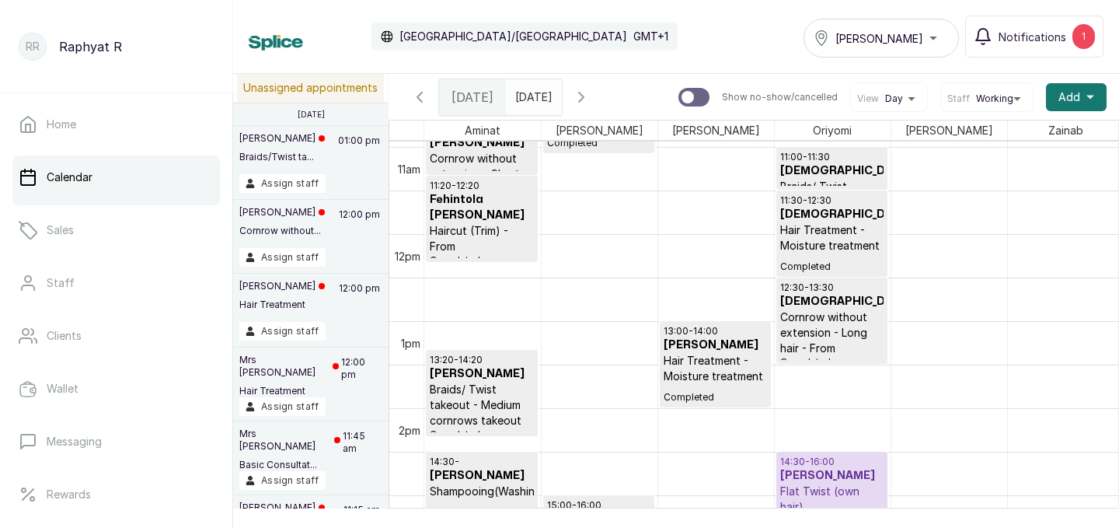
scroll to position [926, 0]
